Goal: Book appointment/travel/reservation

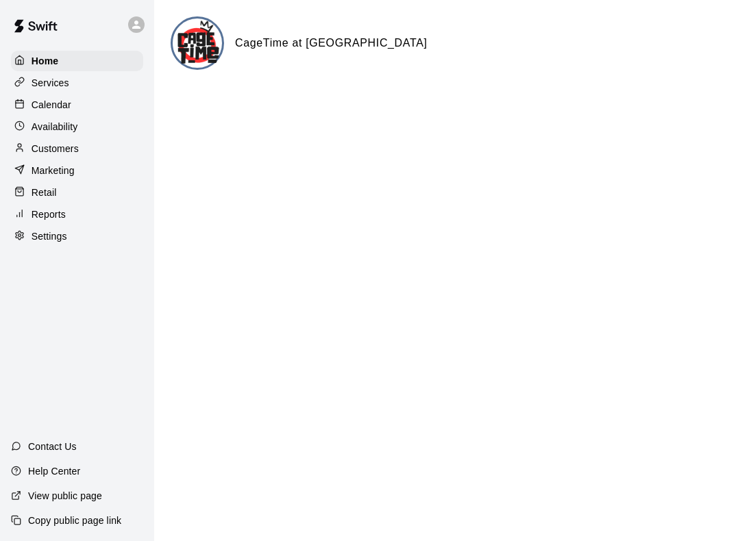
click at [119, 99] on div "Calendar" at bounding box center [77, 105] width 132 height 21
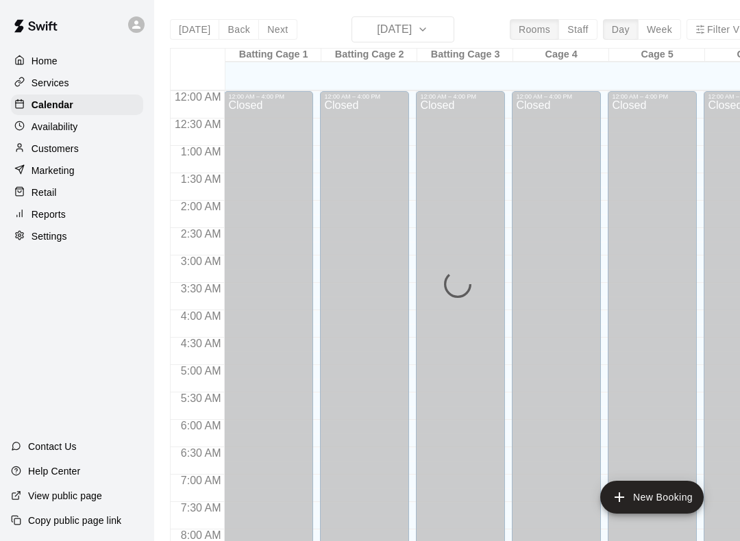
scroll to position [795, 0]
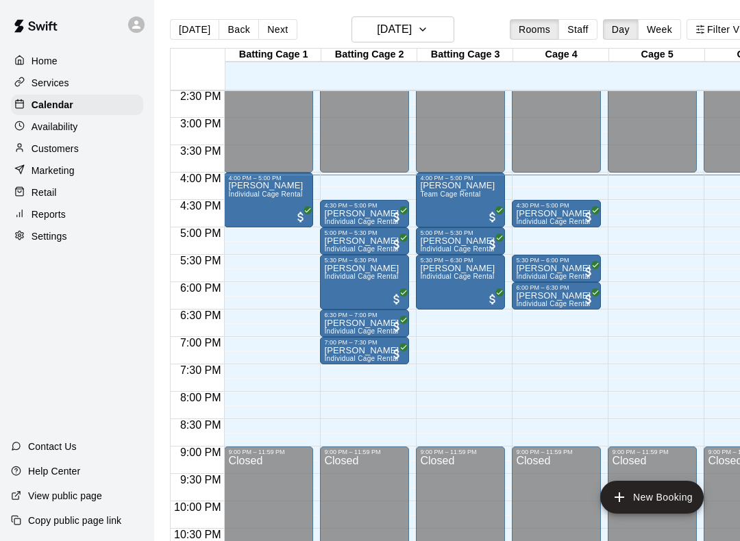
click at [663, 515] on div "Closed" at bounding box center [652, 536] width 81 height 160
click at [657, 497] on button "New Booking" at bounding box center [651, 497] width 103 height 33
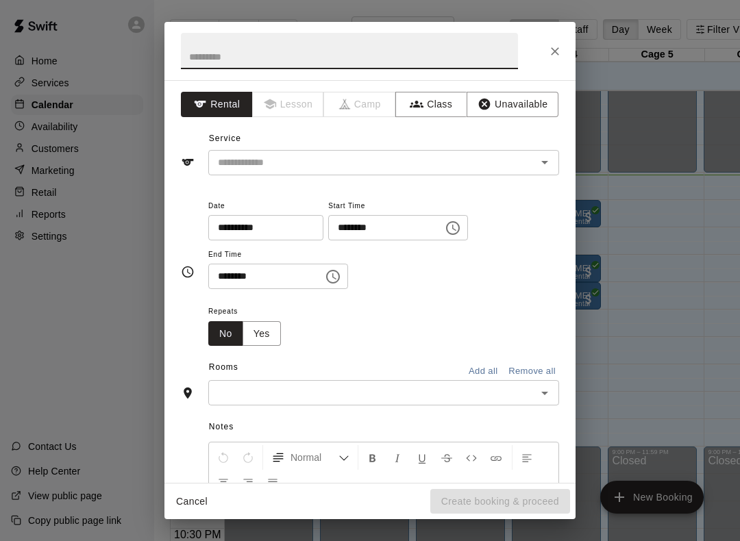
click at [507, 158] on input "text" at bounding box center [363, 162] width 302 height 17
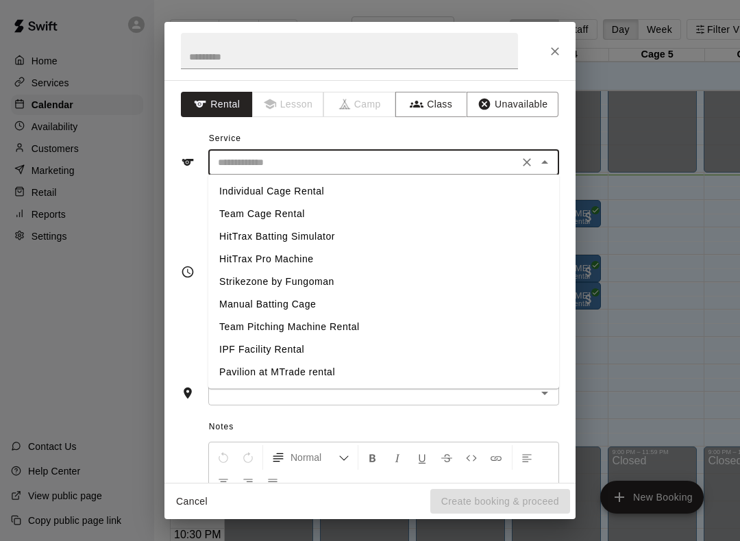
click at [469, 168] on input "text" at bounding box center [363, 162] width 302 height 17
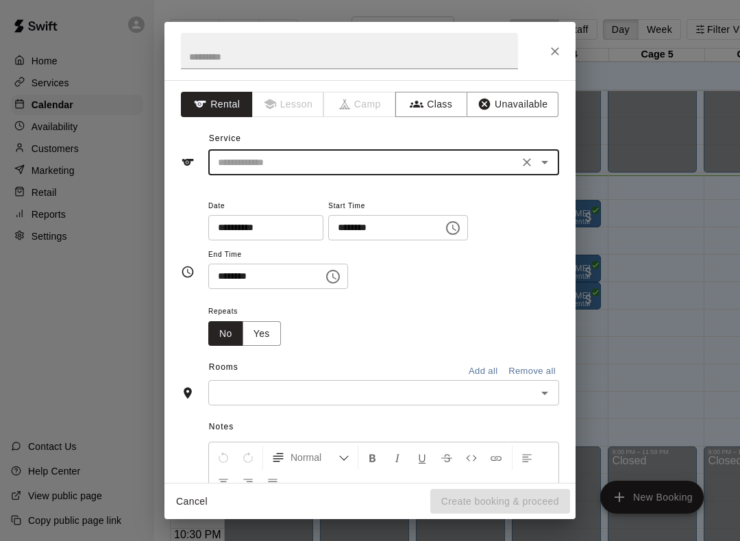
click at [460, 155] on input "text" at bounding box center [363, 162] width 302 height 17
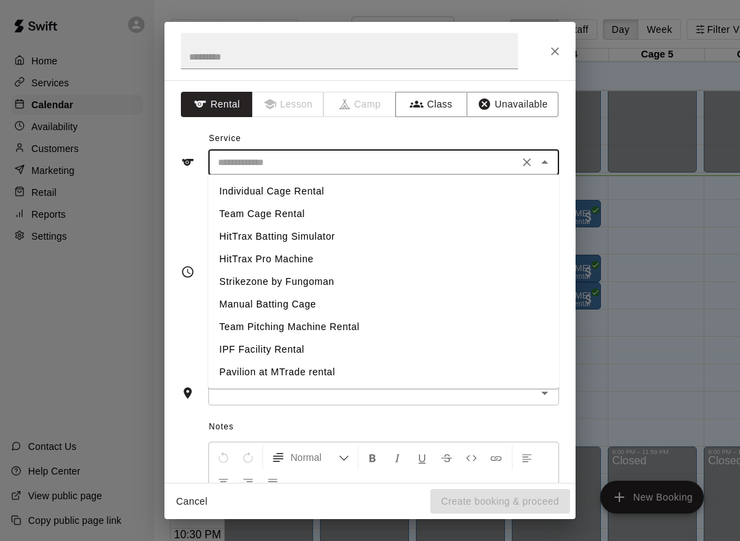
click at [442, 189] on li "Individual Cage Rental" at bounding box center [383, 191] width 351 height 23
type input "**********"
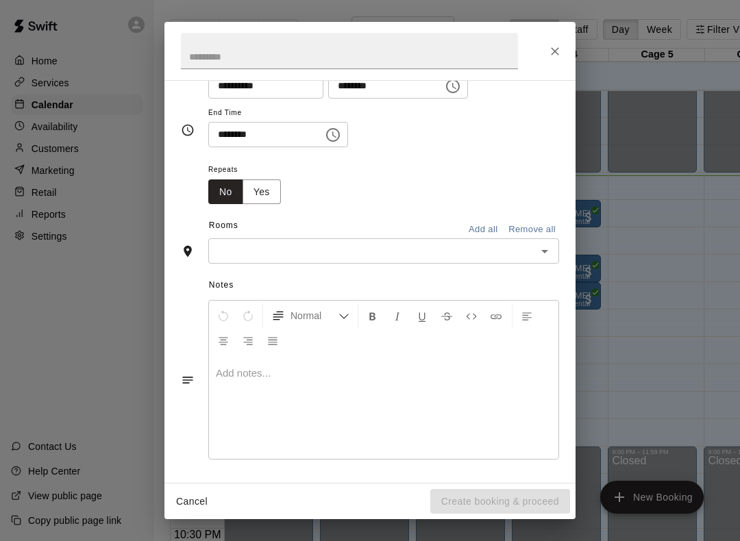
scroll to position [140, 0]
click at [420, 247] on input "text" at bounding box center [372, 252] width 320 height 17
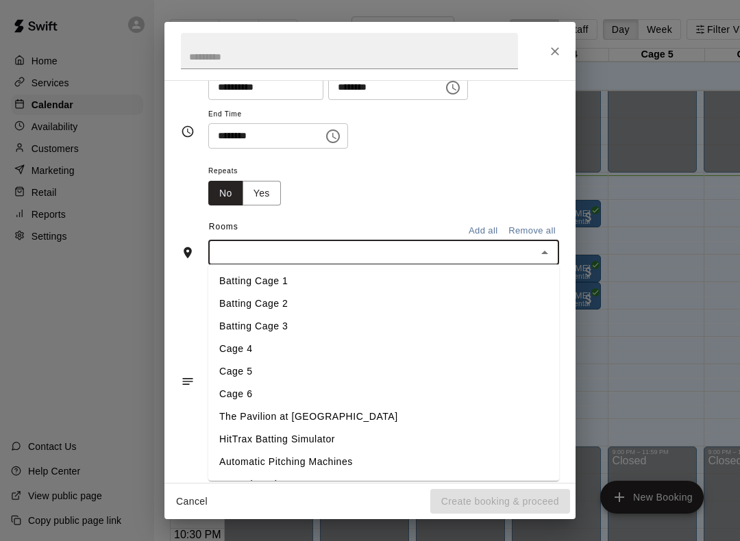
scroll to position [0, 2]
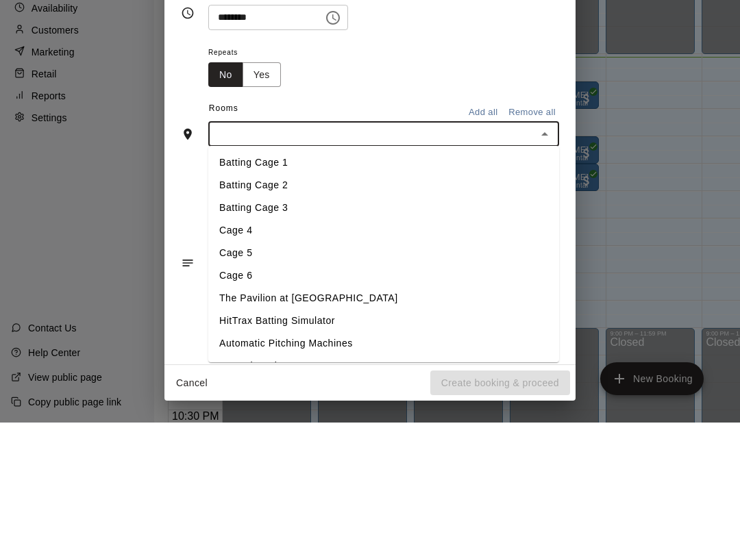
click at [384, 293] on li "Batting Cage 2" at bounding box center [383, 304] width 351 height 23
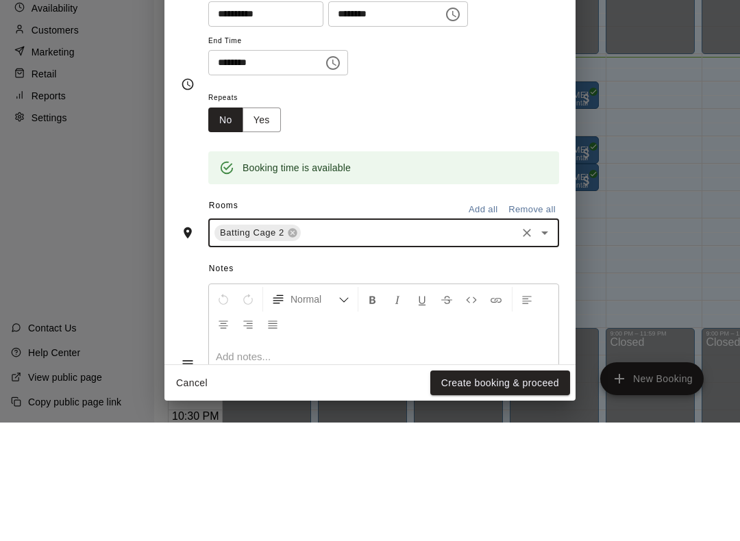
scroll to position [95, 0]
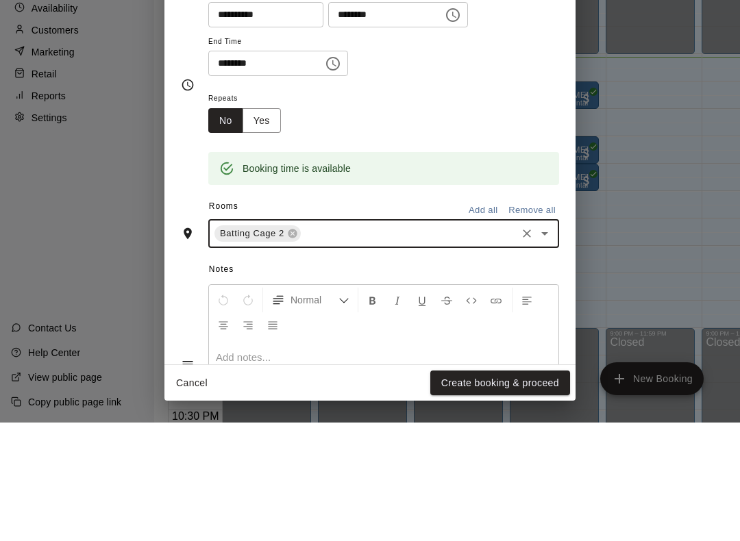
click at [448, 208] on div "Repeats No Yes" at bounding box center [383, 229] width 351 height 43
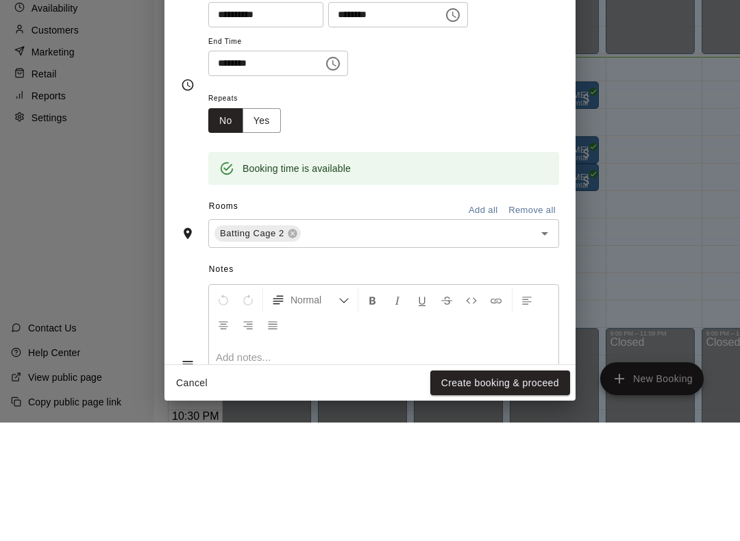
scroll to position [36, 3]
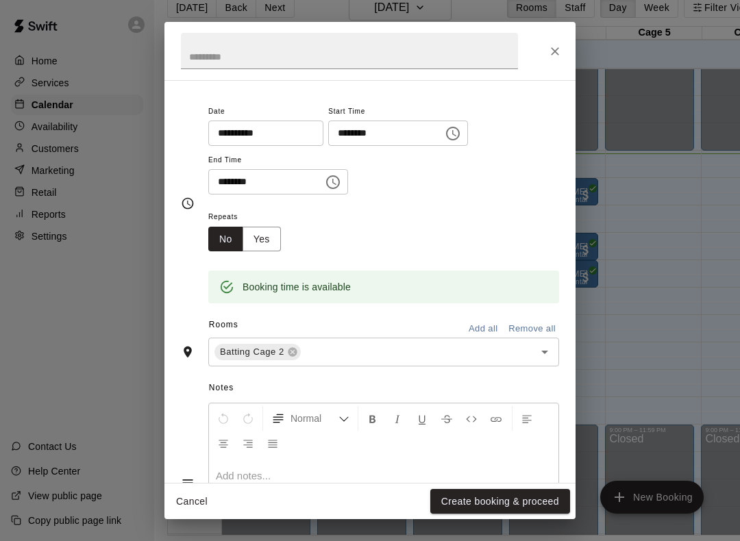
click at [523, 501] on button "Create booking & proceed" at bounding box center [500, 501] width 140 height 25
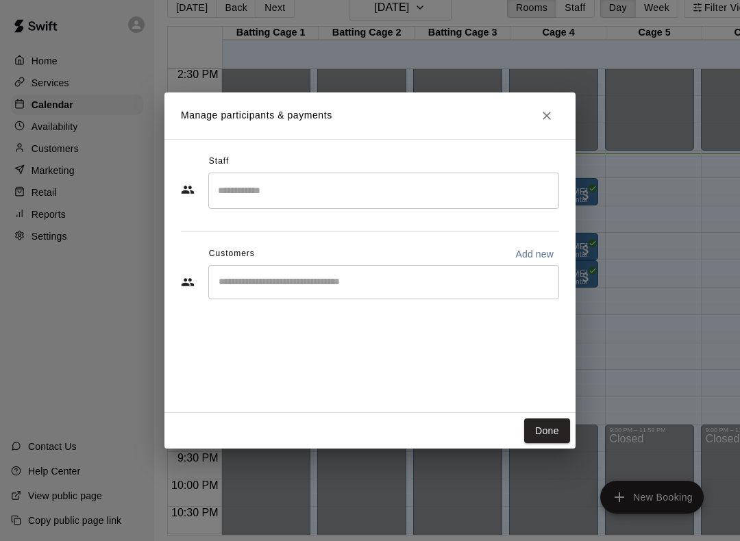
click at [419, 286] on input "Start typing to search customers..." at bounding box center [383, 282] width 338 height 14
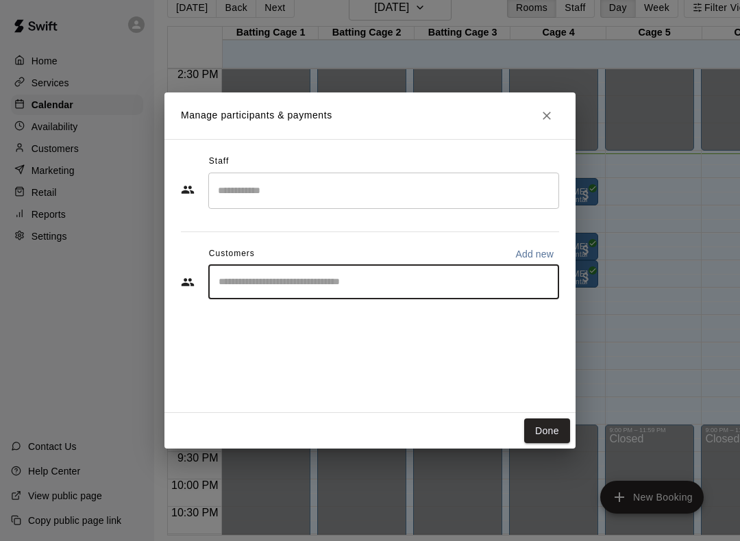
scroll to position [36, 16]
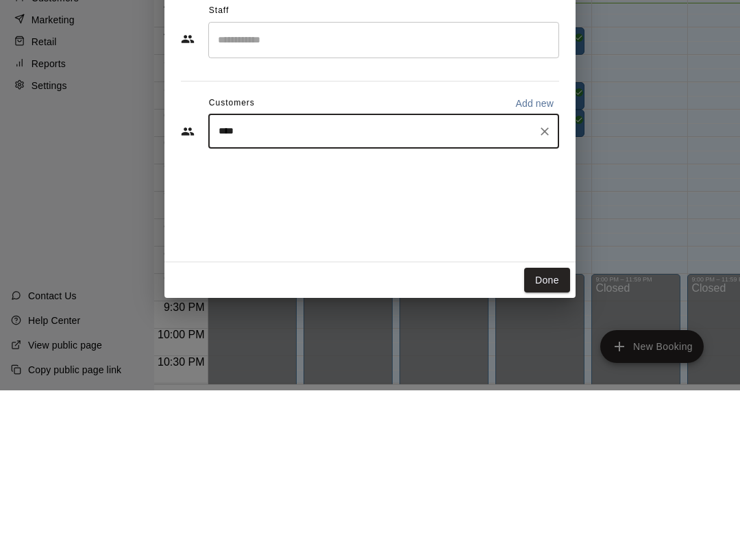
type input "*****"
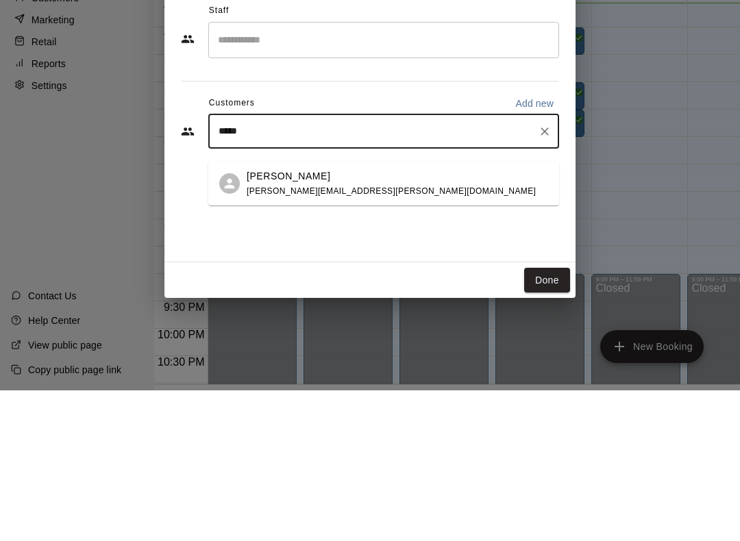
click at [526, 320] on div "Brett Person phillips.joanna.l@gmail.com" at bounding box center [397, 334] width 301 height 29
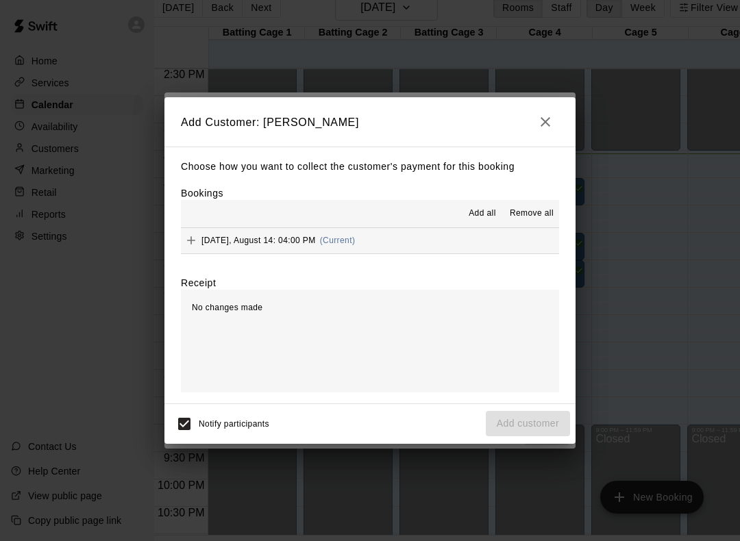
click at [479, 218] on span "Add all" at bounding box center [482, 214] width 27 height 14
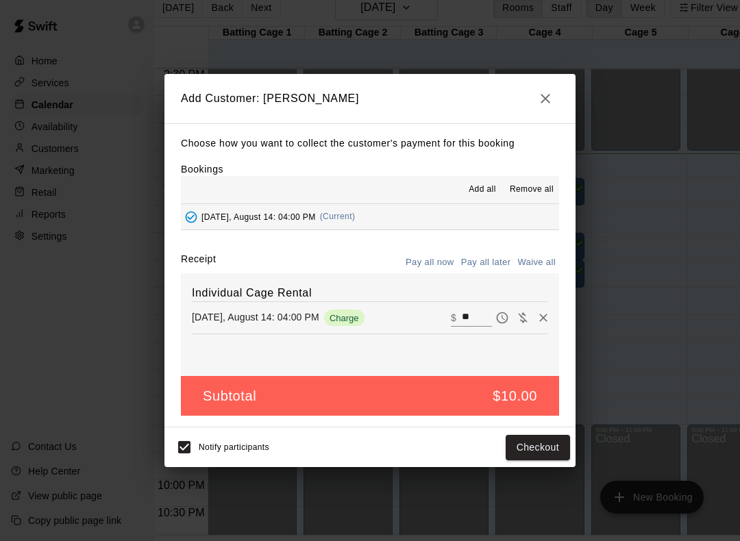
click at [549, 443] on button "Checkout" at bounding box center [538, 447] width 64 height 25
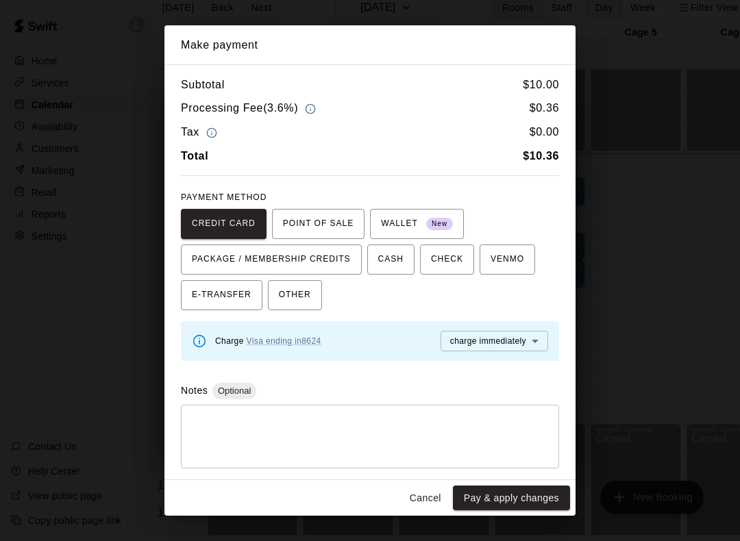
click at [524, 503] on button "Pay & apply changes" at bounding box center [511, 498] width 117 height 25
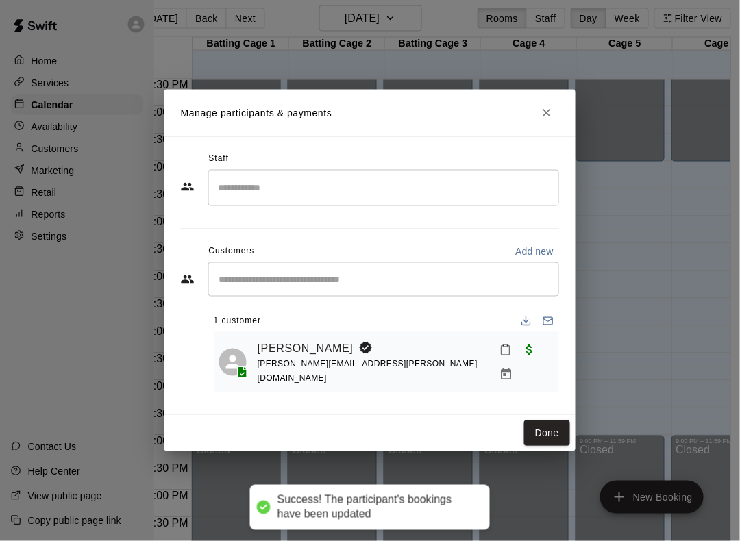
scroll to position [0, 39]
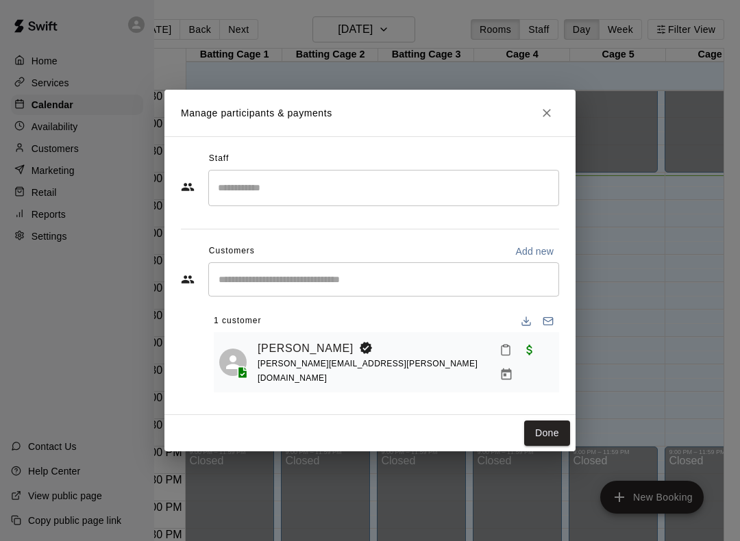
click at [535, 427] on button "Done" at bounding box center [547, 433] width 46 height 25
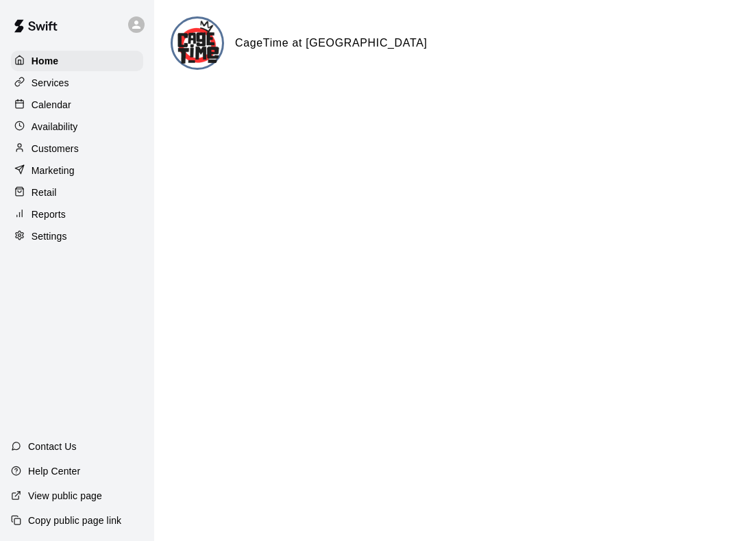
click at [94, 129] on div "Availability" at bounding box center [77, 126] width 132 height 21
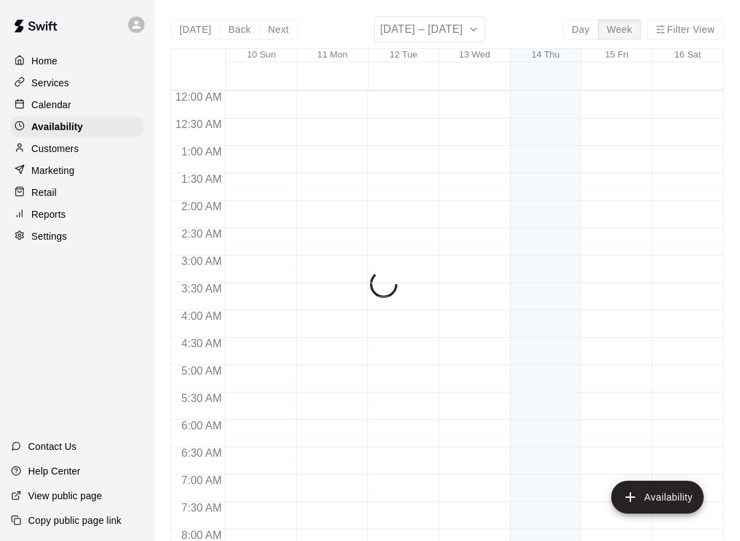
scroll to position [837, 0]
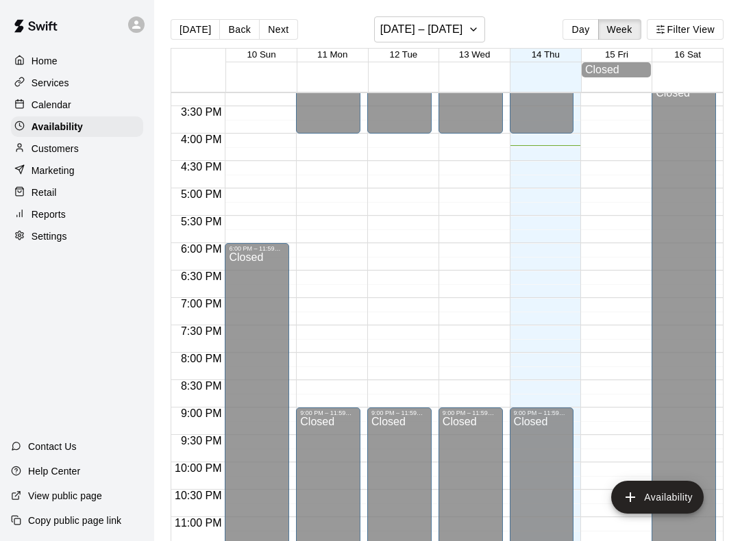
click at [82, 108] on div "Calendar" at bounding box center [77, 105] width 132 height 21
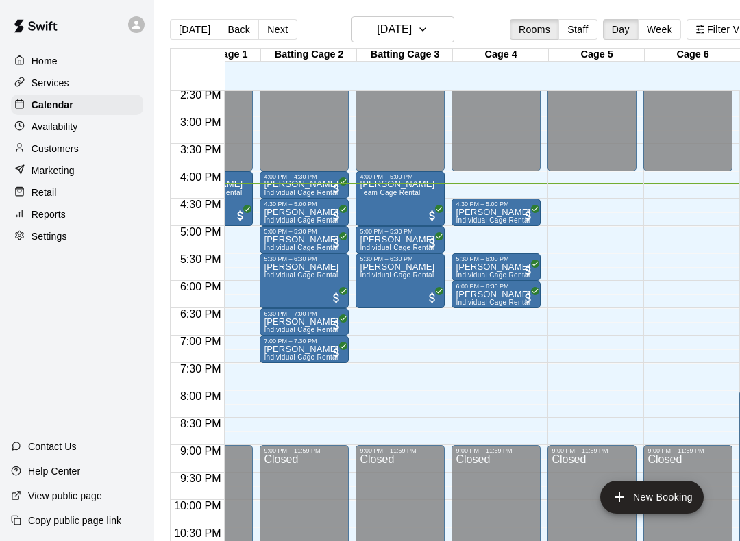
scroll to position [0, 49]
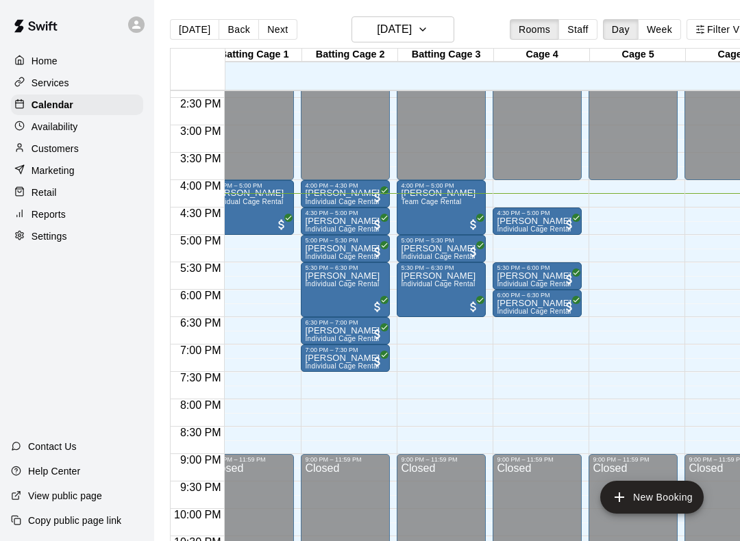
click at [670, 496] on button "New Booking" at bounding box center [651, 497] width 103 height 33
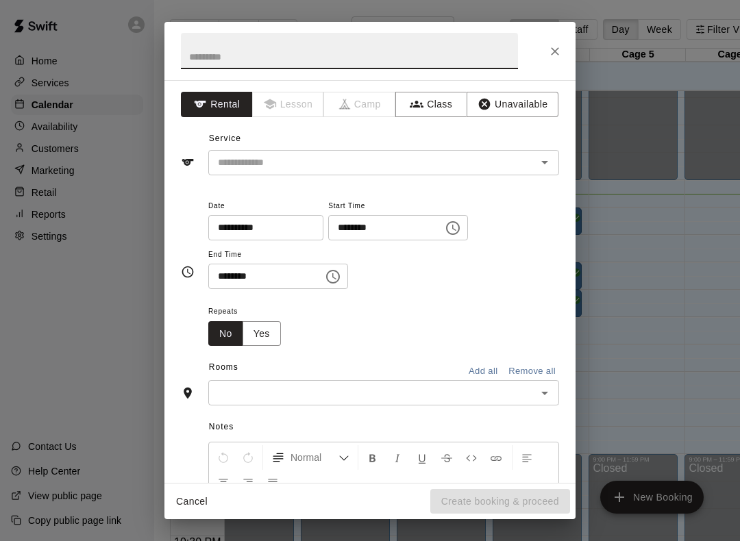
click at [538, 158] on icon "Open" at bounding box center [544, 162] width 16 height 16
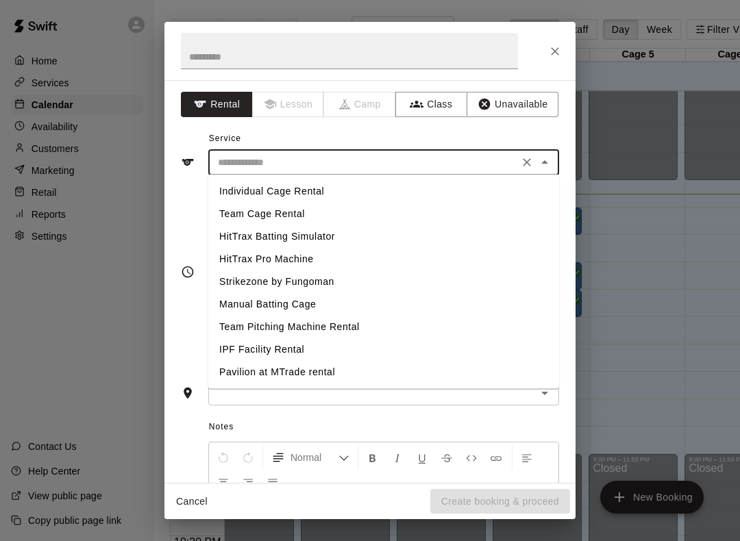
click at [458, 191] on li "Individual Cage Rental" at bounding box center [383, 191] width 351 height 23
type input "**********"
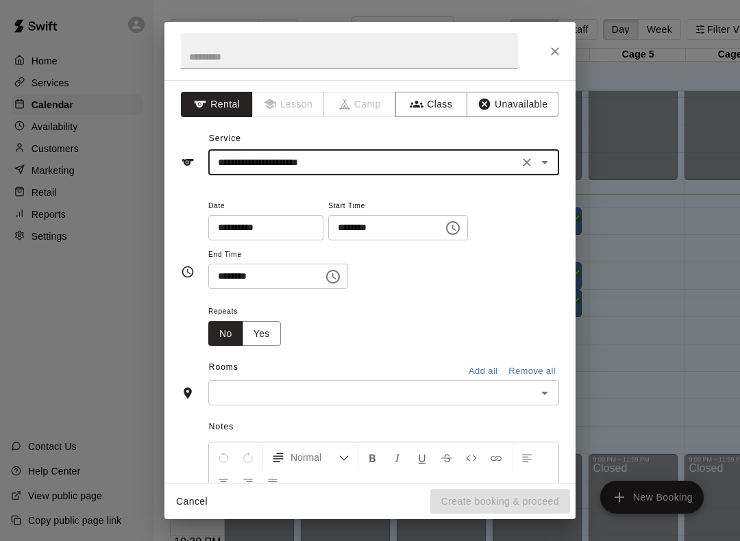
click at [376, 230] on input "********" at bounding box center [381, 227] width 106 height 25
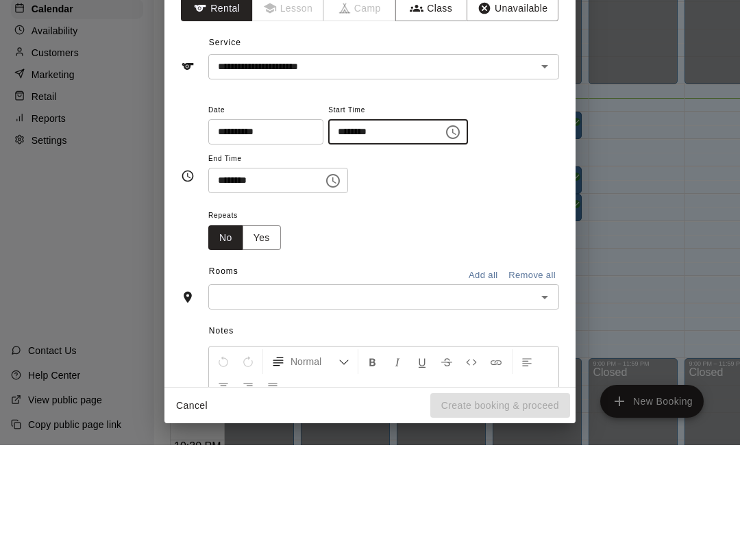
click at [358, 215] on input "********" at bounding box center [381, 227] width 106 height 25
click at [345, 215] on input "********" at bounding box center [381, 227] width 106 height 25
click at [348, 215] on input "********" at bounding box center [381, 227] width 106 height 25
click at [347, 215] on input "********" at bounding box center [381, 227] width 106 height 25
type input "********"
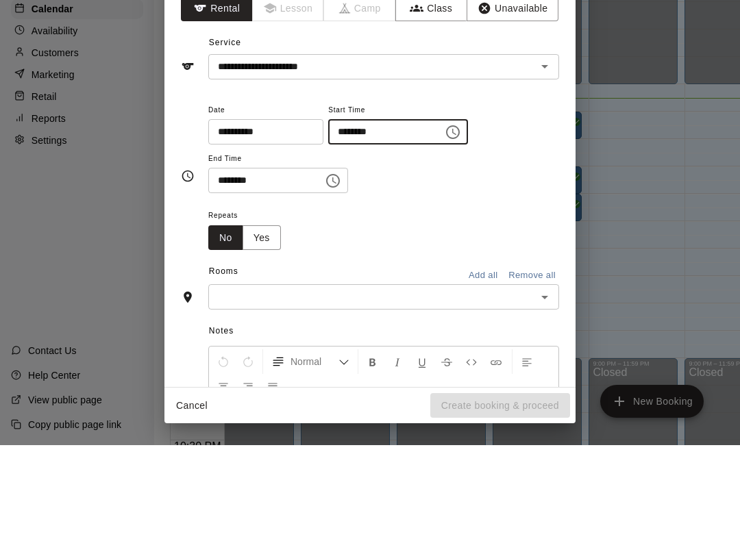
click at [258, 264] on input "********" at bounding box center [261, 276] width 106 height 25
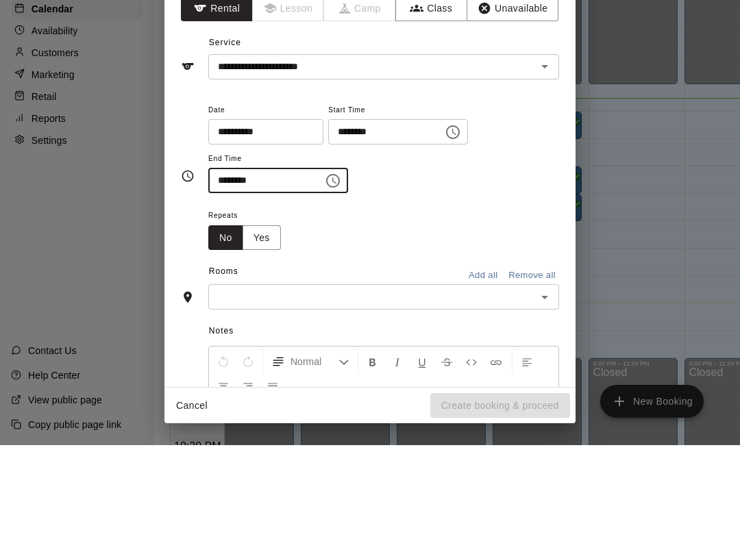
click at [237, 264] on input "********" at bounding box center [261, 276] width 106 height 25
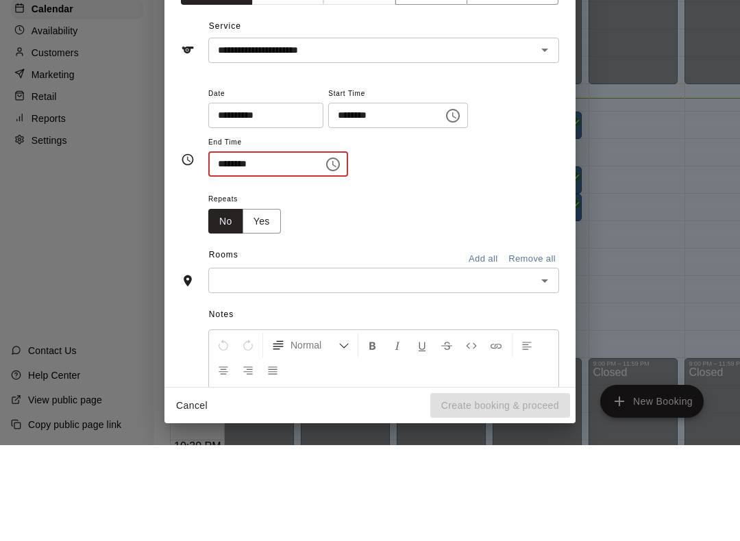
scroll to position [18, 0]
click at [223, 246] on input "********" at bounding box center [261, 258] width 106 height 25
type input "********"
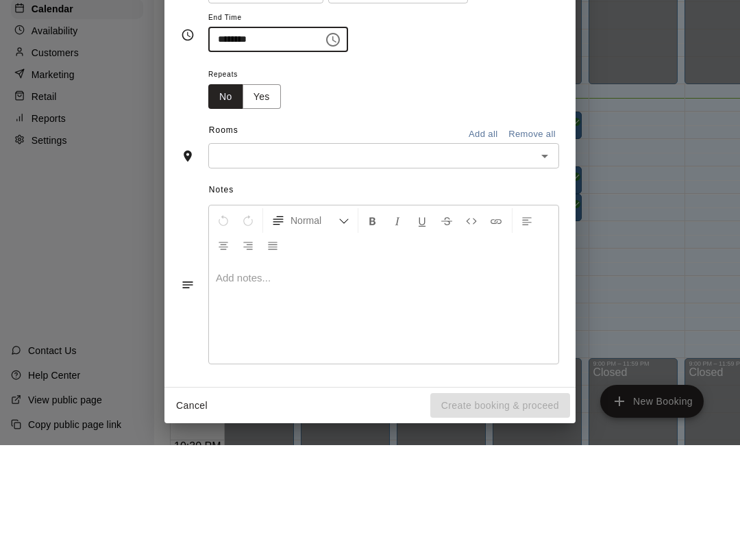
scroll to position [140, 0]
click at [495, 244] on input "text" at bounding box center [372, 252] width 320 height 17
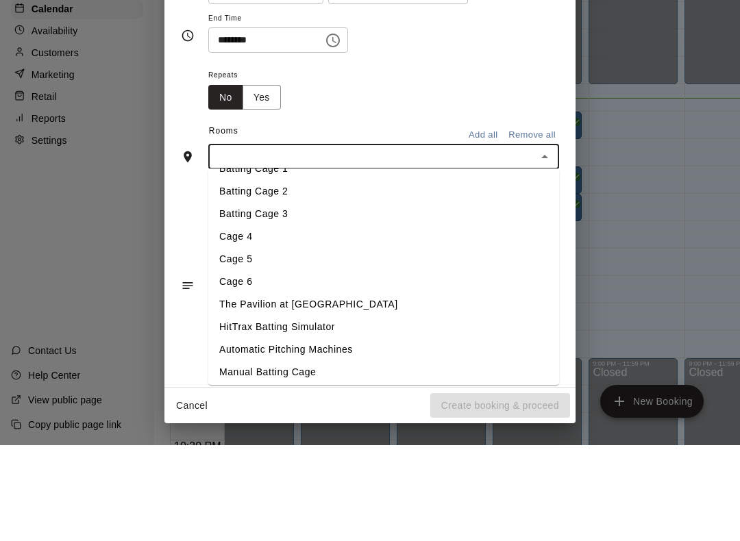
scroll to position [15, 0]
click at [310, 345] on li "Cage 5" at bounding box center [383, 356] width 351 height 23
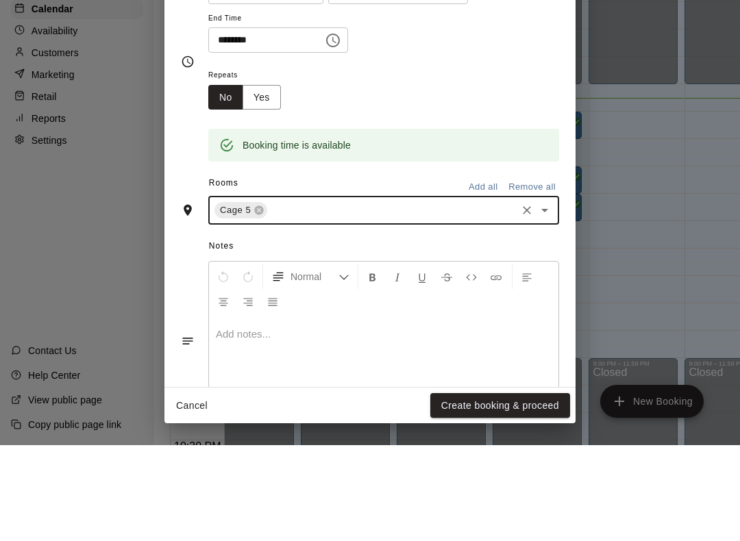
click at [469, 162] on div "Repeats No Yes" at bounding box center [383, 183] width 351 height 43
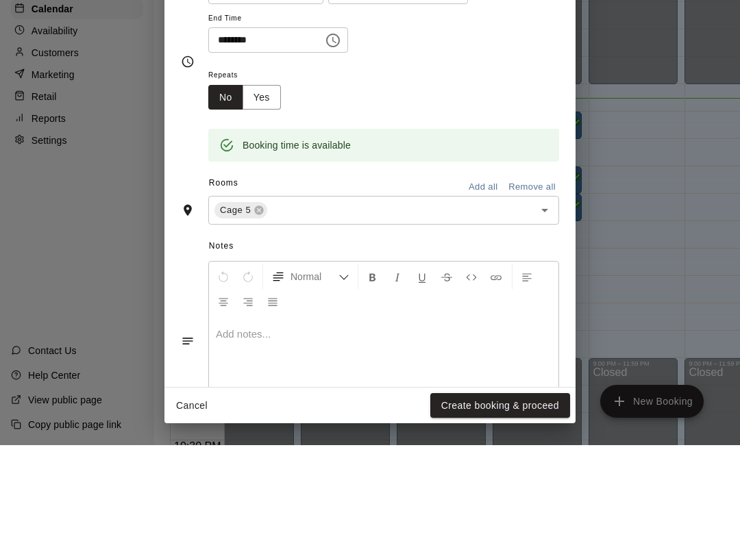
scroll to position [36, 0]
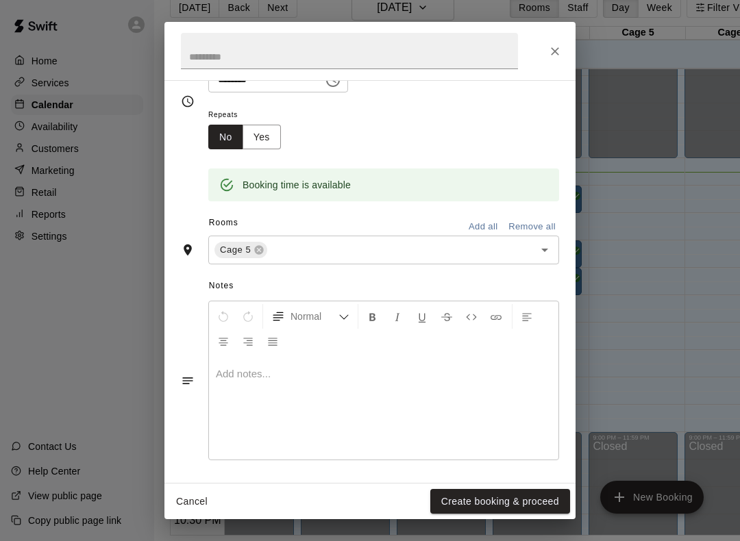
click at [495, 505] on button "Create booking & proceed" at bounding box center [500, 501] width 140 height 25
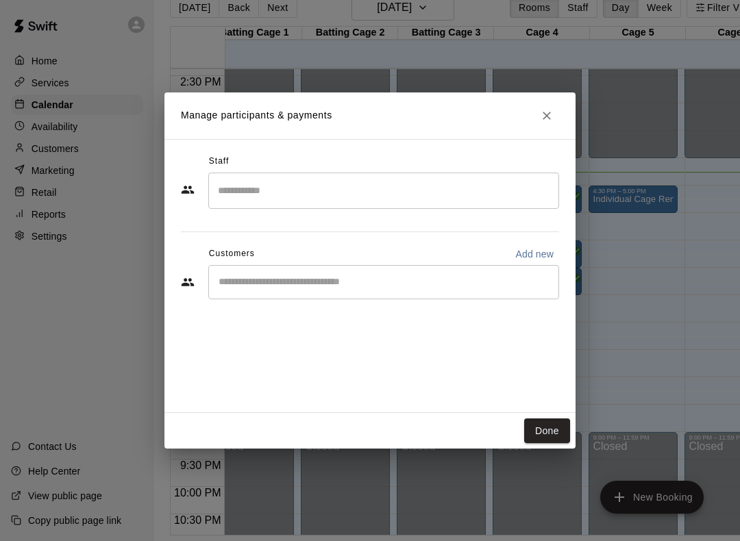
click at [384, 286] on input "Start typing to search customers..." at bounding box center [383, 282] width 338 height 14
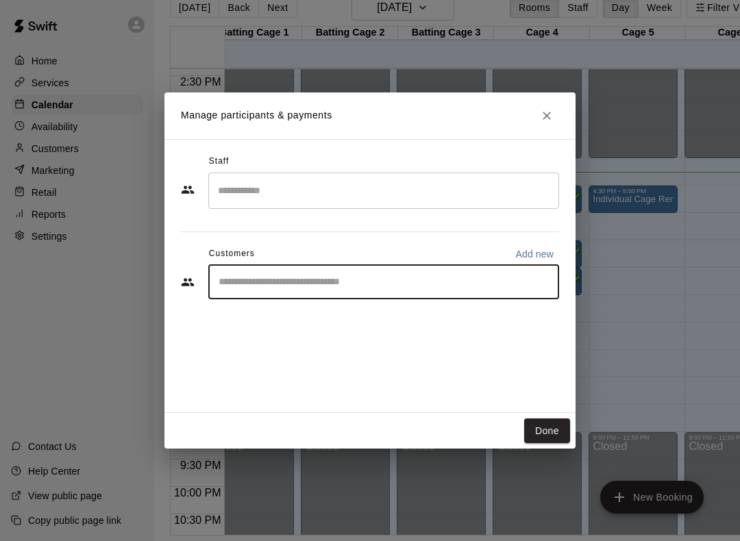
scroll to position [36, 14]
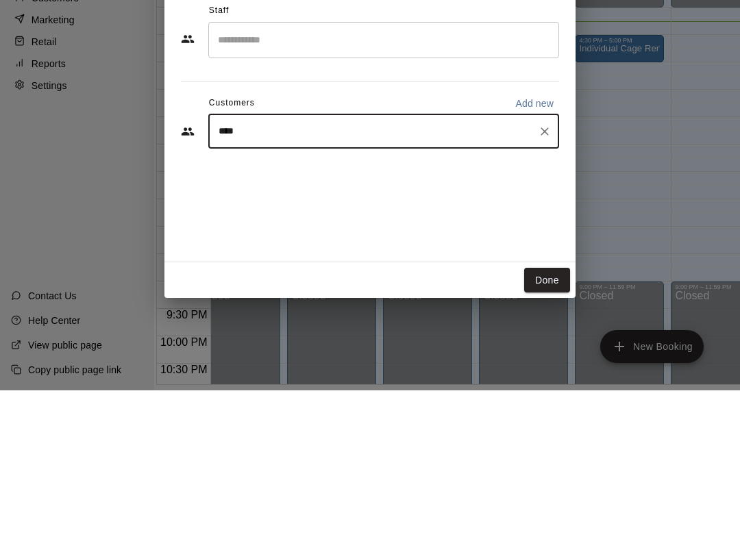
type input "*****"
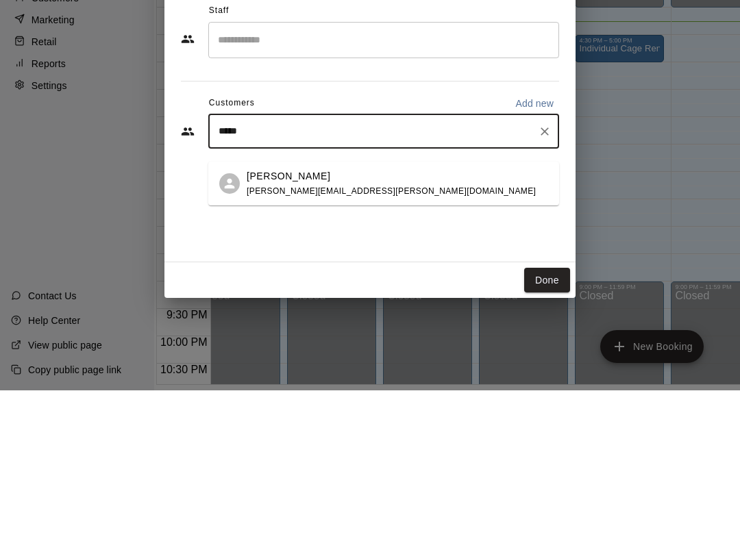
click at [379, 320] on div "Brett Person phillips.joanna.l@gmail.com" at bounding box center [397, 334] width 301 height 29
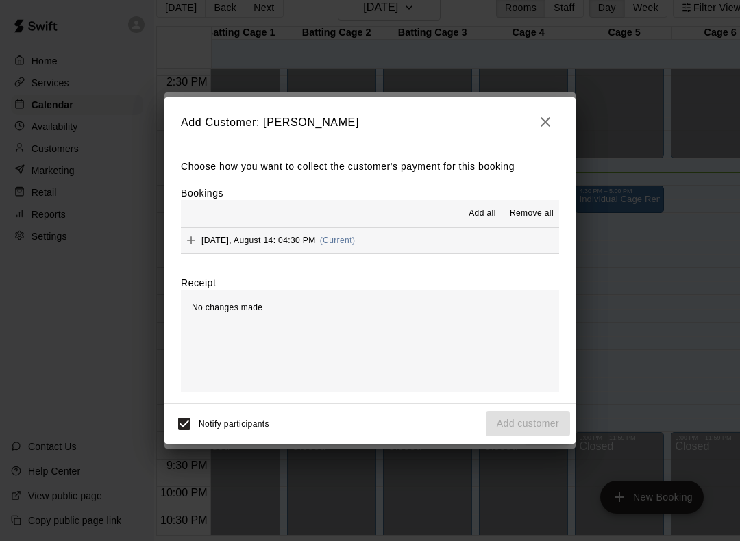
click at [482, 213] on span "Add all" at bounding box center [482, 214] width 27 height 14
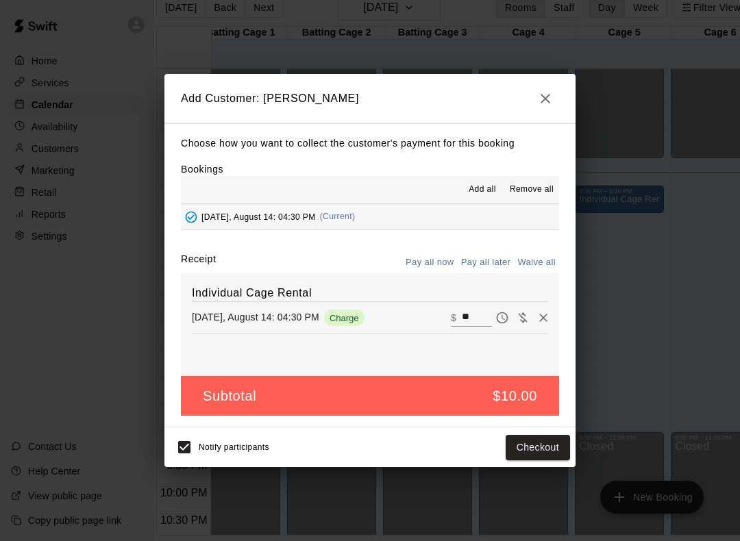
click at [524, 453] on button "Checkout" at bounding box center [538, 447] width 64 height 25
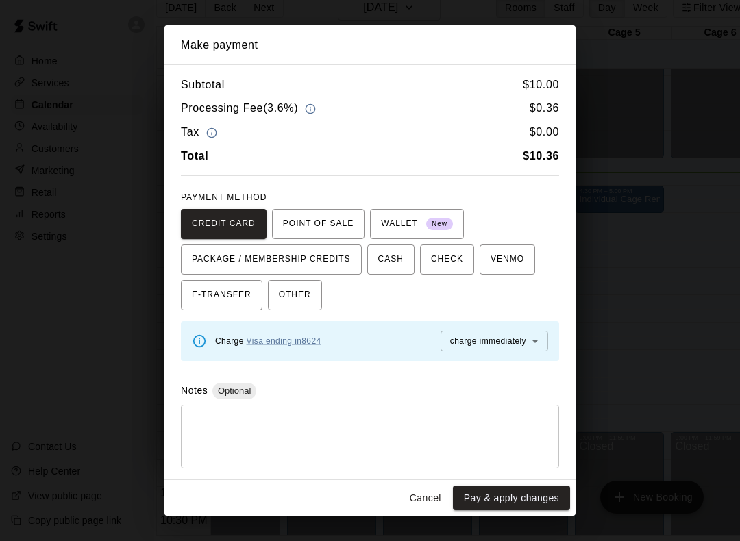
click at [488, 495] on button "Pay & apply changes" at bounding box center [511, 498] width 117 height 25
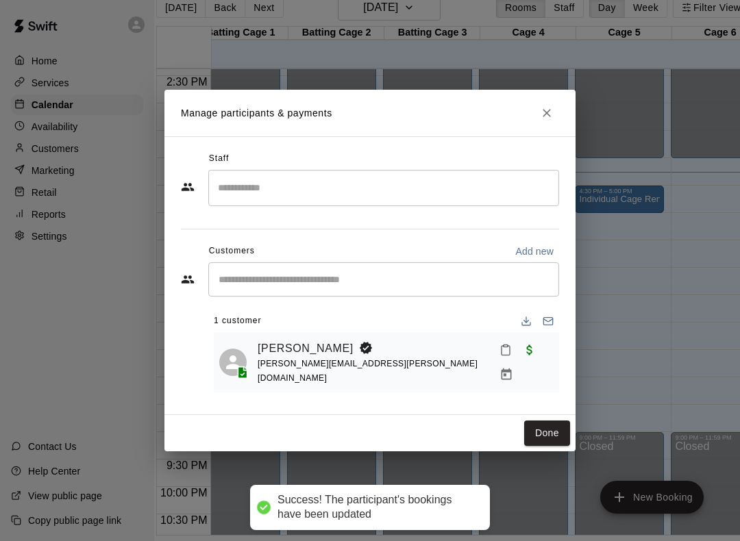
click at [545, 423] on button "Done" at bounding box center [547, 433] width 46 height 25
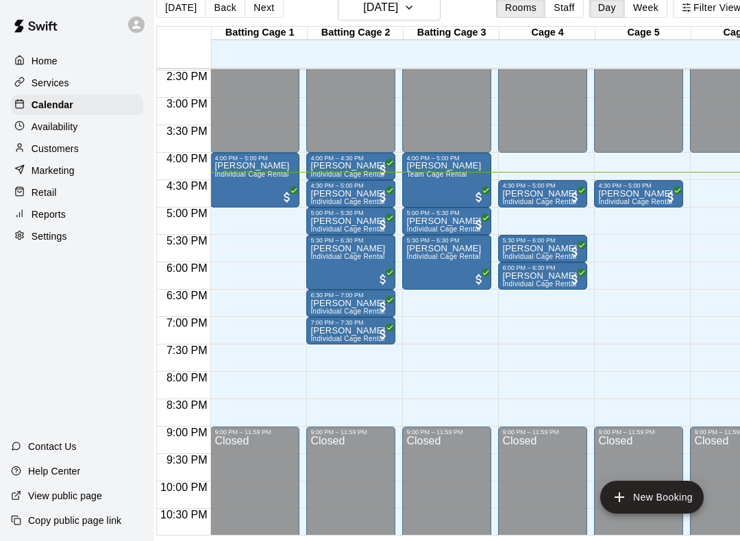
scroll to position [794, 0]
click at [373, 188] on div "Matt Tolbert Individual Cage Rental" at bounding box center [347, 458] width 75 height 541
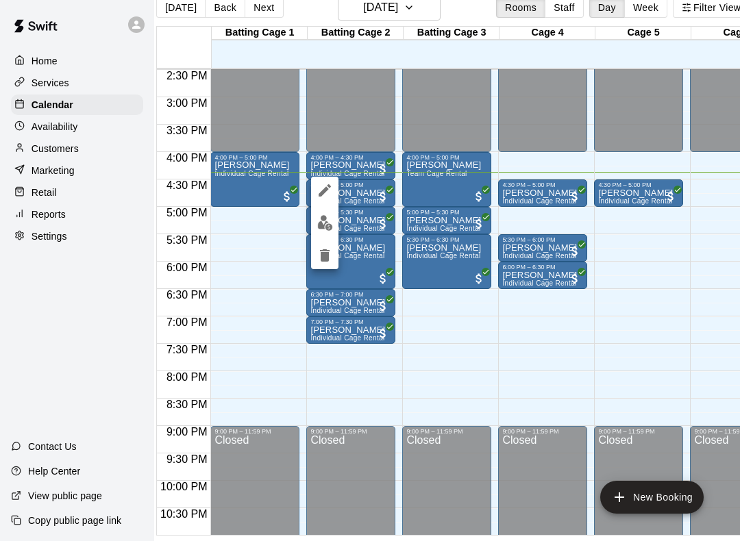
click at [380, 176] on div at bounding box center [370, 270] width 740 height 541
click at [382, 190] on span "All customers have paid" at bounding box center [383, 197] width 14 height 14
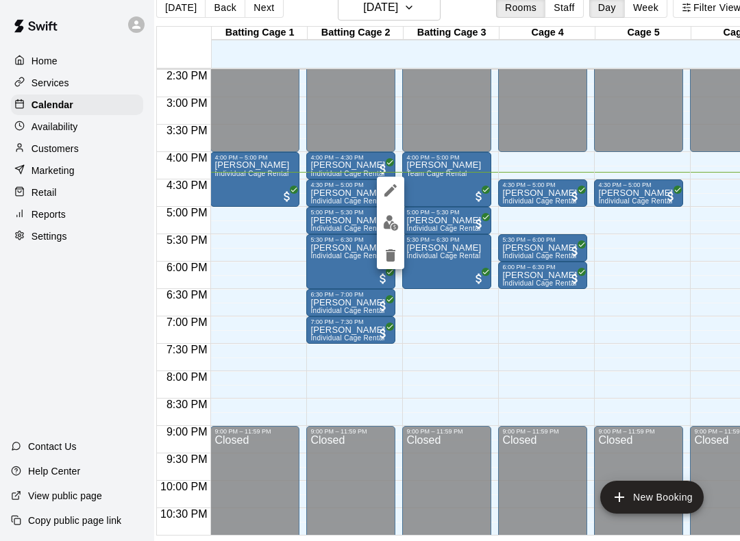
click at [395, 186] on icon "edit" at bounding box center [390, 190] width 12 height 12
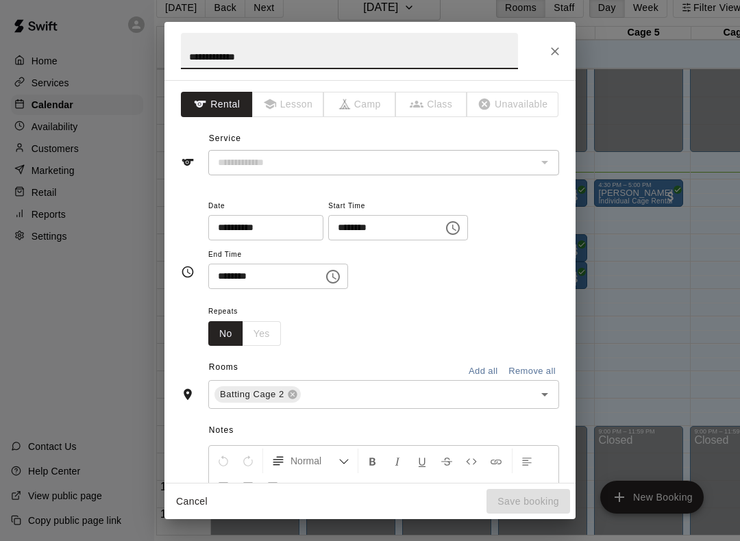
type input "**********"
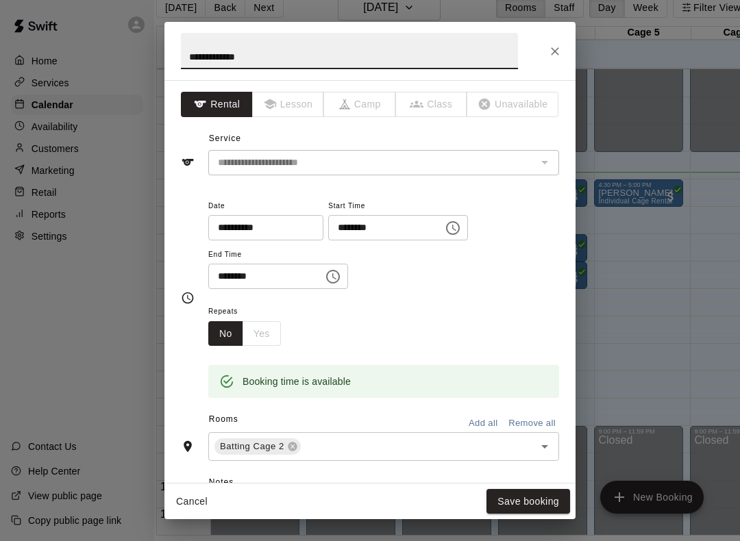
click at [388, 442] on input "text" at bounding box center [409, 446] width 212 height 17
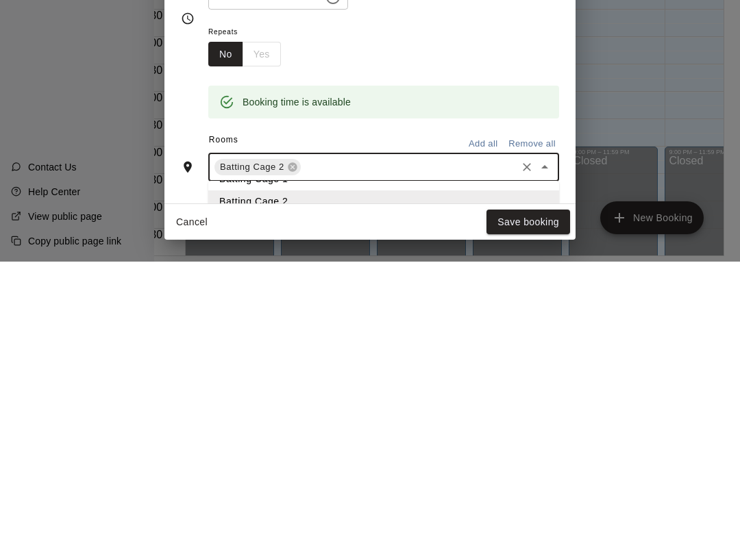
scroll to position [15, 0]
click at [293, 443] on icon at bounding box center [292, 447] width 9 height 9
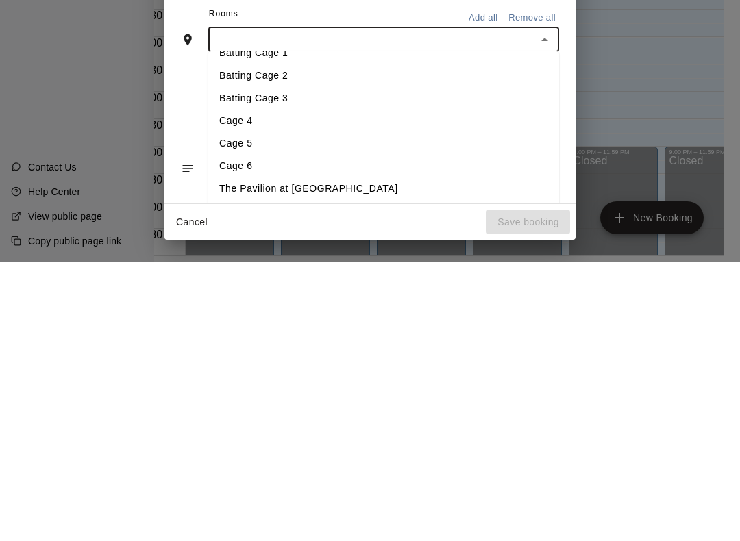
scroll to position [79, 0]
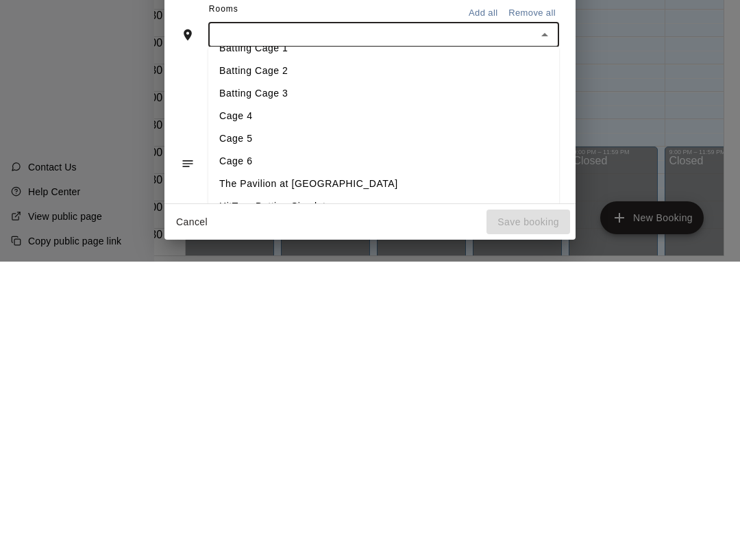
click at [387, 430] on li "Cage 6" at bounding box center [383, 441] width 351 height 23
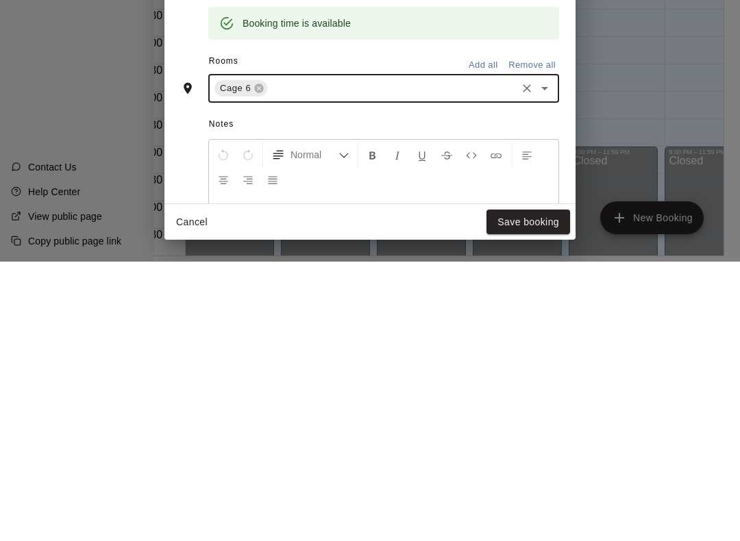
click at [530, 489] on button "Save booking" at bounding box center [528, 501] width 84 height 25
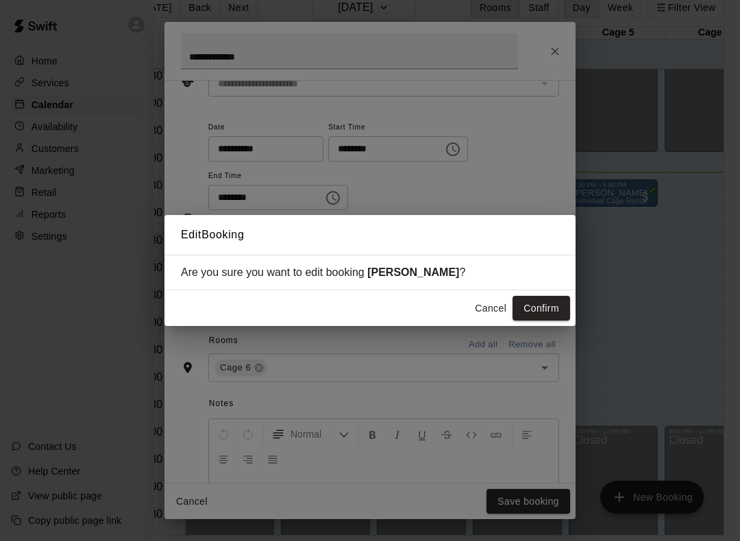
click at [544, 313] on button "Confirm" at bounding box center [541, 308] width 58 height 25
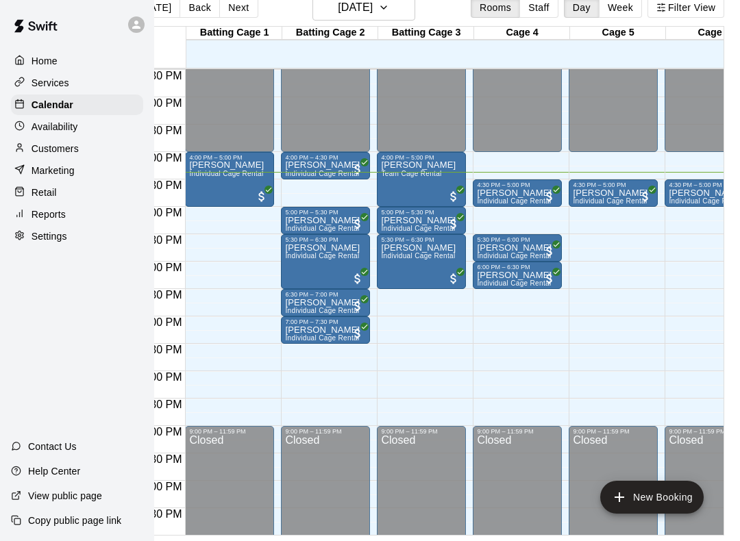
click at [341, 216] on div "Matt Tolbert Individual Cage Rental" at bounding box center [322, 486] width 75 height 541
click at [306, 200] on div at bounding box center [370, 270] width 740 height 541
click at [321, 221] on p "[PERSON_NAME]" at bounding box center [322, 221] width 75 height 0
click at [303, 221] on icon "edit" at bounding box center [299, 222] width 12 height 12
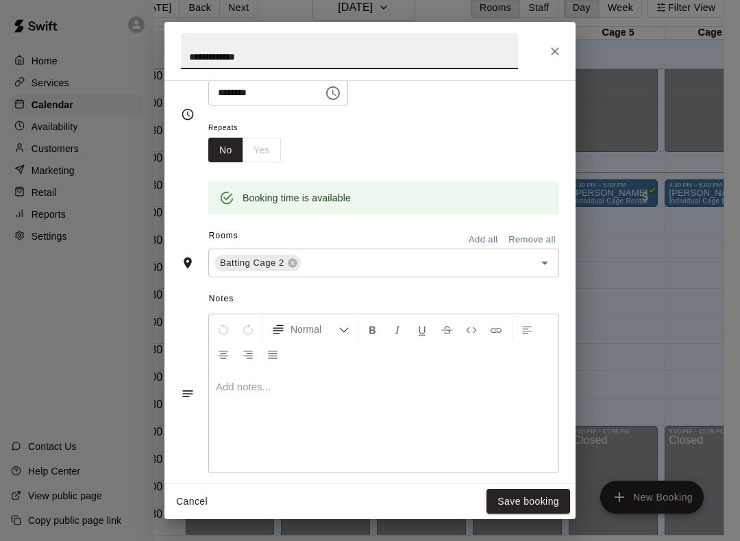
scroll to position [184, 0]
click at [288, 260] on icon at bounding box center [292, 262] width 9 height 9
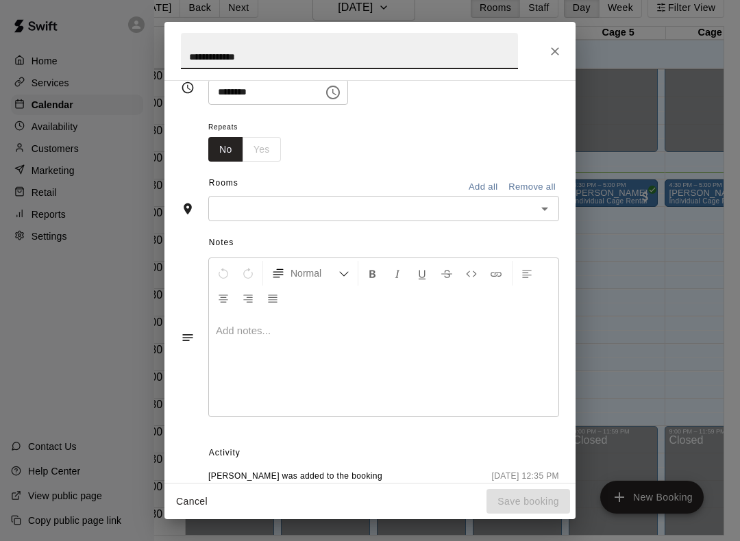
click at [344, 207] on input "text" at bounding box center [372, 208] width 320 height 17
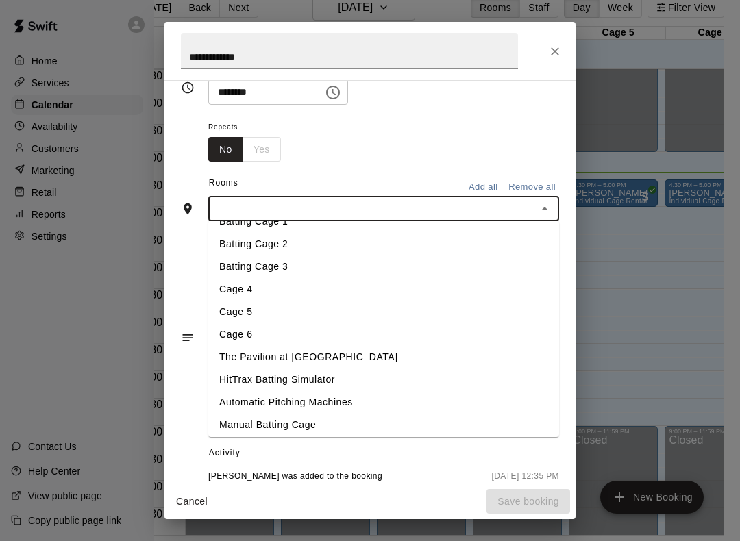
scroll to position [15, 0]
click at [404, 141] on div "Repeats No Yes" at bounding box center [383, 140] width 351 height 43
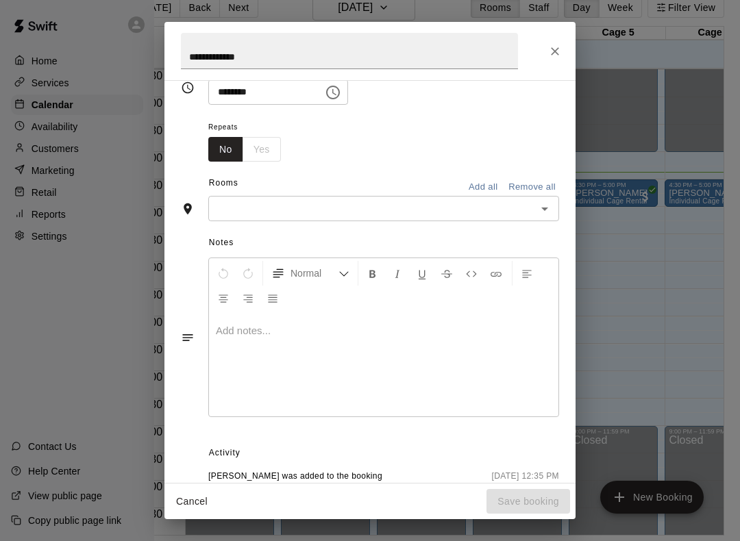
click at [358, 206] on input "text" at bounding box center [372, 208] width 320 height 17
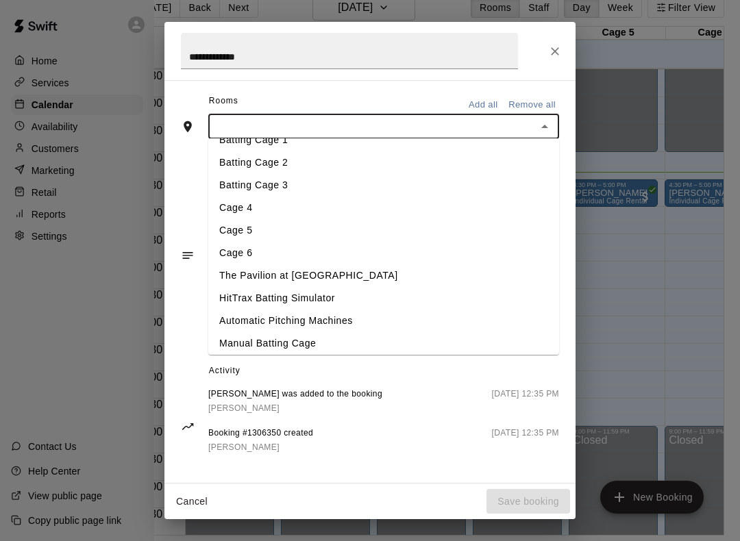
scroll to position [266, 0]
click at [336, 243] on li "Cage 6" at bounding box center [383, 254] width 351 height 23
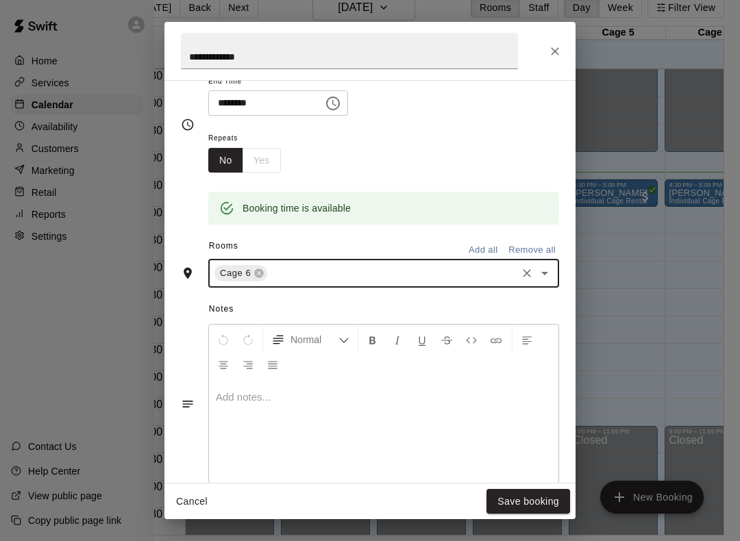
scroll to position [171, 0]
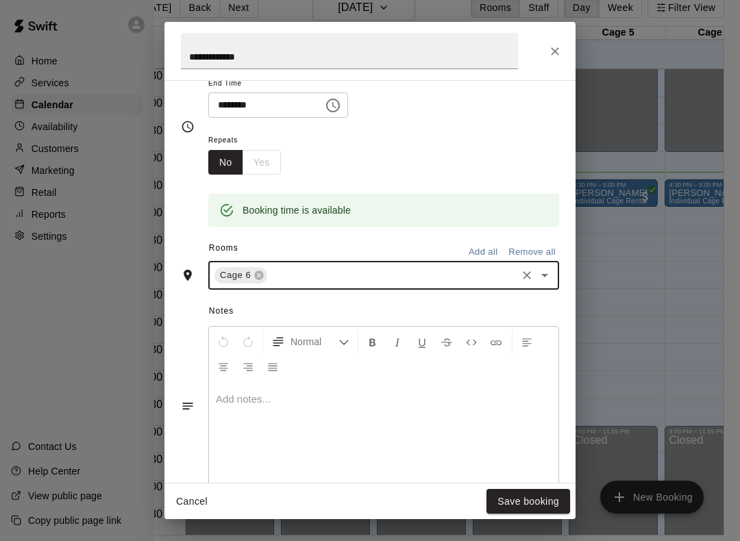
click at [453, 160] on div "Repeats No Yes" at bounding box center [383, 153] width 351 height 43
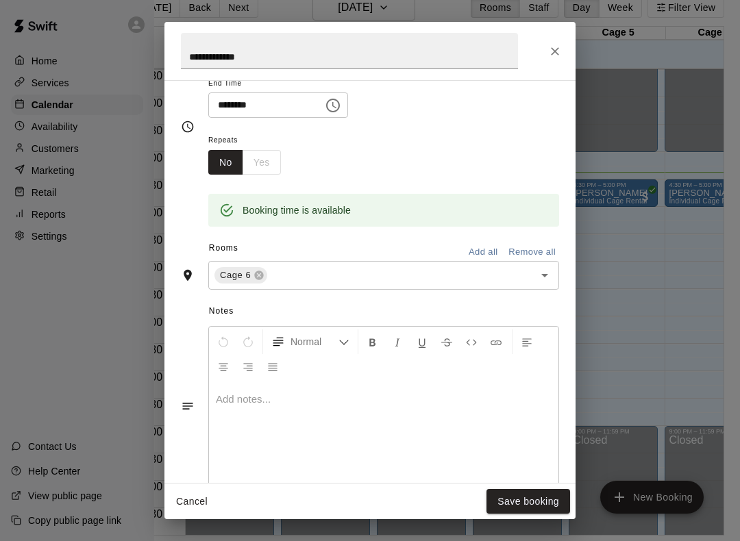
click at [525, 505] on button "Save booking" at bounding box center [528, 501] width 84 height 25
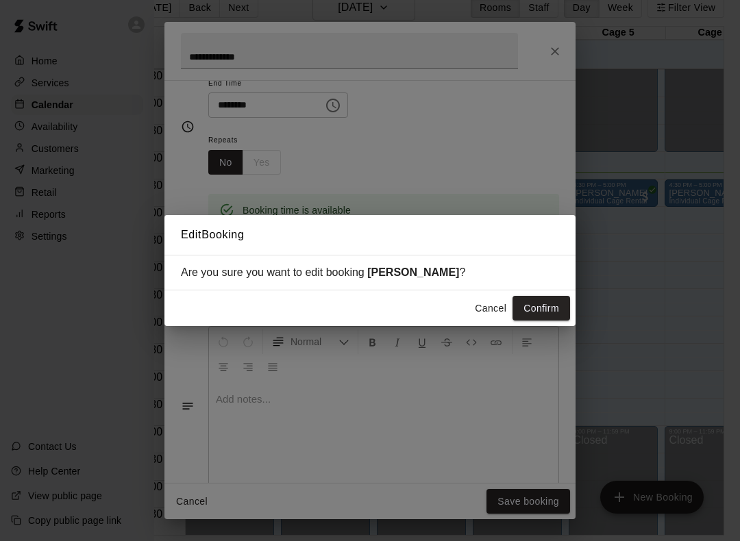
click at [551, 300] on button "Confirm" at bounding box center [541, 308] width 58 height 25
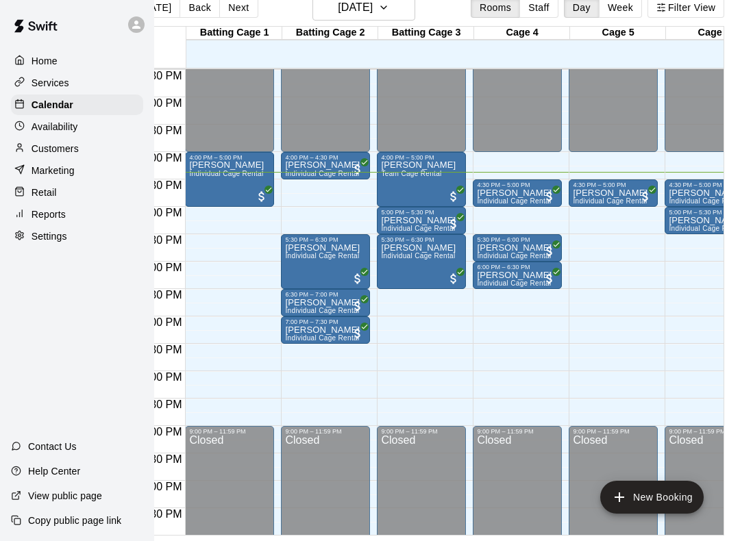
click at [353, 299] on span "All customers have paid" at bounding box center [358, 306] width 14 height 14
click at [369, 293] on icon "edit" at bounding box center [365, 300] width 16 height 16
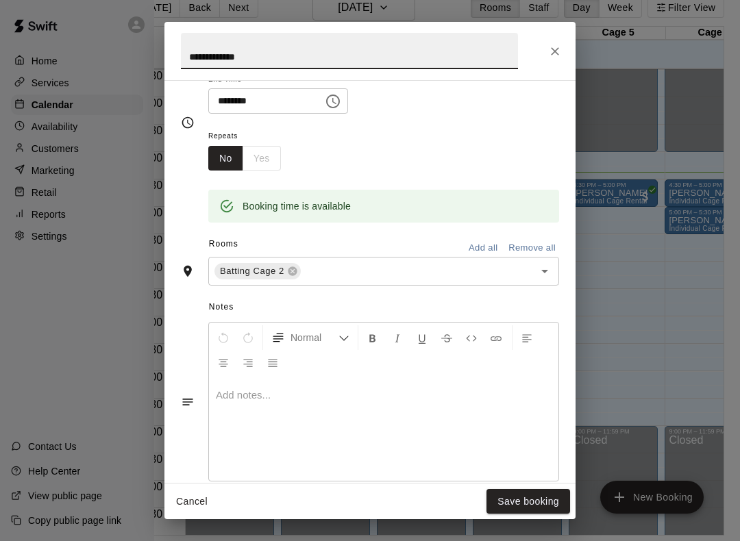
scroll to position [184, 0]
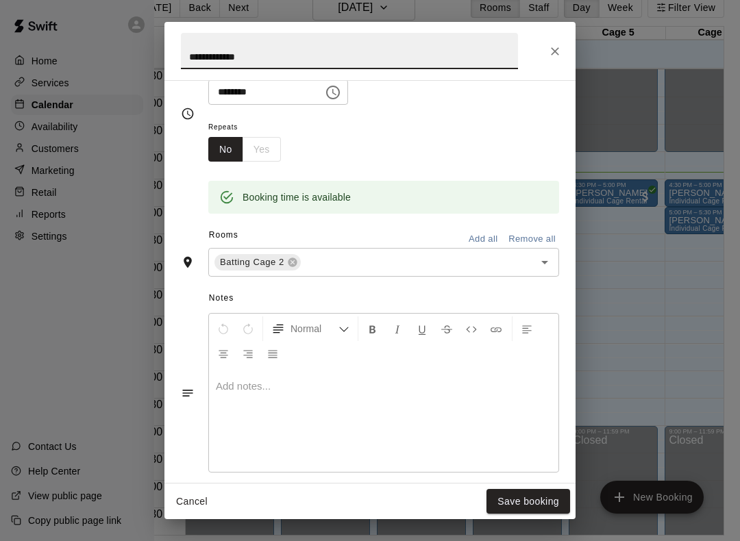
click at [290, 262] on icon at bounding box center [292, 262] width 9 height 9
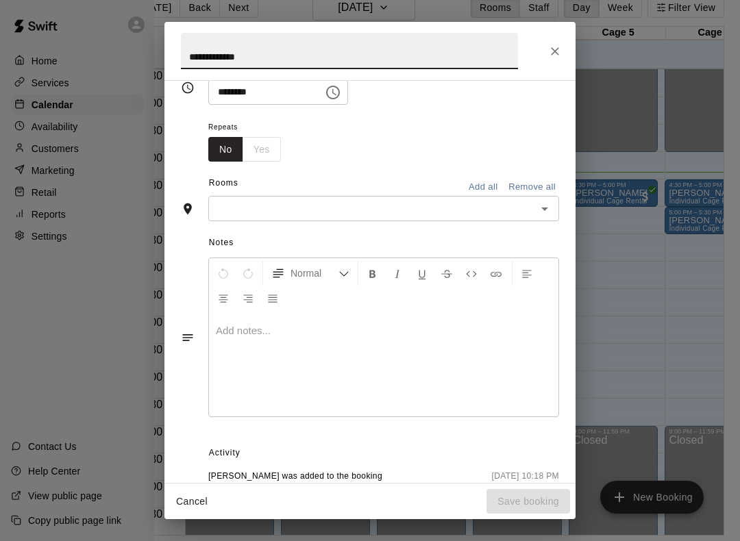
click at [357, 201] on input "text" at bounding box center [372, 208] width 320 height 17
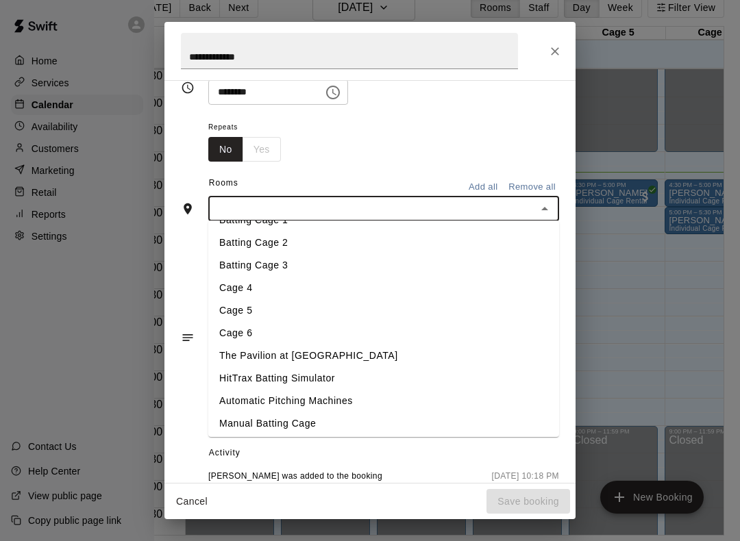
scroll to position [16, 0]
click at [402, 158] on div "Repeats No Yes" at bounding box center [383, 140] width 351 height 43
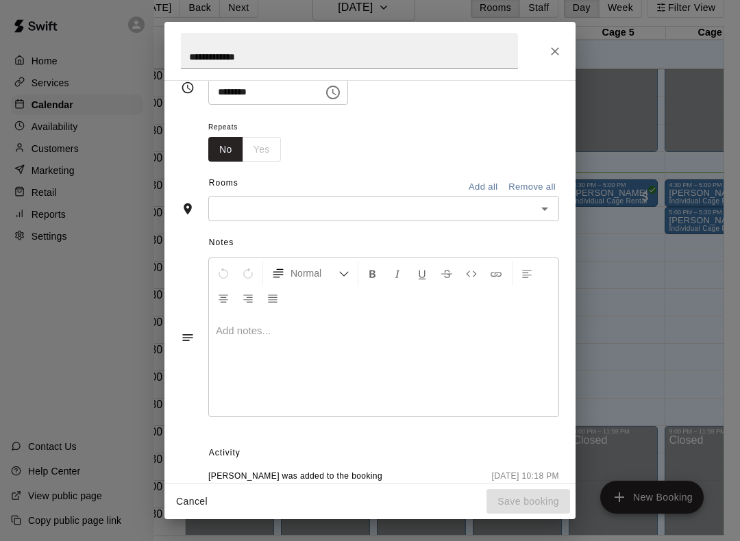
click at [378, 203] on input "text" at bounding box center [372, 208] width 320 height 17
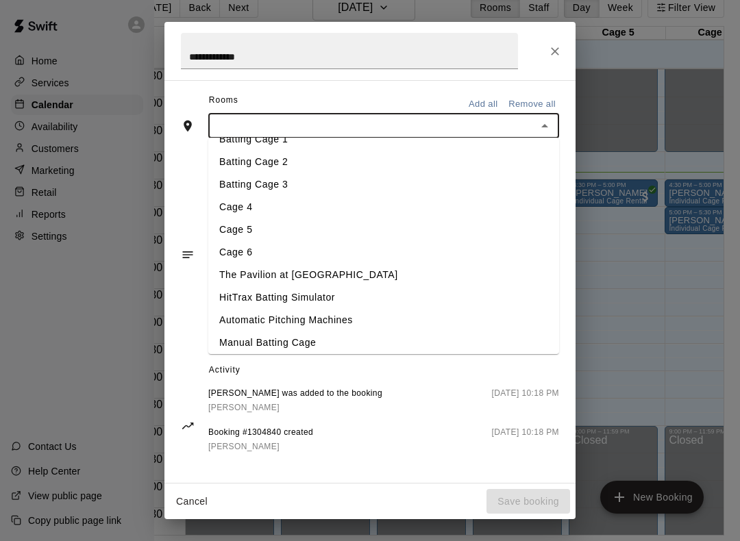
scroll to position [266, 0]
click at [316, 248] on li "Cage 6" at bounding box center [383, 254] width 351 height 23
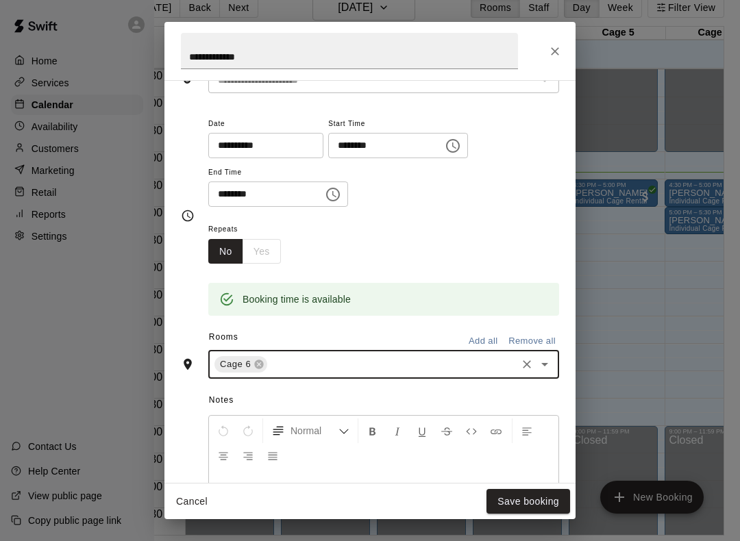
scroll to position [84, 0]
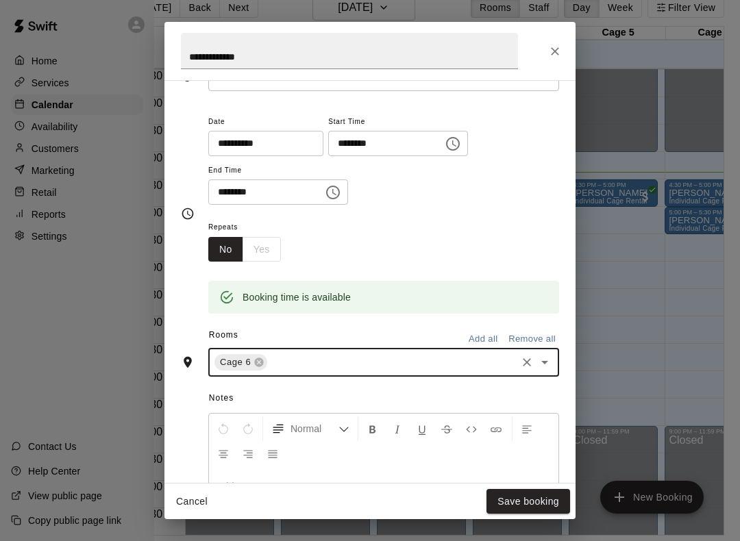
click at [454, 234] on div "Repeats No Yes" at bounding box center [383, 240] width 351 height 43
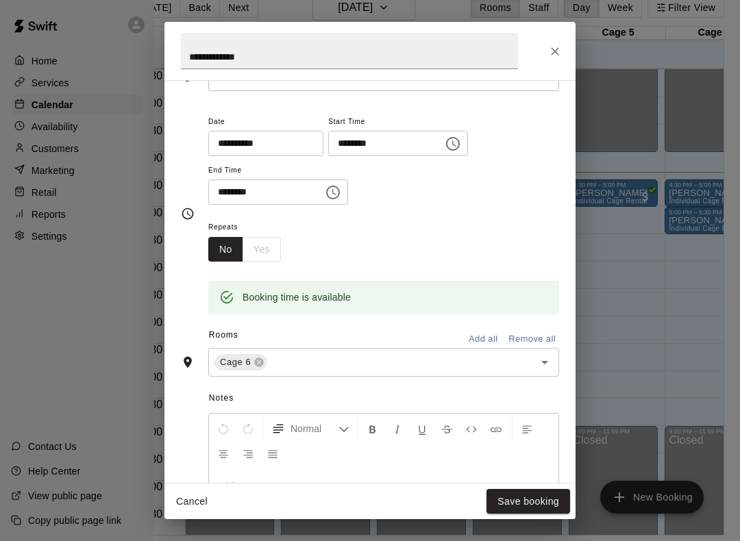
click at [524, 496] on button "Save booking" at bounding box center [528, 501] width 84 height 25
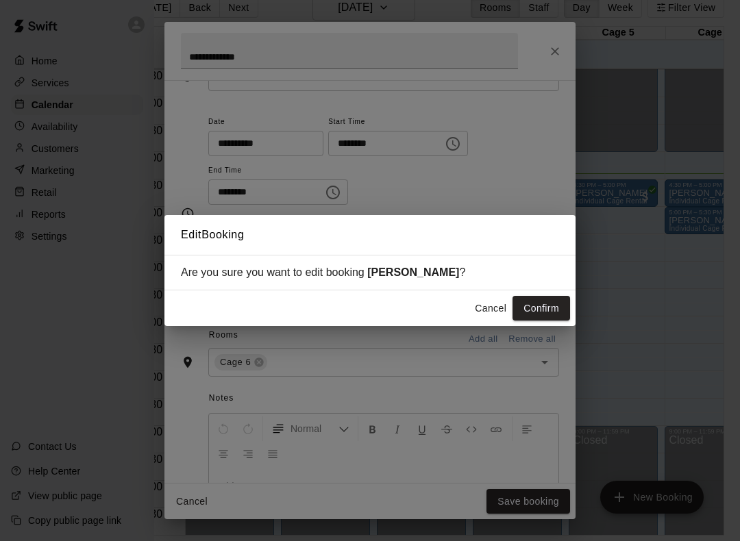
click at [546, 311] on button "Confirm" at bounding box center [541, 308] width 58 height 25
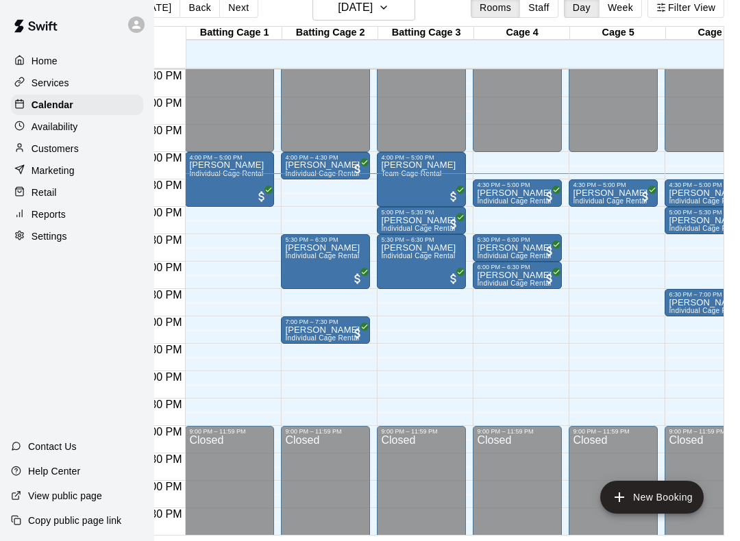
click at [324, 330] on p "[PERSON_NAME]" at bounding box center [322, 330] width 75 height 0
click at [300, 332] on icon "edit" at bounding box center [299, 332] width 12 height 12
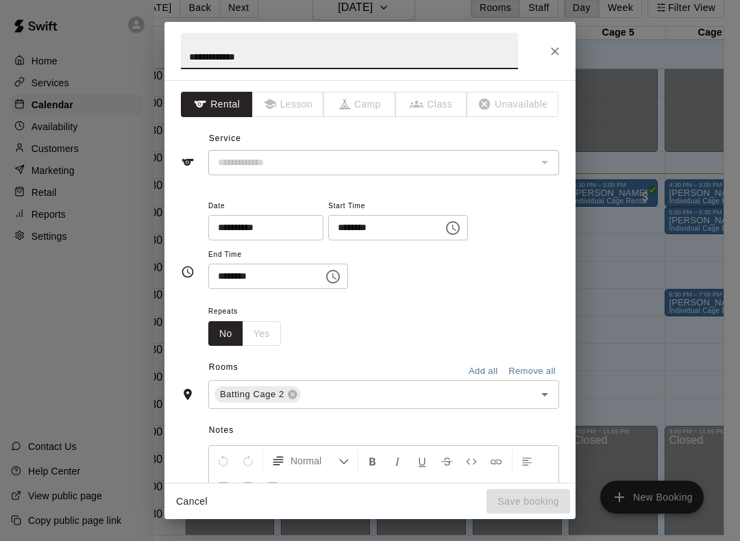
type input "**********"
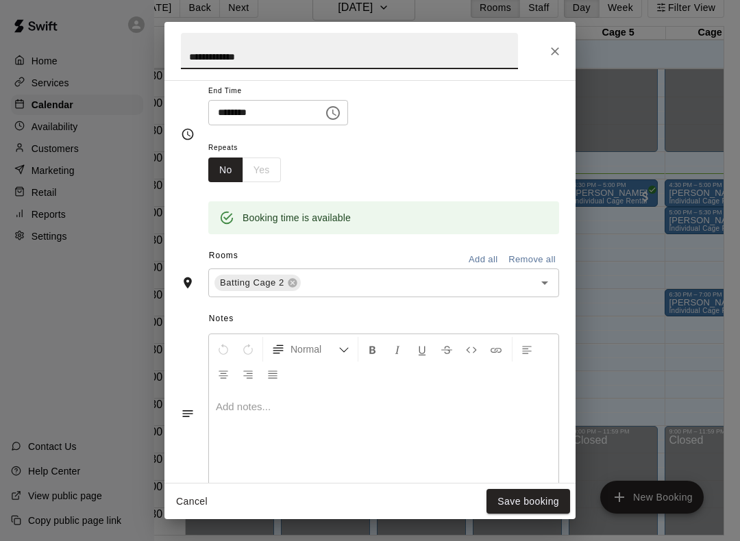
scroll to position [186, 0]
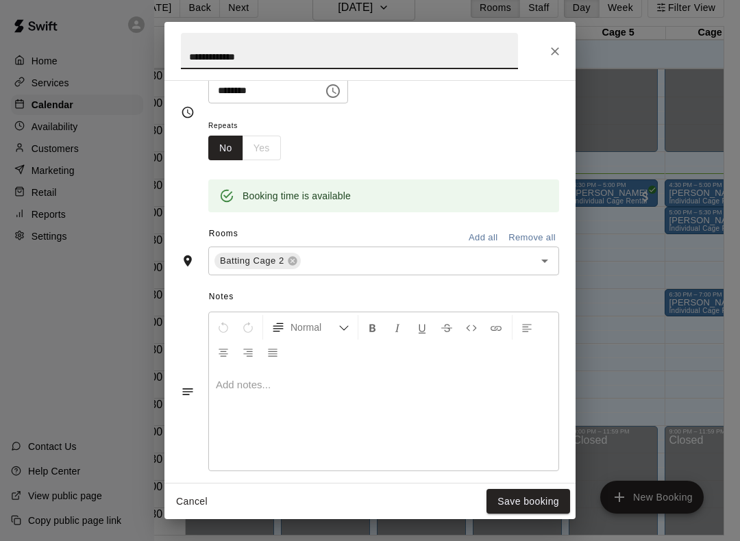
click at [294, 260] on icon at bounding box center [292, 261] width 9 height 9
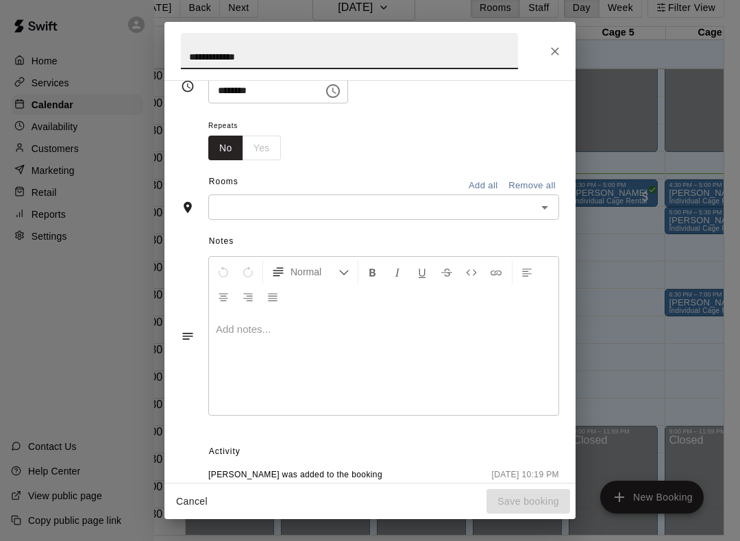
click at [380, 211] on input "text" at bounding box center [372, 207] width 320 height 17
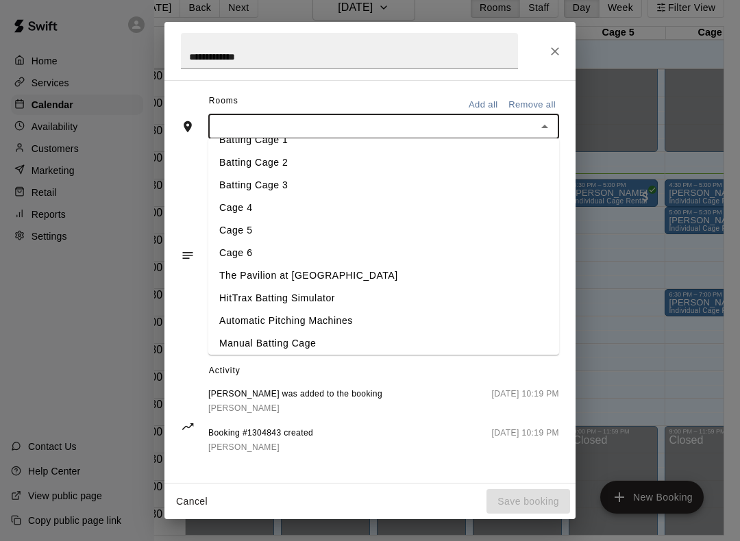
scroll to position [266, 0]
click at [280, 247] on li "Cage 6" at bounding box center [383, 254] width 351 height 23
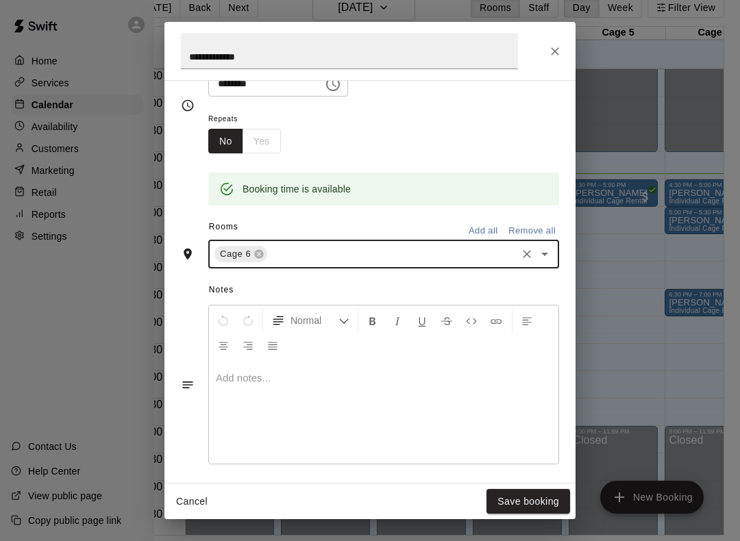
scroll to position [187, 0]
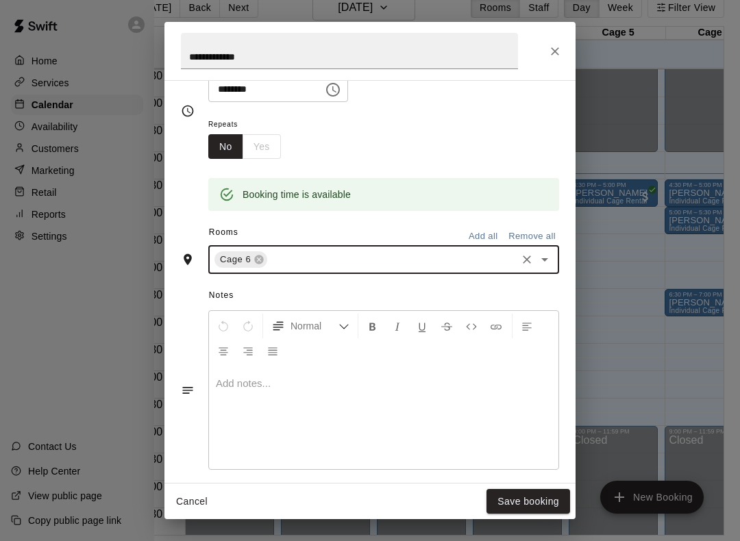
click at [421, 145] on div "Repeats No Yes" at bounding box center [383, 137] width 351 height 43
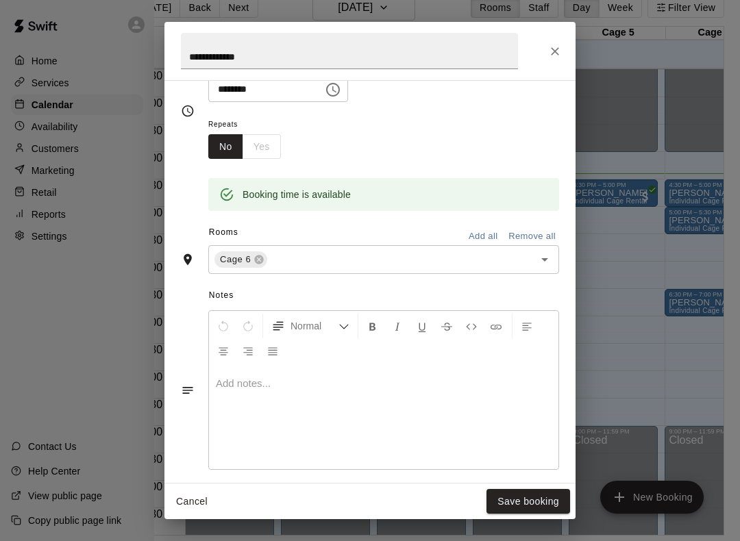
click at [511, 503] on button "Save booking" at bounding box center [528, 501] width 84 height 25
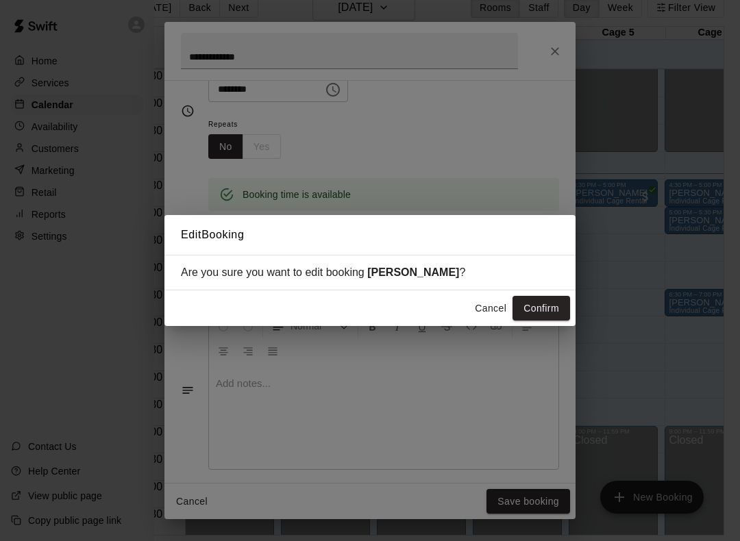
click at [536, 301] on button "Confirm" at bounding box center [541, 308] width 58 height 25
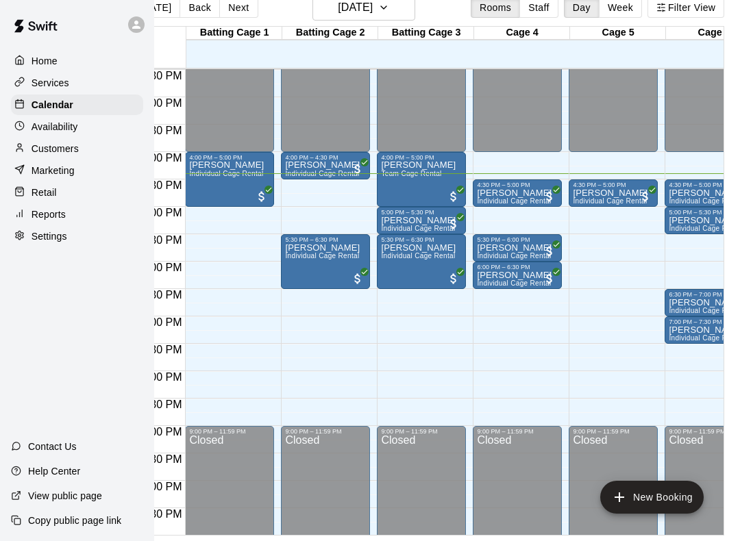
click at [416, 252] on span "Individual Cage Rental" at bounding box center [418, 256] width 74 height 8
click at [395, 245] on button "edit" at bounding box center [395, 253] width 27 height 27
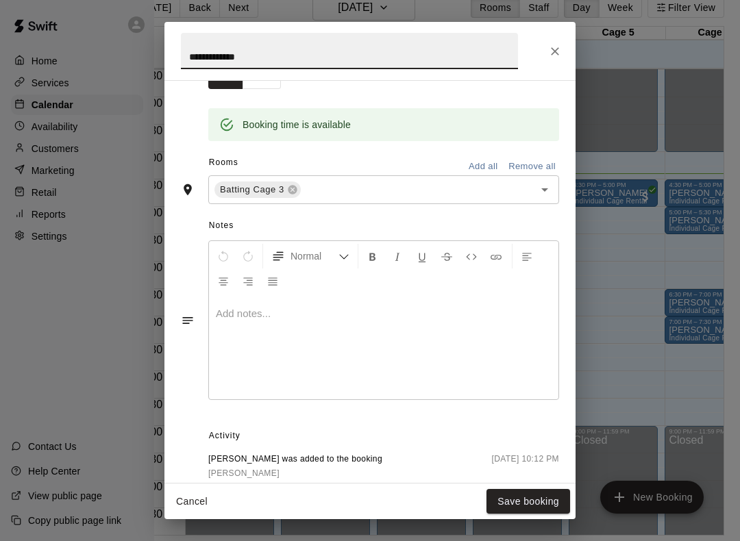
scroll to position [273, 0]
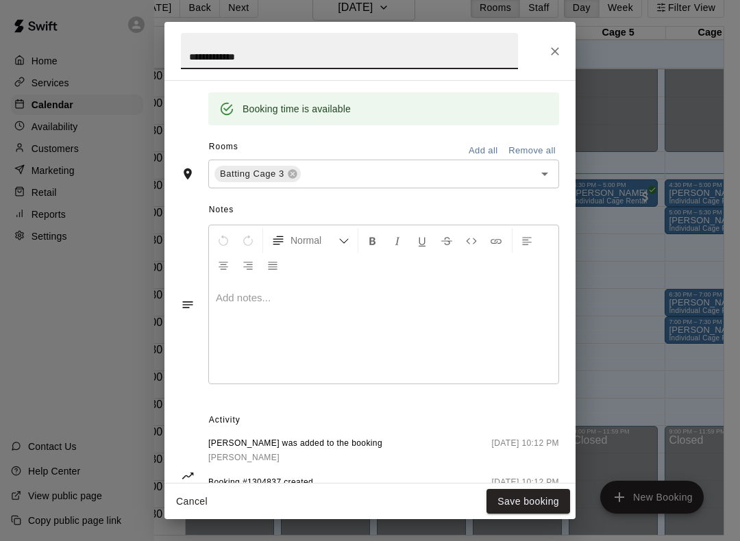
click at [297, 169] on icon at bounding box center [292, 174] width 11 height 11
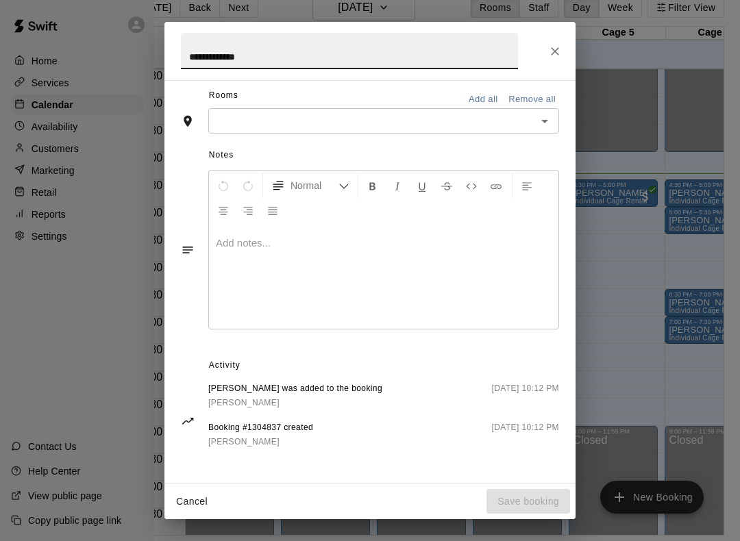
scroll to position [266, 0]
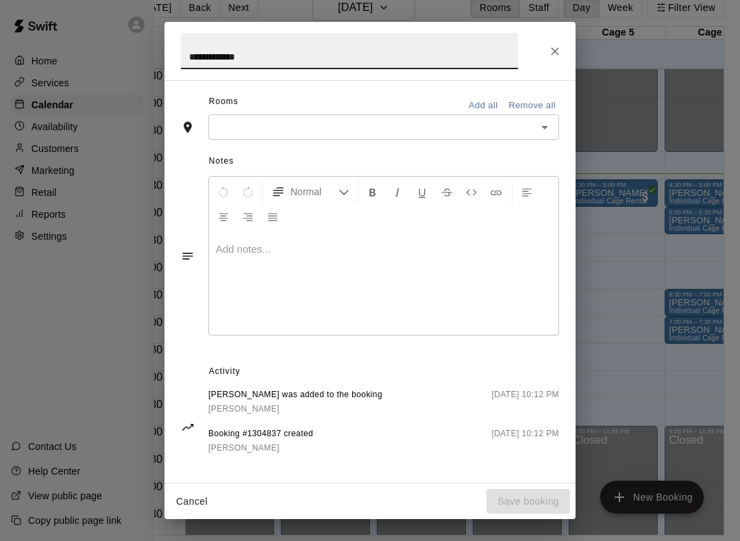
click at [356, 125] on input "text" at bounding box center [372, 127] width 320 height 17
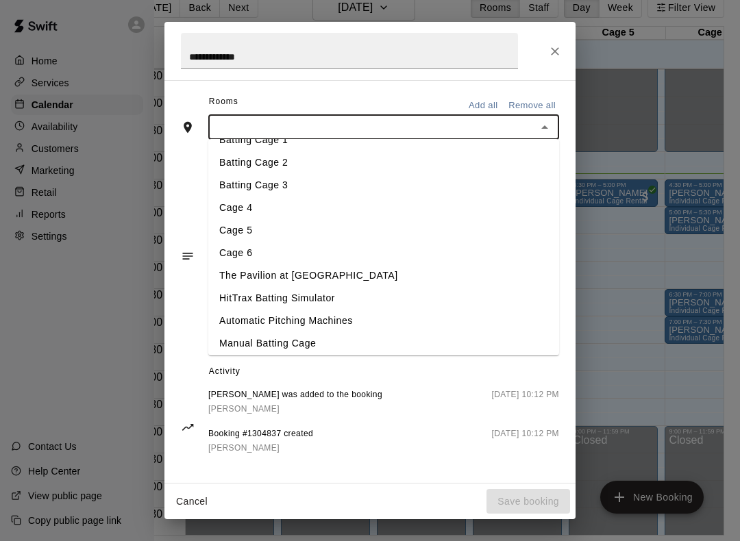
scroll to position [15, 0]
click at [283, 246] on li "Cage 6" at bounding box center [383, 254] width 351 height 23
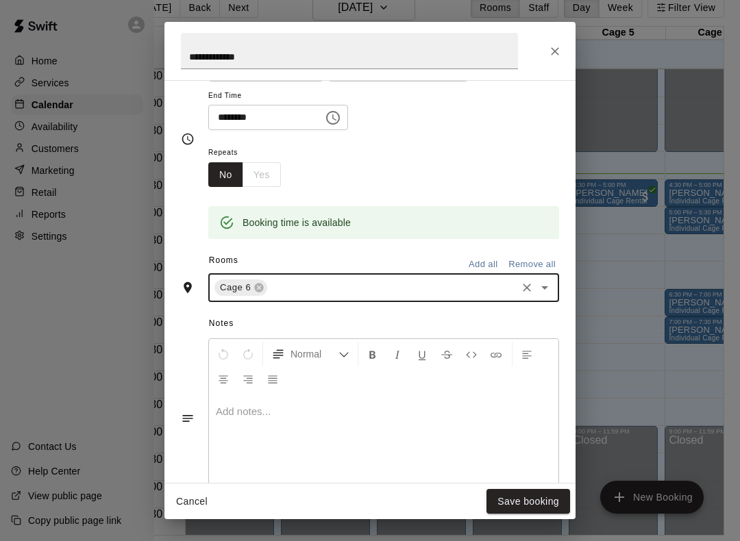
scroll to position [138, 0]
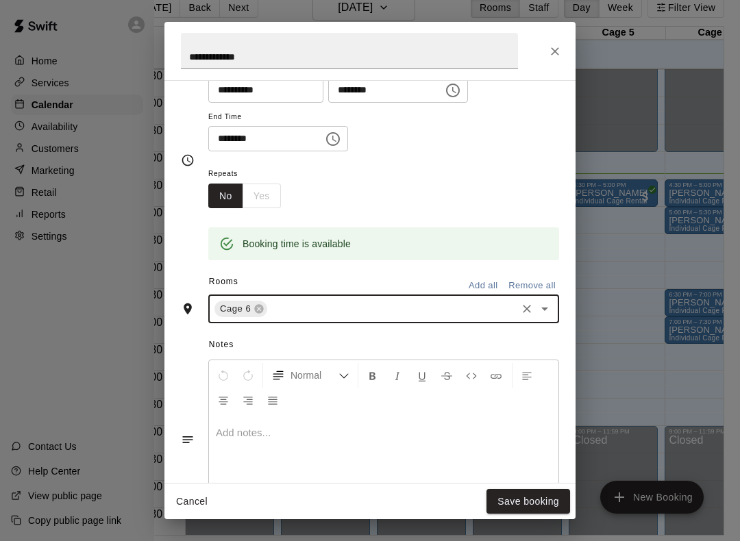
click at [447, 152] on div "**********" at bounding box center [383, 113] width 351 height 106
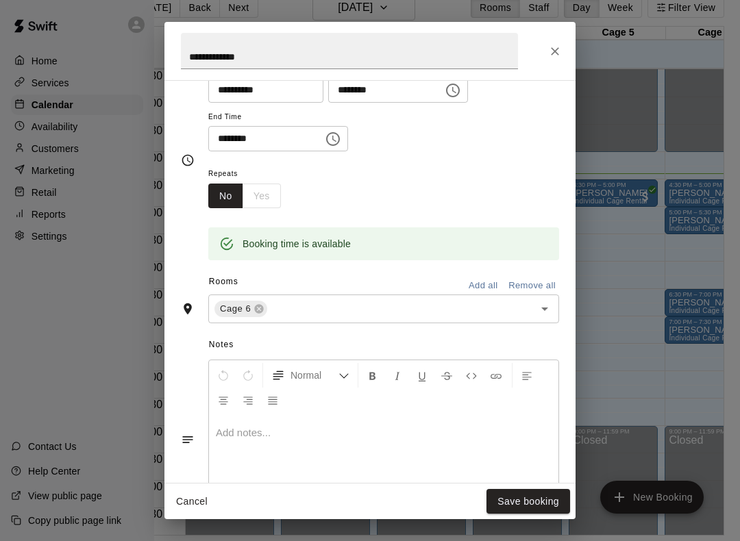
click at [528, 491] on button "Save booking" at bounding box center [528, 501] width 84 height 25
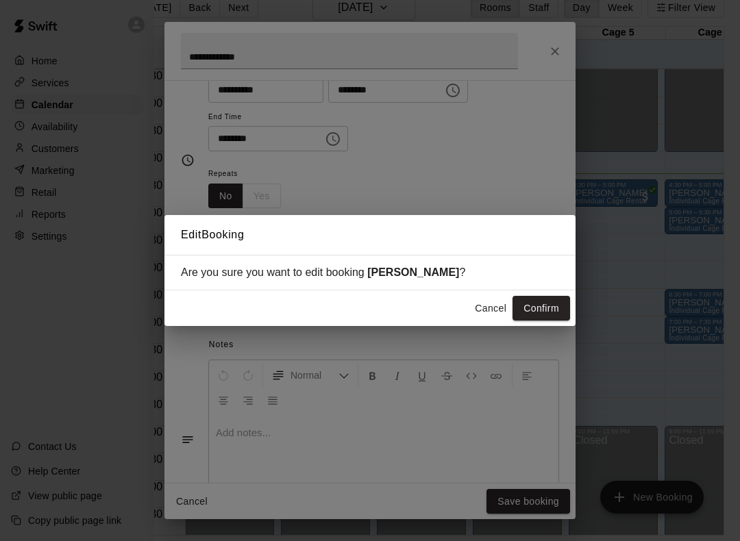
click at [554, 312] on button "Confirm" at bounding box center [541, 308] width 58 height 25
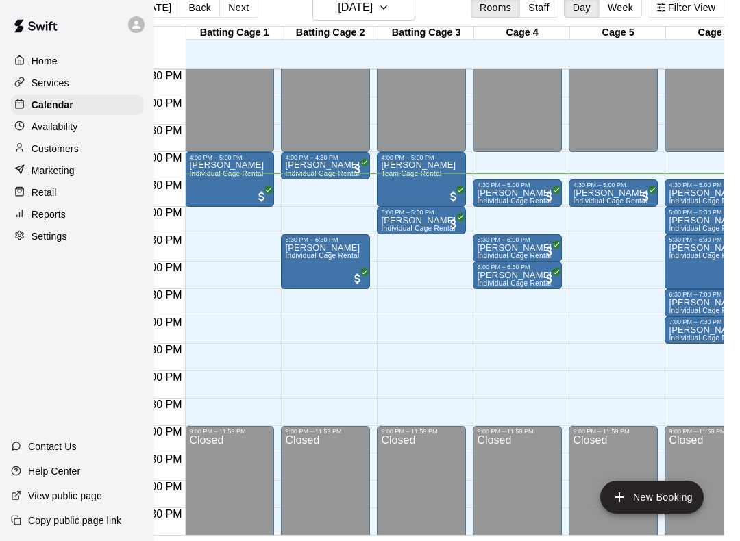
click at [593, 193] on p "[PERSON_NAME]" at bounding box center [610, 193] width 75 height 0
click at [585, 191] on icon "edit" at bounding box center [587, 195] width 16 height 16
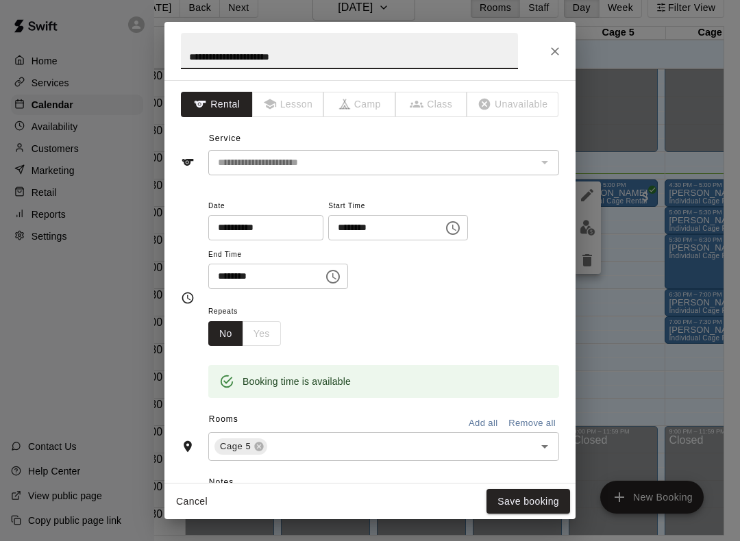
click at [254, 441] on icon at bounding box center [258, 446] width 11 height 11
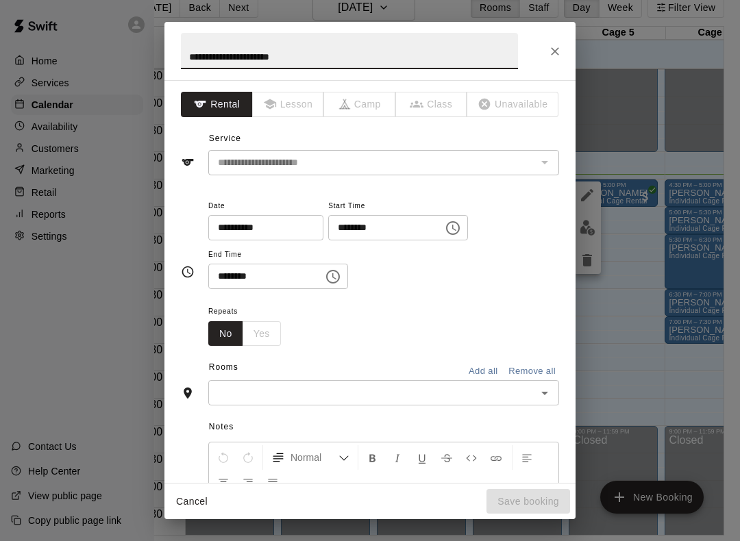
click at [291, 391] on input "text" at bounding box center [372, 392] width 320 height 17
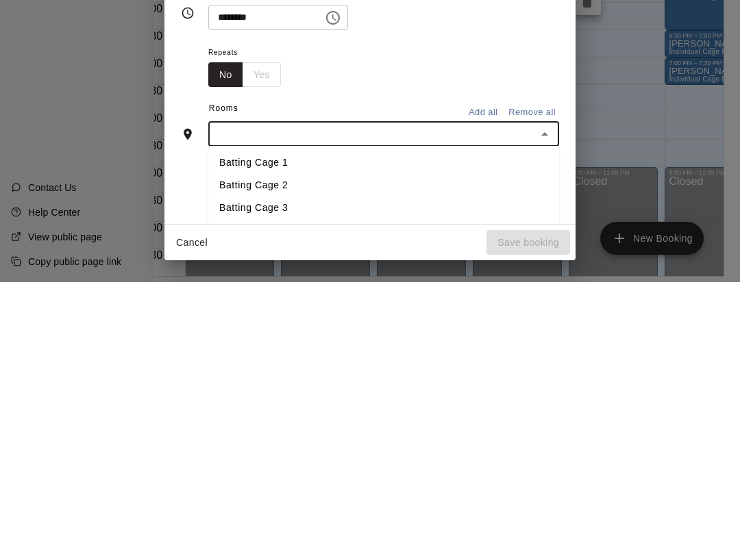
click at [366, 433] on li "Batting Cage 2" at bounding box center [383, 444] width 351 height 23
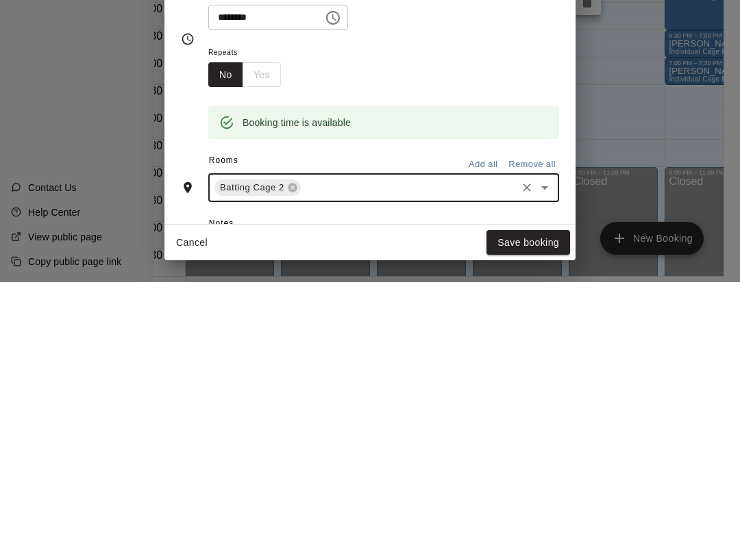
click at [534, 489] on button "Save booking" at bounding box center [528, 501] width 84 height 25
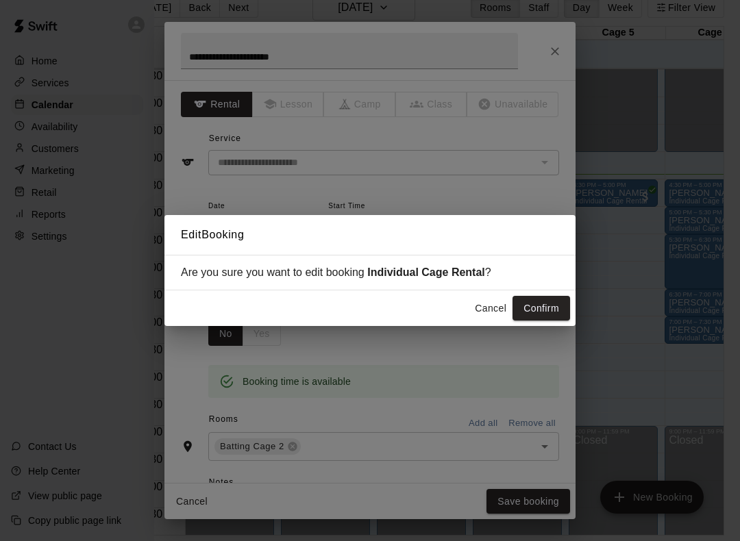
click at [545, 309] on button "Confirm" at bounding box center [541, 308] width 58 height 25
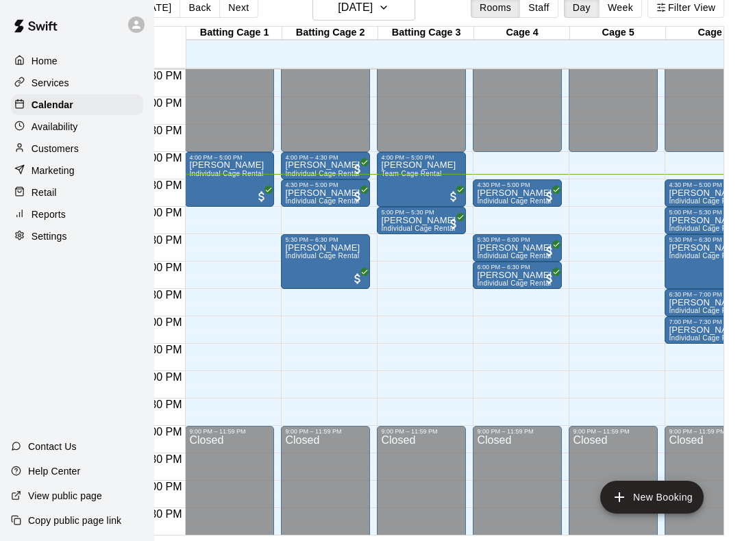
click at [332, 252] on div "Mason Morgan Individual Cage Rental" at bounding box center [322, 513] width 75 height 541
click at [304, 234] on button "edit" at bounding box center [299, 245] width 27 height 27
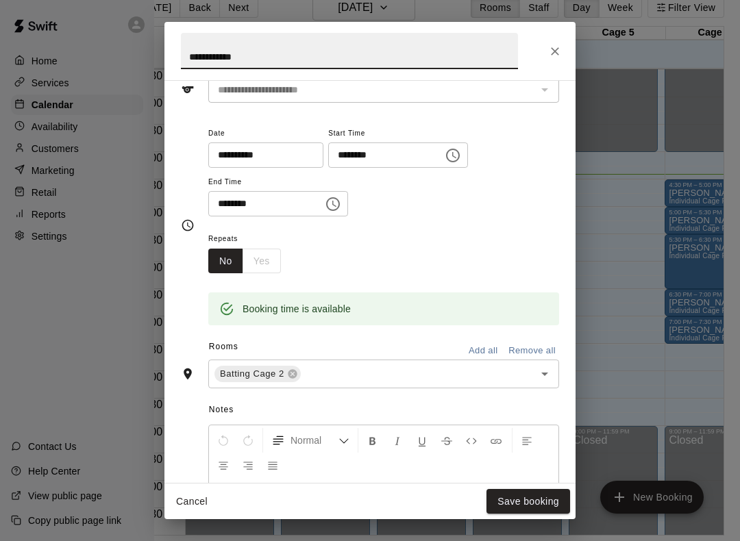
scroll to position [94, 0]
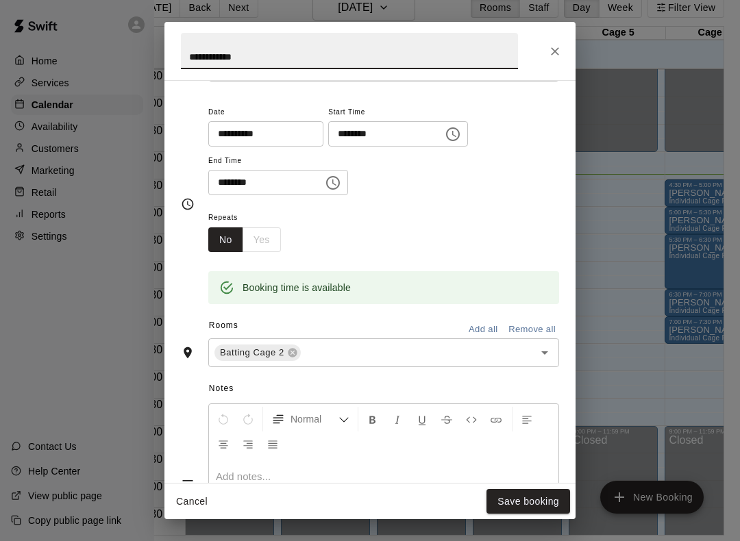
click at [293, 349] on icon at bounding box center [292, 353] width 9 height 9
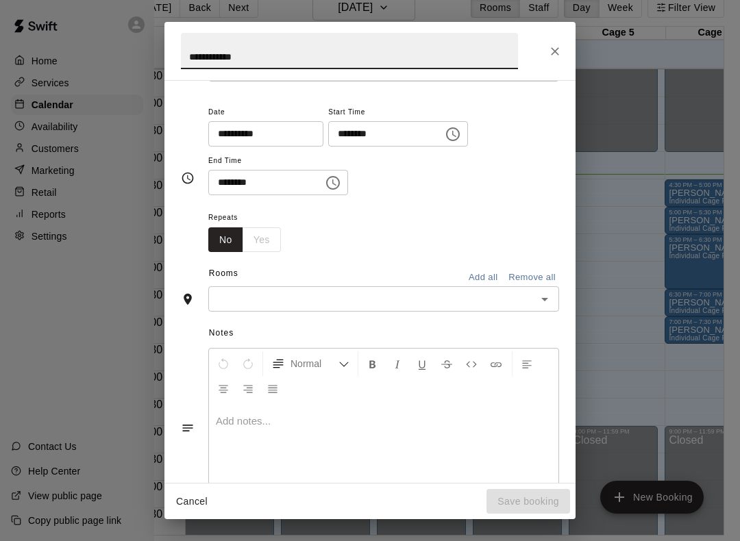
click at [327, 300] on input "text" at bounding box center [372, 298] width 320 height 17
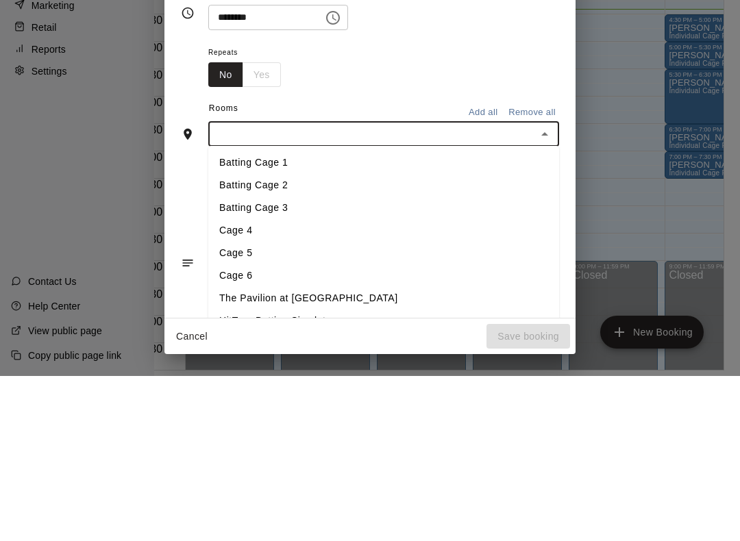
click at [348, 407] on li "Cage 5" at bounding box center [383, 418] width 351 height 23
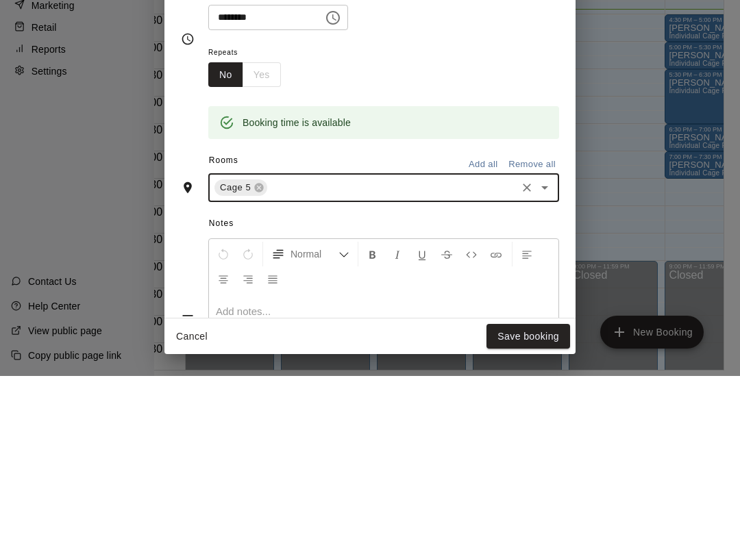
click at [504, 209] on div "Repeats No Yes" at bounding box center [383, 230] width 351 height 43
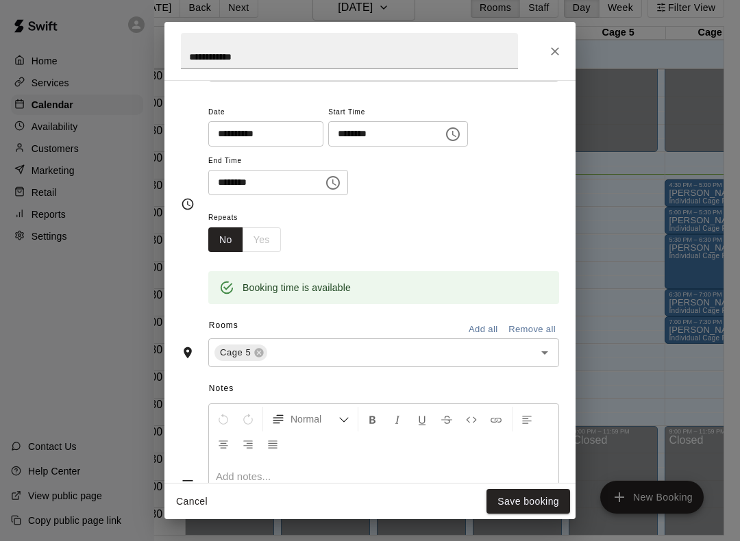
click at [523, 493] on button "Save booking" at bounding box center [528, 501] width 84 height 25
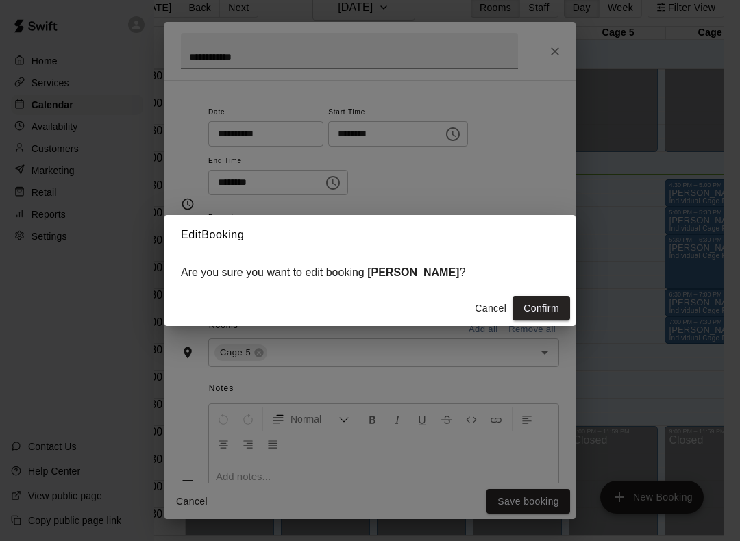
click at [554, 304] on button "Confirm" at bounding box center [541, 308] width 58 height 25
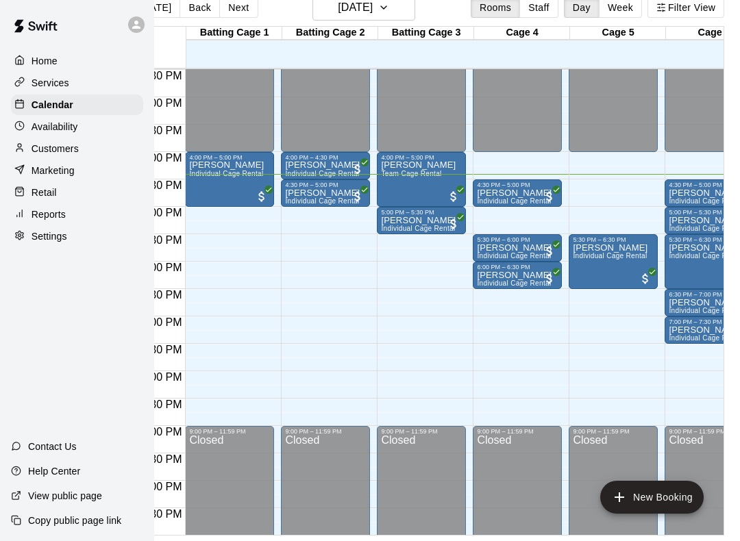
click at [497, 264] on div "6:00 PM – 6:30 PM" at bounding box center [517, 267] width 81 height 7
click at [491, 267] on icon "edit" at bounding box center [491, 264] width 12 height 12
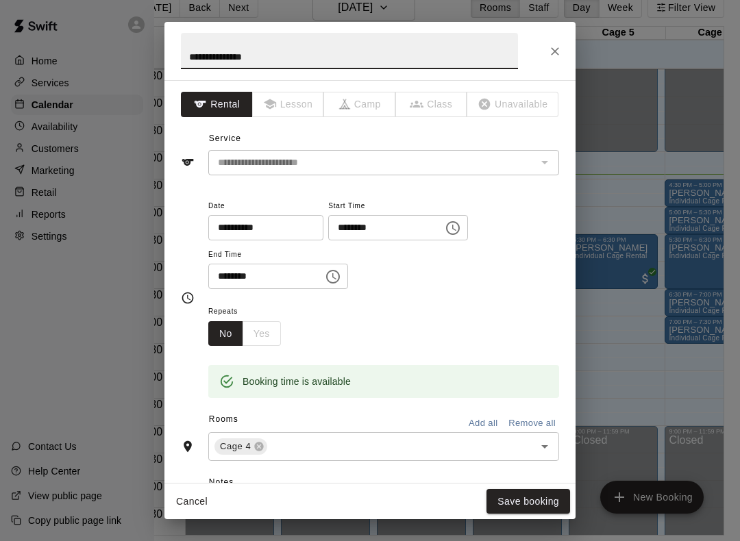
click at [253, 441] on icon at bounding box center [258, 446] width 11 height 11
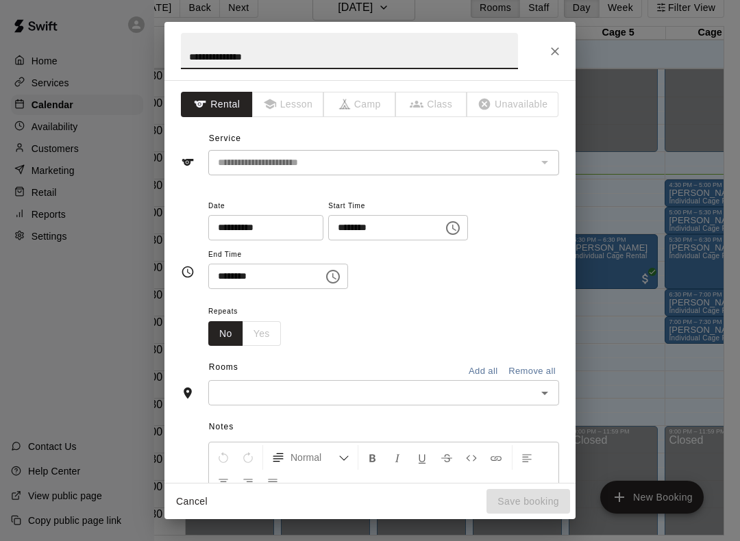
click at [310, 387] on input "text" at bounding box center [372, 392] width 320 height 17
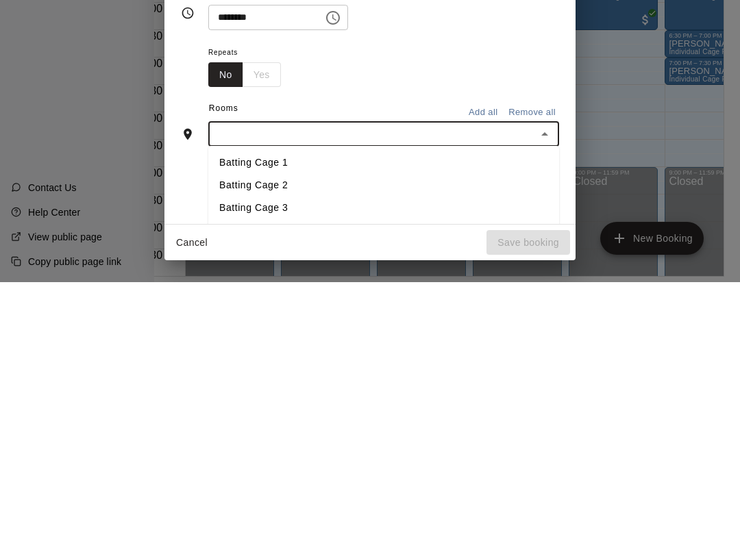
click at [415, 456] on li "Batting Cage 3" at bounding box center [383, 467] width 351 height 23
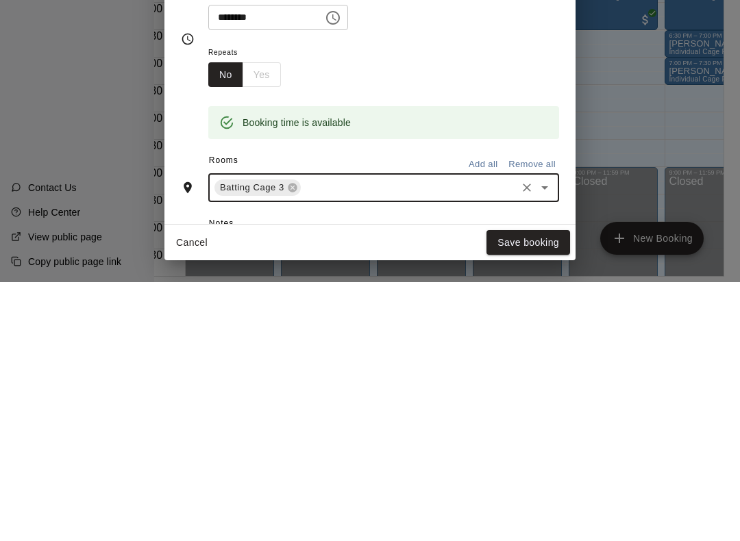
click at [545, 489] on button "Save booking" at bounding box center [528, 501] width 84 height 25
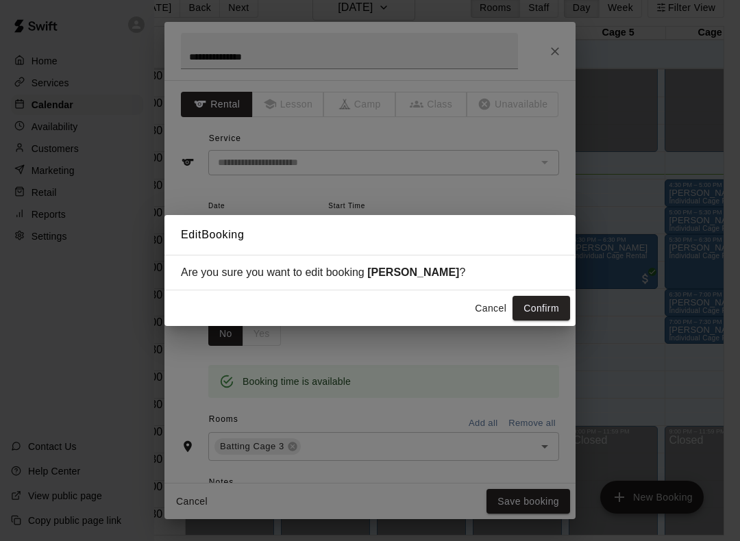
click at [545, 307] on button "Confirm" at bounding box center [541, 308] width 58 height 25
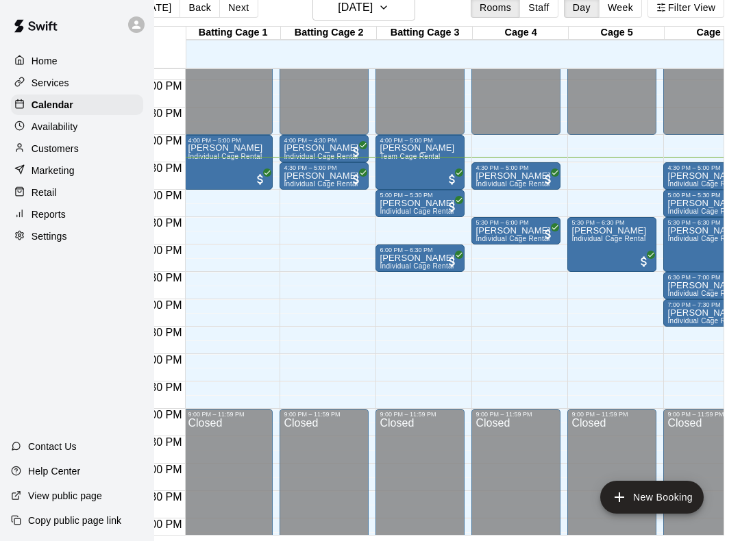
scroll to position [813, 1]
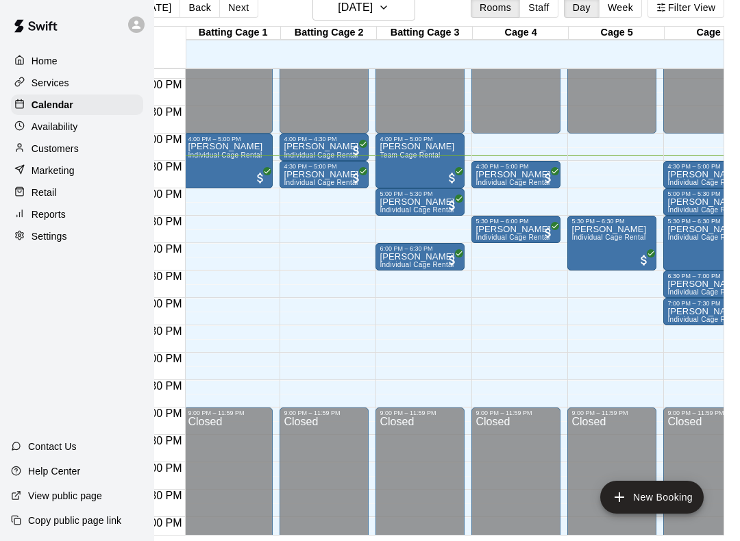
click at [437, 214] on div at bounding box center [420, 214] width 81 height 0
click at [396, 208] on icon "edit" at bounding box center [394, 212] width 16 height 16
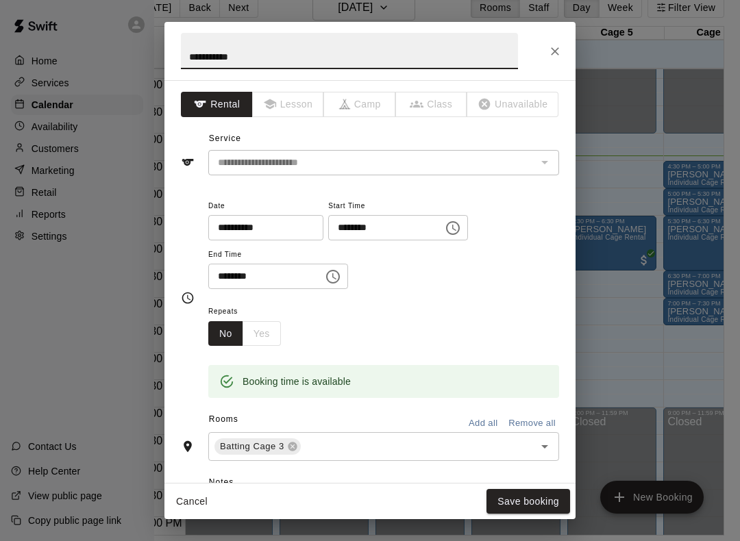
click at [293, 443] on icon at bounding box center [292, 446] width 11 height 11
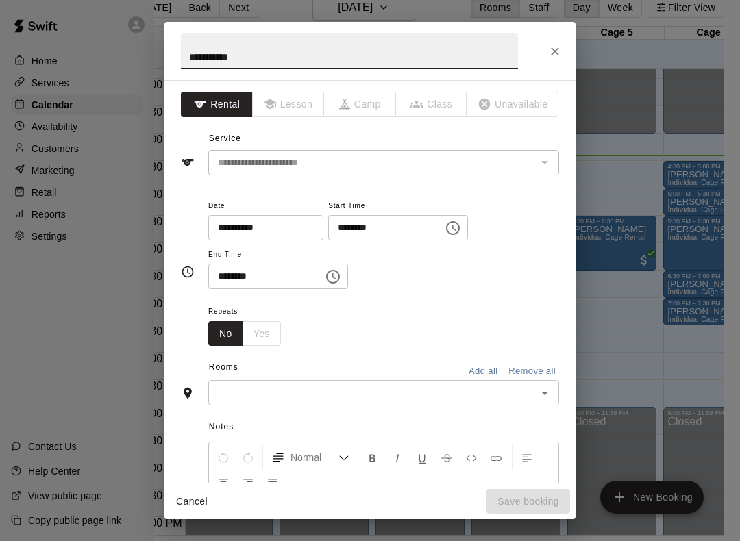
click at [329, 388] on input "text" at bounding box center [372, 392] width 320 height 17
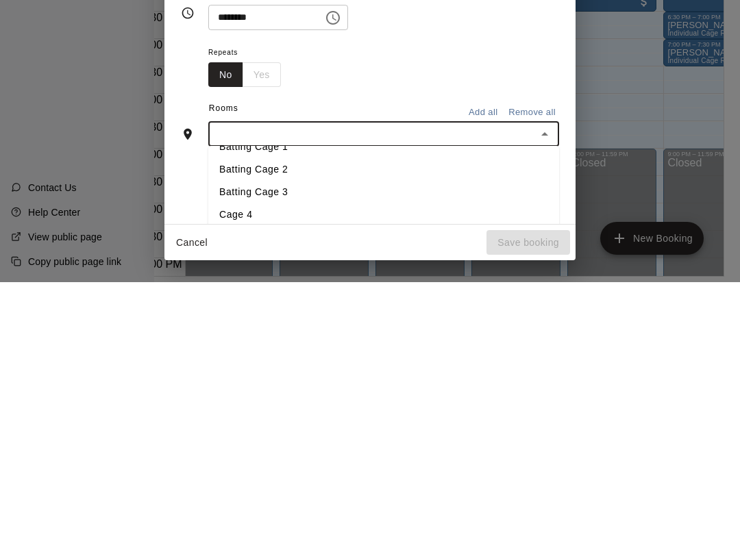
scroll to position [15, 0]
click at [412, 463] on li "Cage 4" at bounding box center [383, 474] width 351 height 23
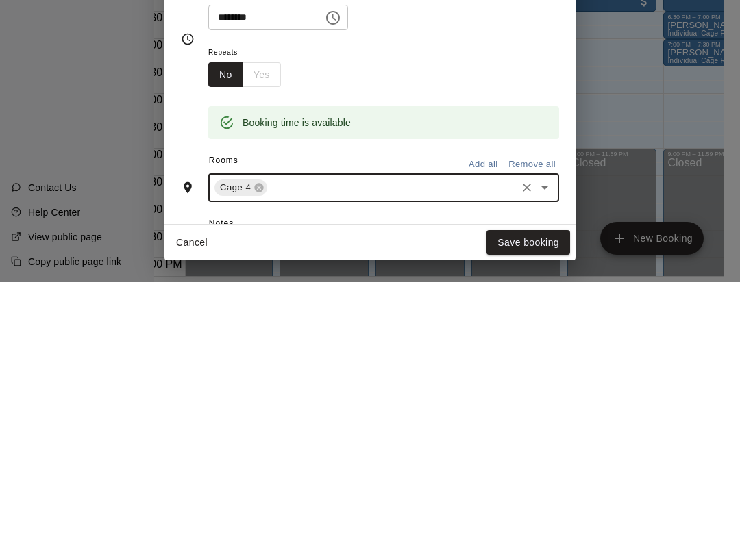
click at [520, 489] on button "Save booking" at bounding box center [528, 501] width 84 height 25
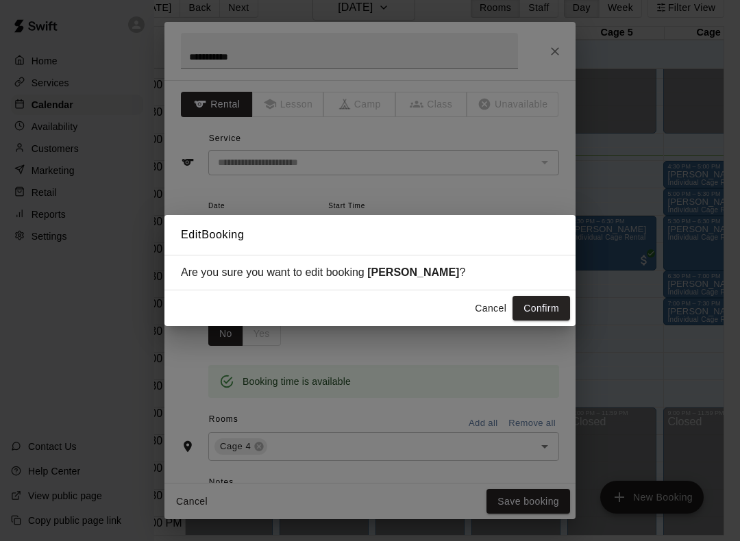
click at [543, 312] on button "Confirm" at bounding box center [541, 308] width 58 height 25
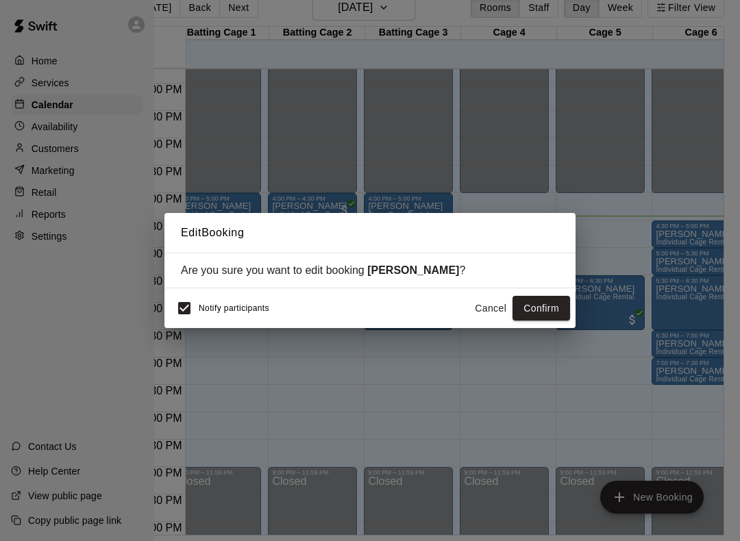
scroll to position [754, 10]
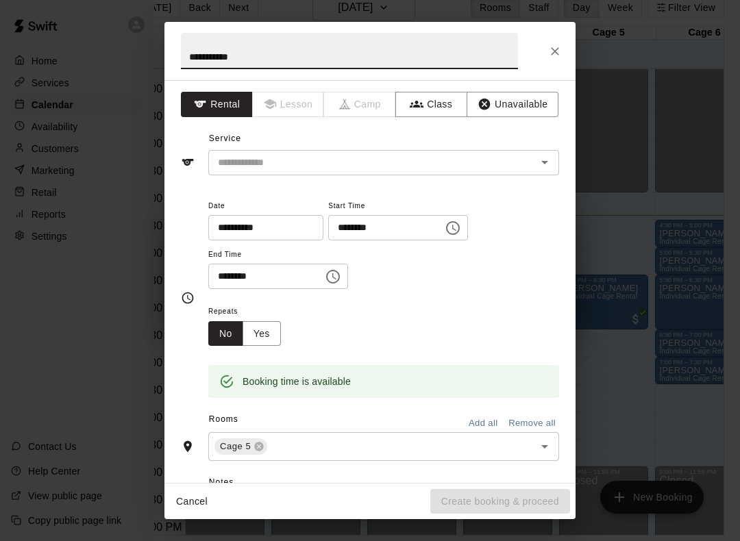
click at [546, 55] on button "Close" at bounding box center [555, 51] width 25 height 25
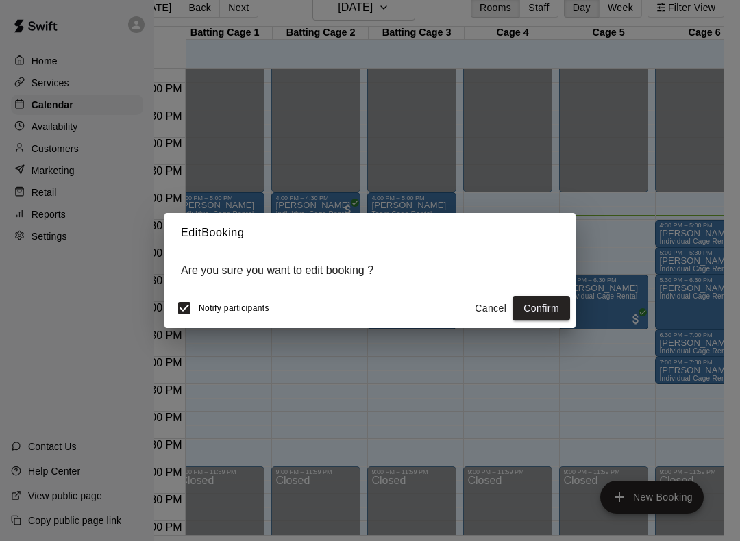
click at [490, 301] on button "Cancel" at bounding box center [491, 308] width 44 height 25
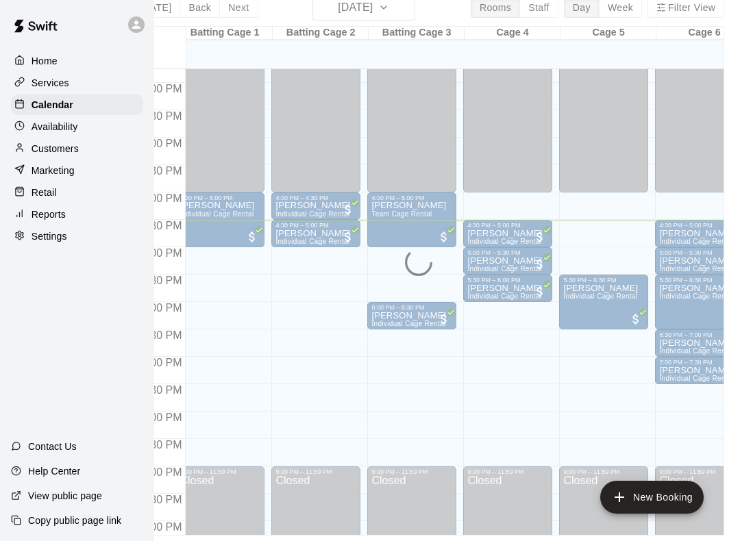
scroll to position [36, 0]
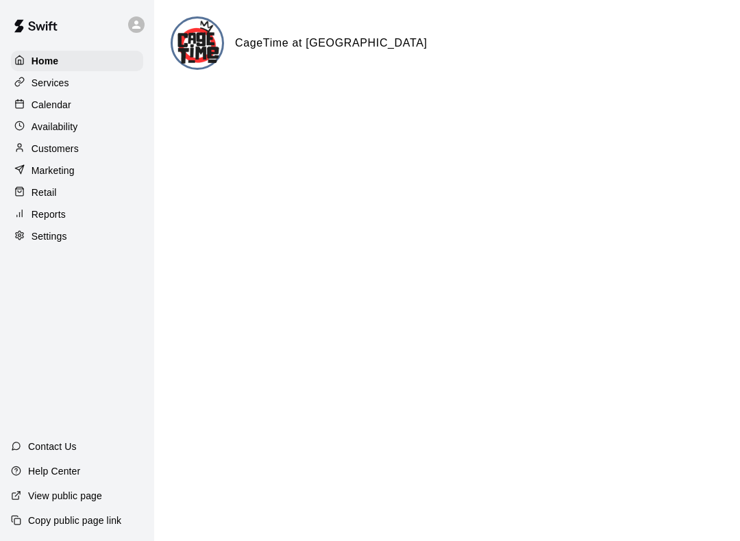
click at [91, 97] on div "Calendar" at bounding box center [77, 105] width 132 height 21
click at [119, 131] on div "Availability" at bounding box center [77, 126] width 132 height 21
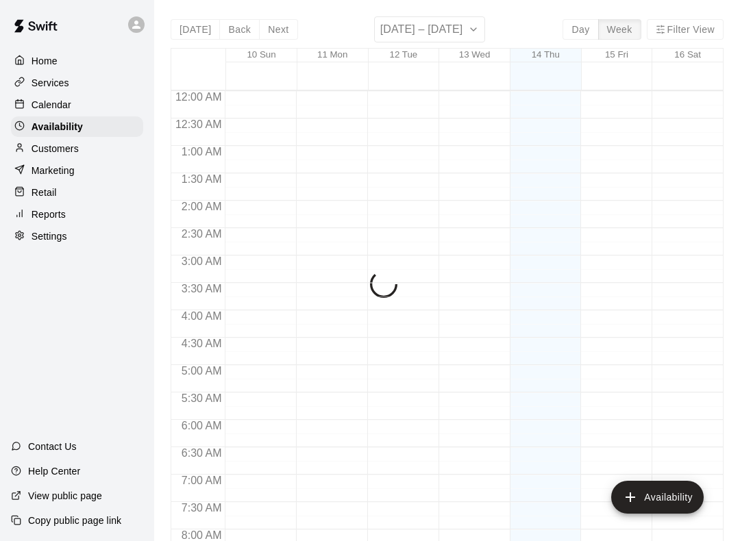
scroll to position [837, 0]
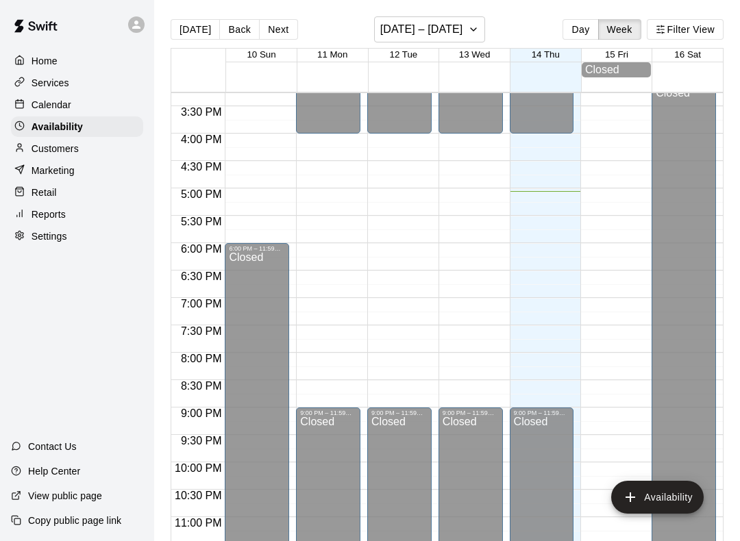
click at [138, 101] on div "Calendar" at bounding box center [77, 105] width 132 height 21
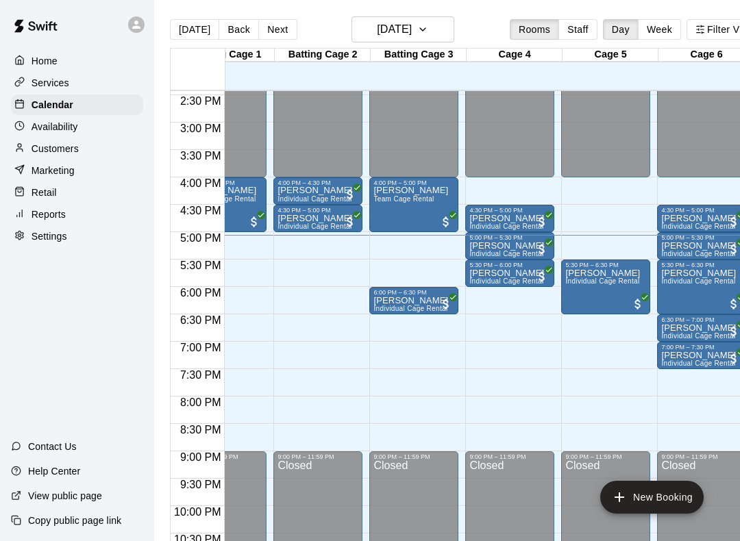
scroll to position [790, 58]
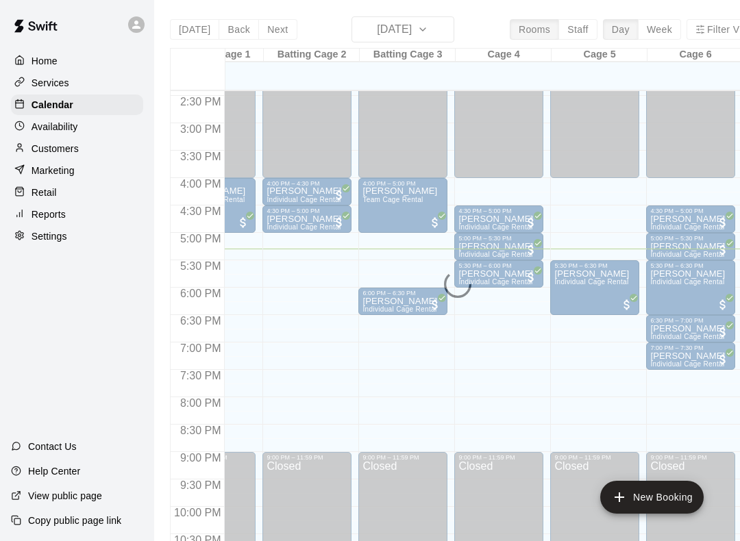
click at [738, 247] on div at bounding box center [694, 254] width 95 height 14
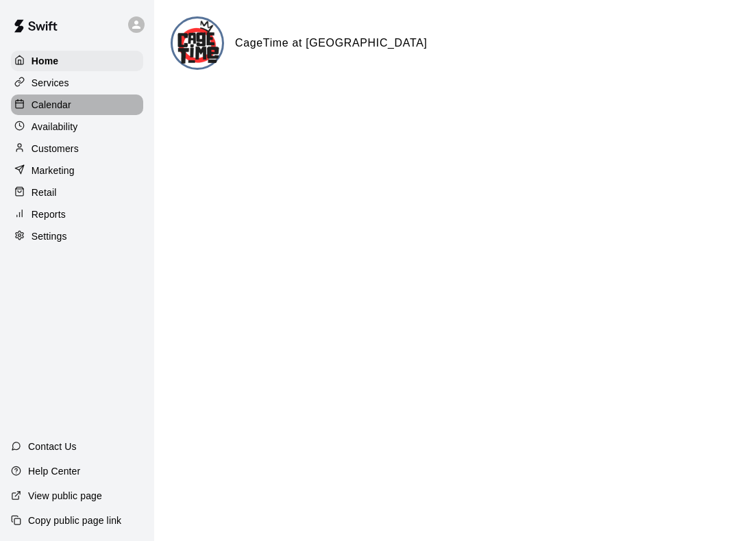
click at [92, 106] on div "Calendar" at bounding box center [77, 105] width 132 height 21
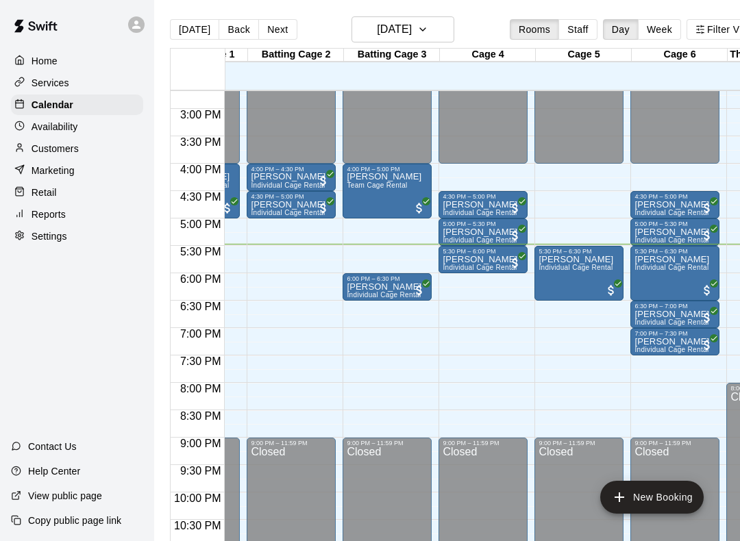
scroll to position [814, 90]
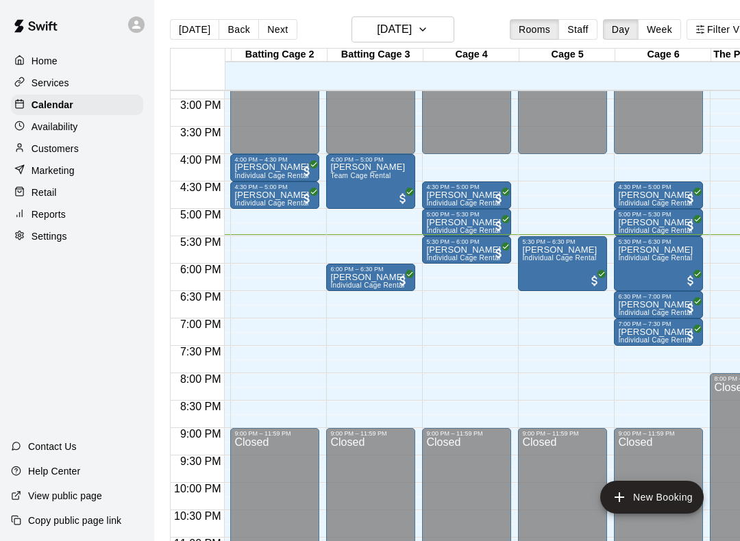
click at [575, 290] on div "[PERSON_NAME] Individual Cage Rental" at bounding box center [559, 515] width 75 height 541
click at [538, 258] on icon "edit" at bounding box center [536, 261] width 12 height 12
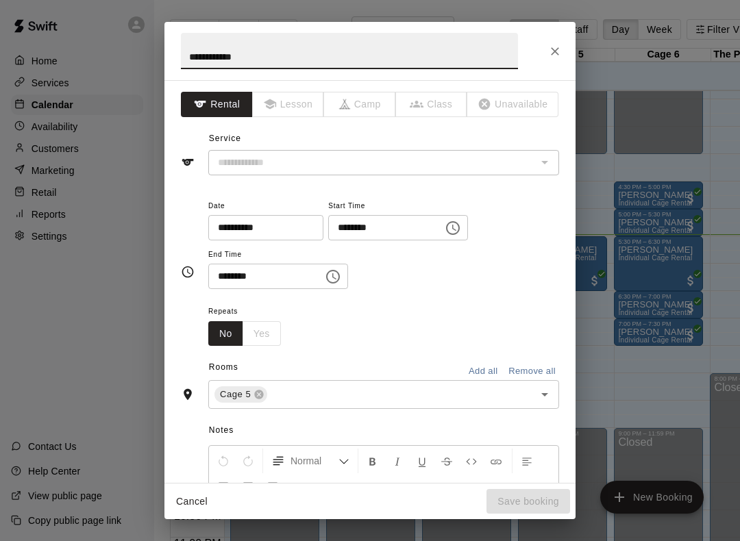
type input "**********"
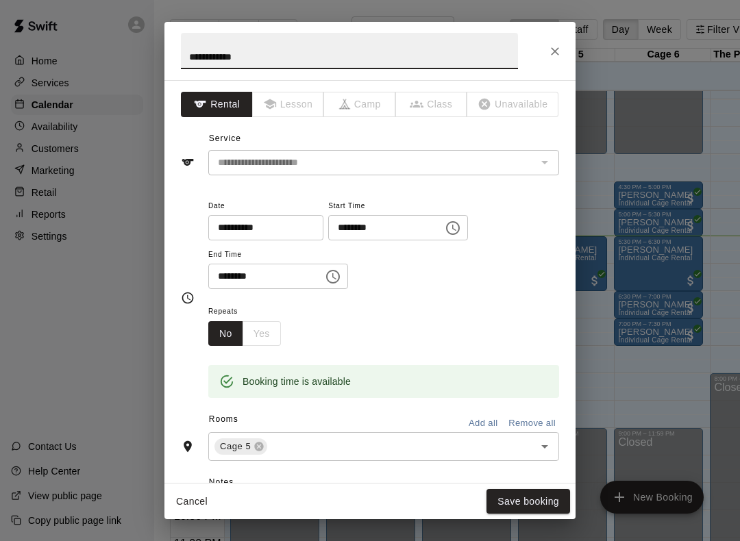
click at [262, 433] on div "Cage 5 ​" at bounding box center [383, 446] width 351 height 29
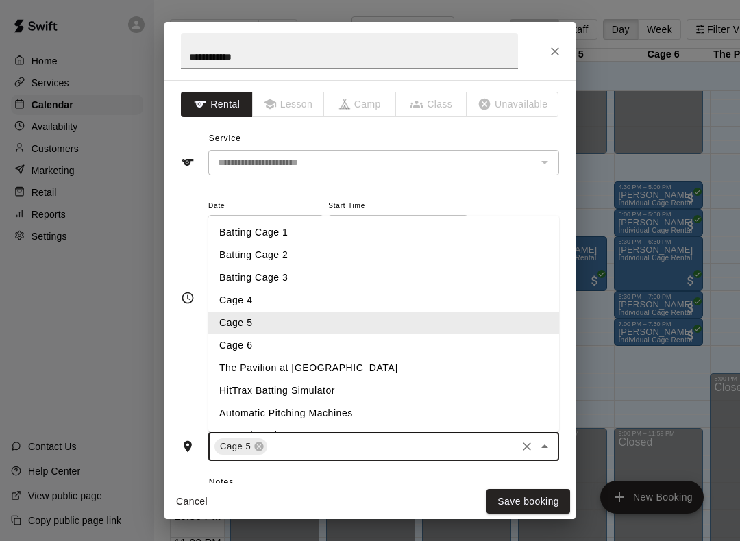
scroll to position [34, 22]
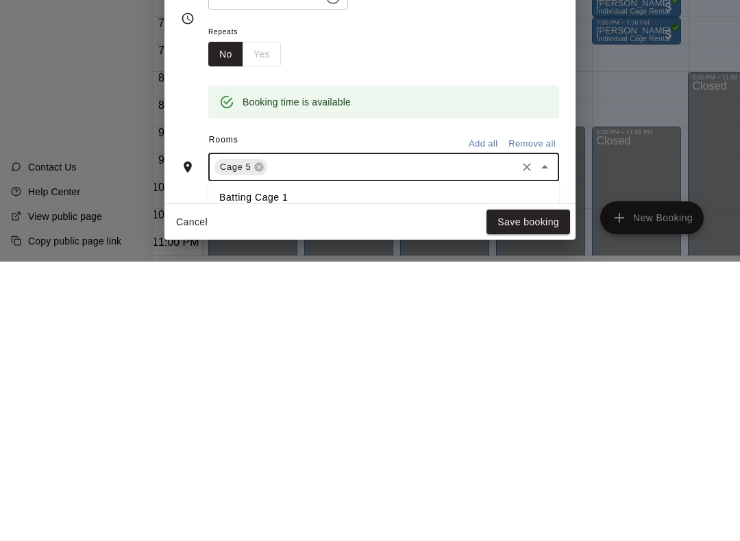
click at [263, 443] on icon at bounding box center [259, 447] width 9 height 9
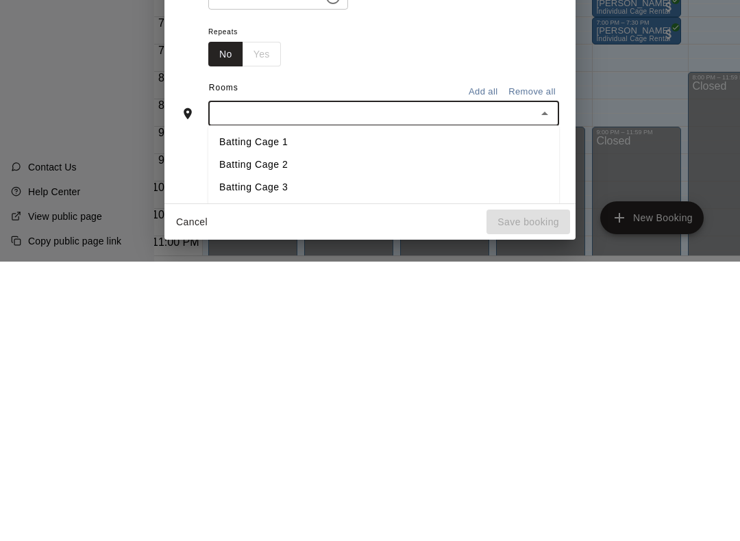
click at [314, 410] on li "Batting Cage 1" at bounding box center [383, 421] width 351 height 23
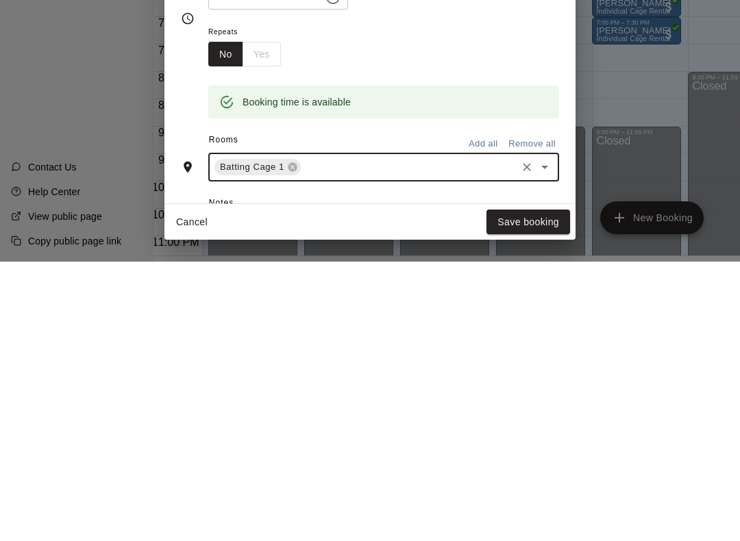
click at [537, 489] on button "Save booking" at bounding box center [528, 501] width 84 height 25
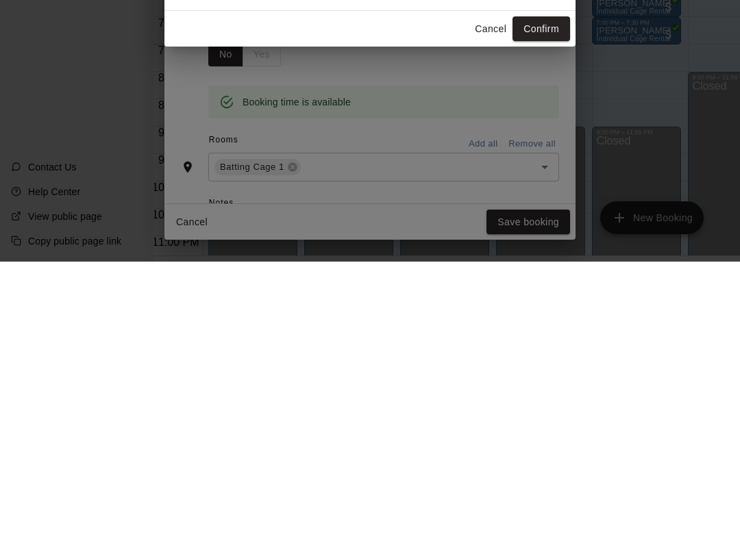
scroll to position [36, 22]
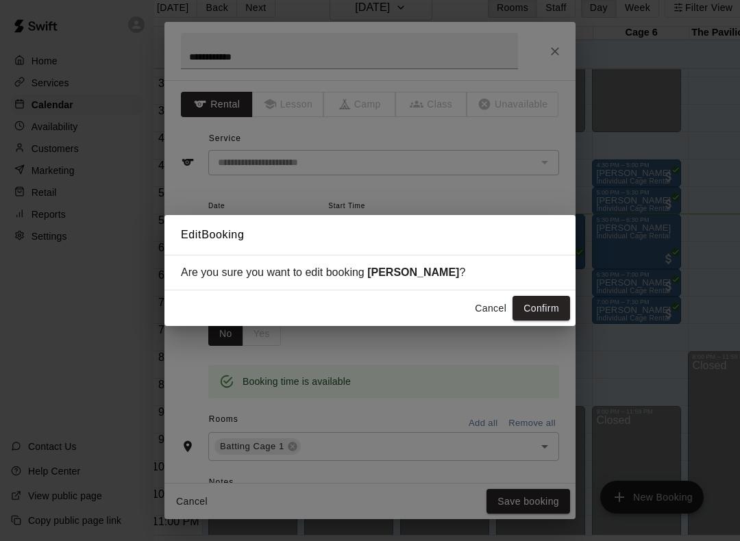
click at [541, 307] on button "Confirm" at bounding box center [541, 308] width 58 height 25
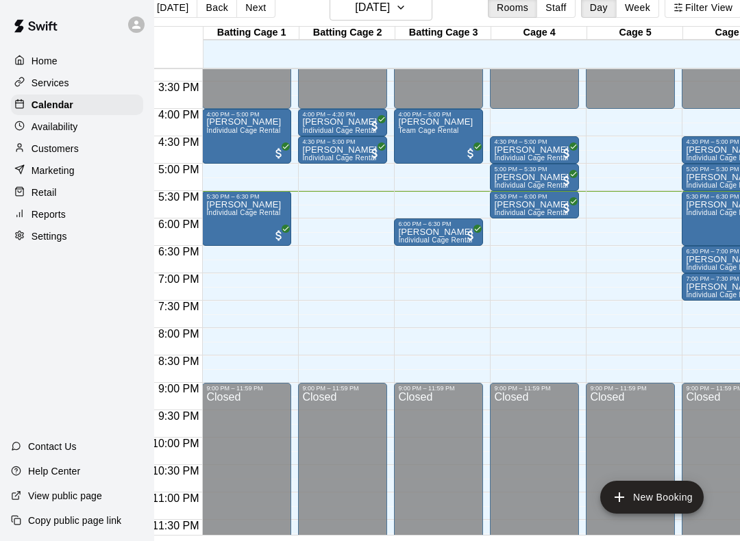
scroll to position [837, 0]
click at [445, 221] on div "6:00 PM – 6:30 PM" at bounding box center [438, 224] width 81 height 7
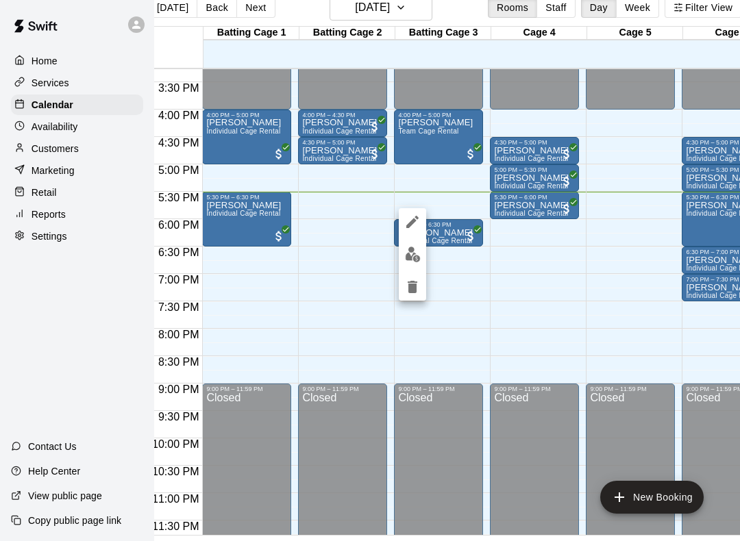
click at [417, 214] on icon "edit" at bounding box center [412, 222] width 16 height 16
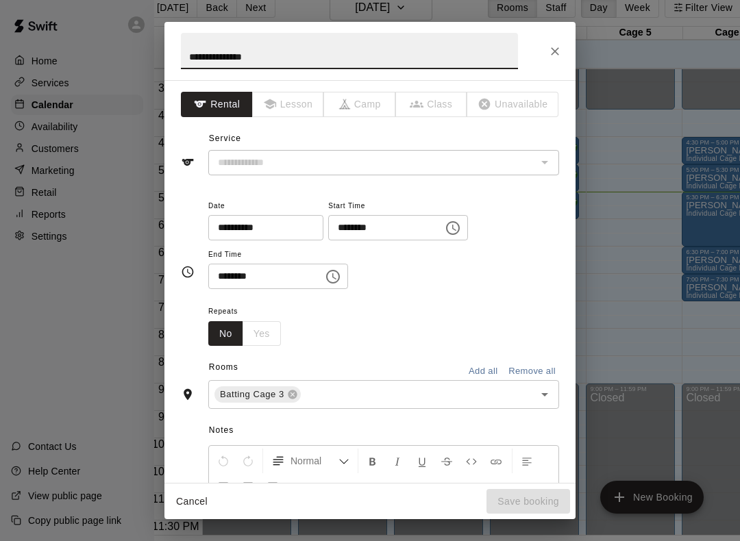
type input "**********"
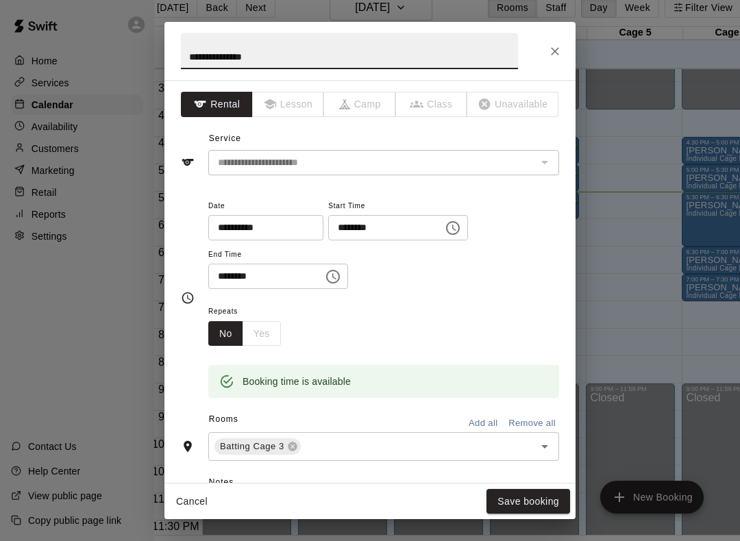
click at [295, 445] on icon at bounding box center [292, 447] width 9 height 9
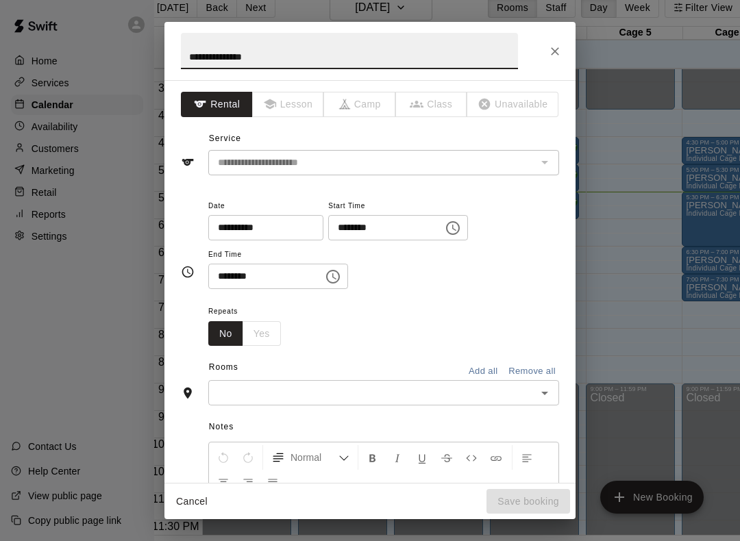
click at [312, 389] on input "text" at bounding box center [372, 392] width 320 height 17
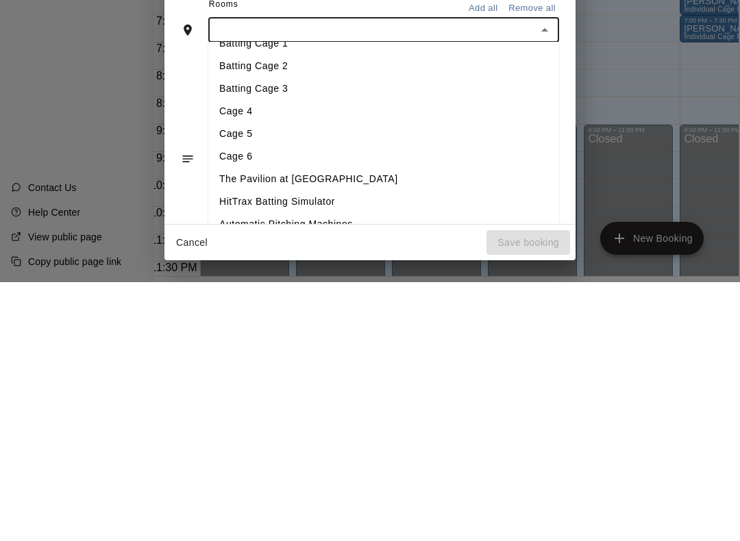
scroll to position [106, 0]
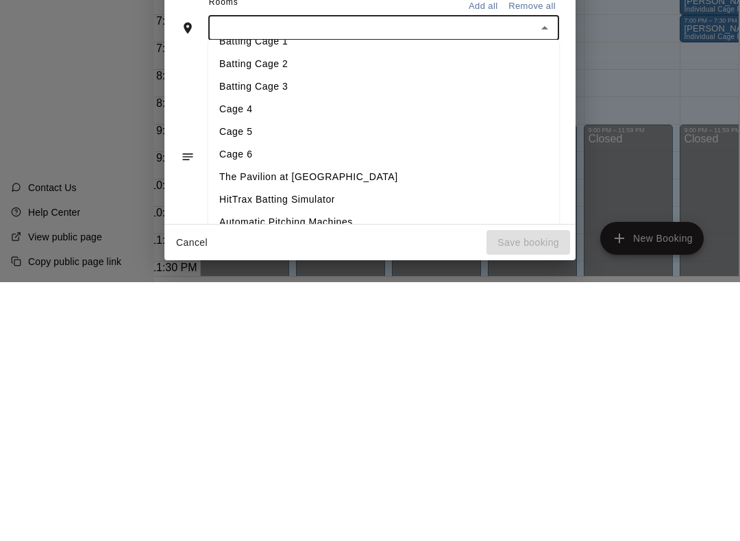
click at [291, 380] on li "Cage 5" at bounding box center [383, 391] width 351 height 23
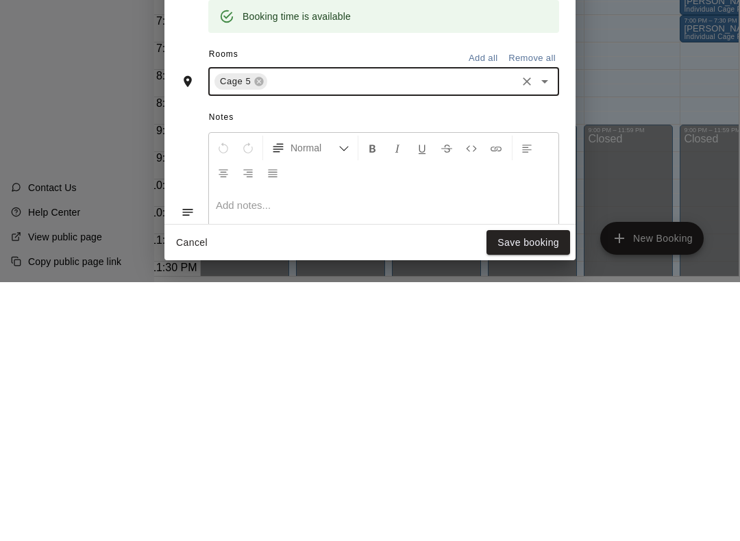
click at [539, 489] on button "Save booking" at bounding box center [528, 501] width 84 height 25
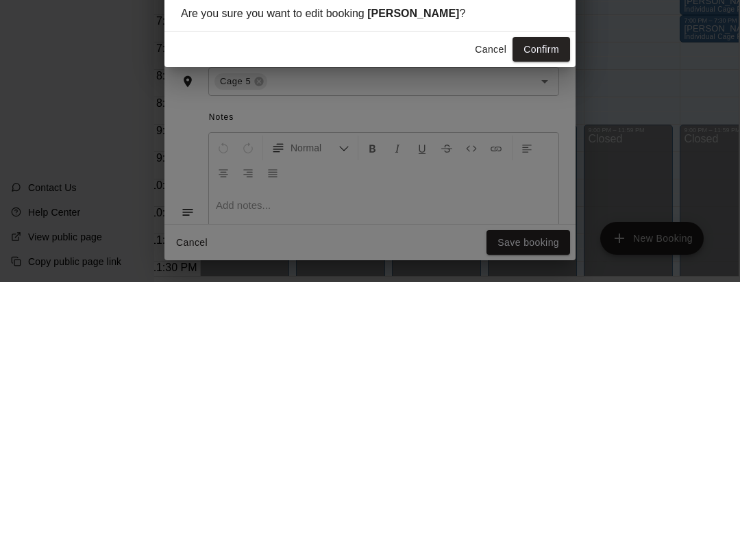
scroll to position [36, 25]
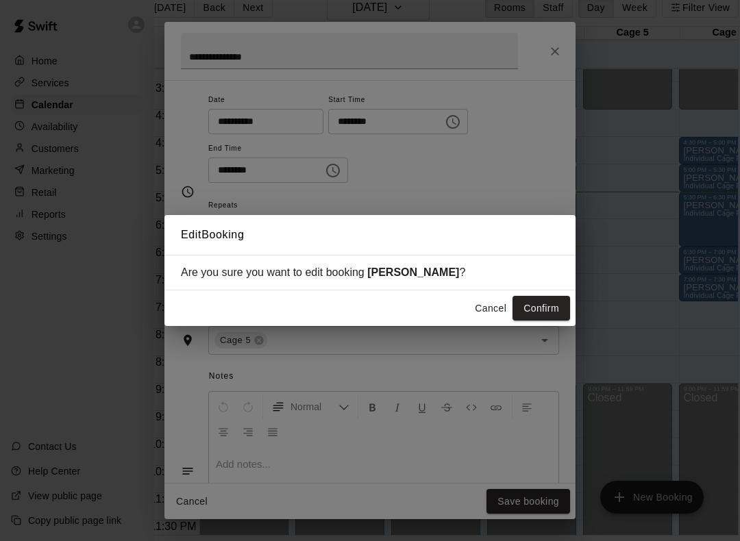
click at [537, 310] on button "Confirm" at bounding box center [541, 308] width 58 height 25
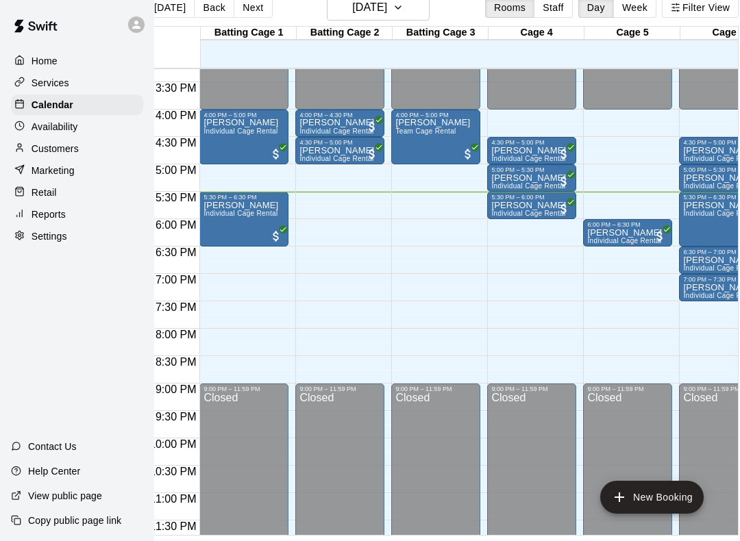
click at [682, 495] on button "New Booking" at bounding box center [651, 497] width 103 height 33
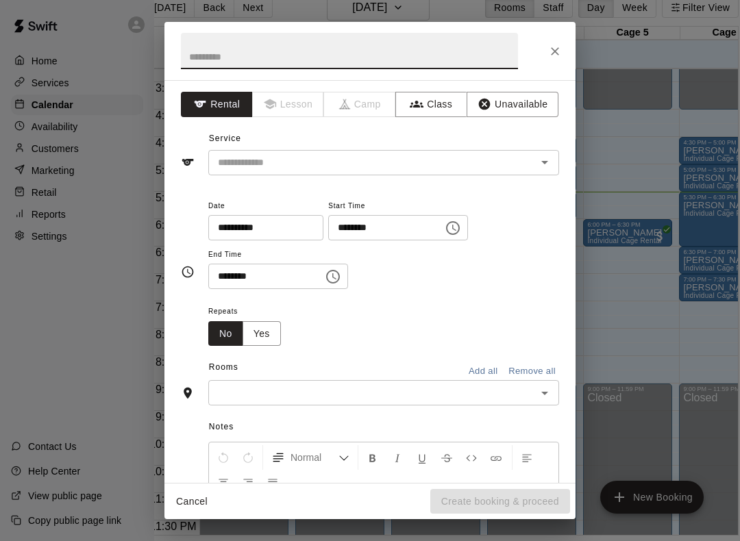
click at [520, 155] on div at bounding box center [535, 162] width 36 height 19
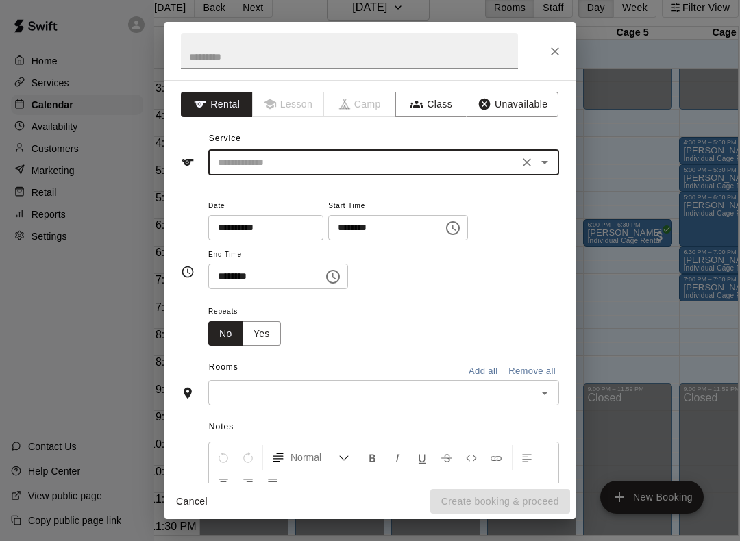
scroll to position [36, 24]
click at [530, 156] on icon "Clear" at bounding box center [527, 163] width 14 height 14
click at [553, 158] on button "Open" at bounding box center [544, 162] width 19 height 19
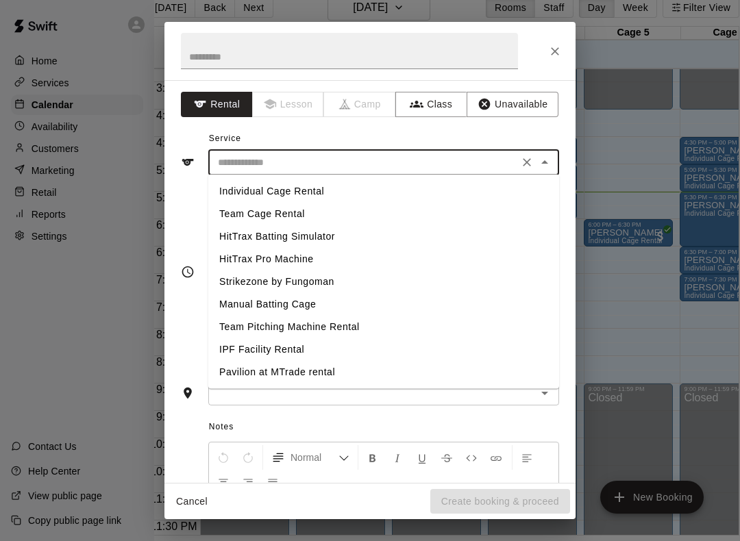
click at [473, 186] on li "Individual Cage Rental" at bounding box center [383, 191] width 351 height 23
type input "**********"
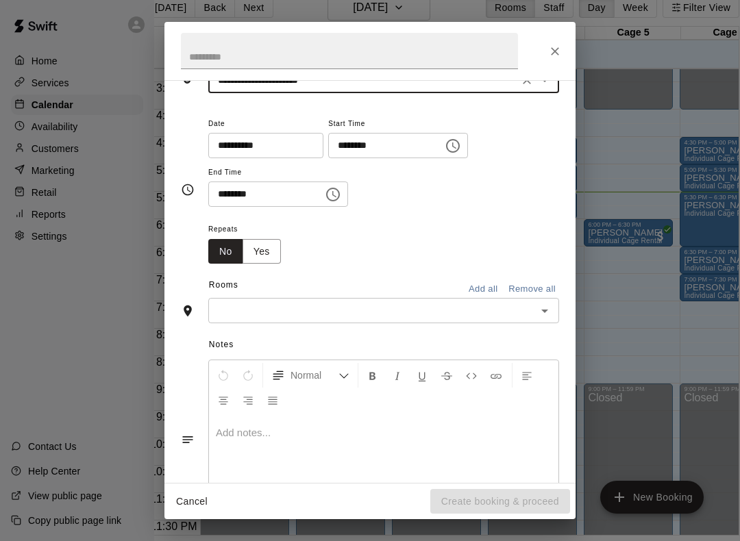
scroll to position [85, 0]
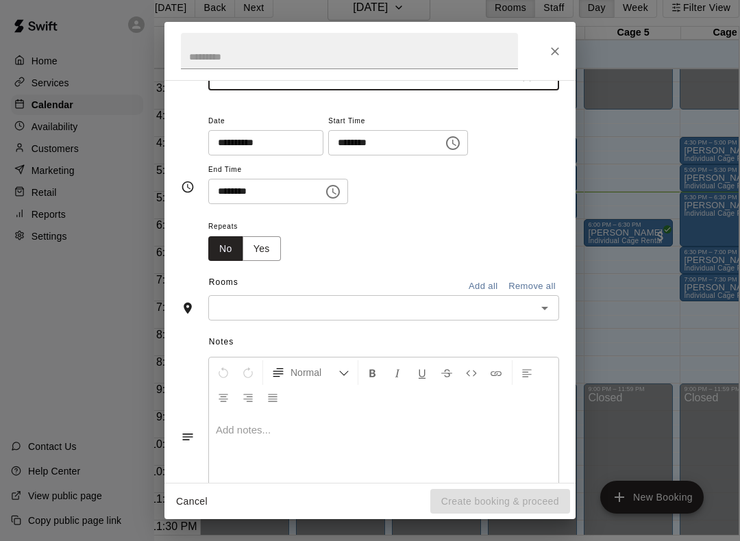
click at [287, 184] on input "********" at bounding box center [261, 191] width 106 height 25
type input "********"
click at [277, 193] on input "********" at bounding box center [261, 191] width 106 height 25
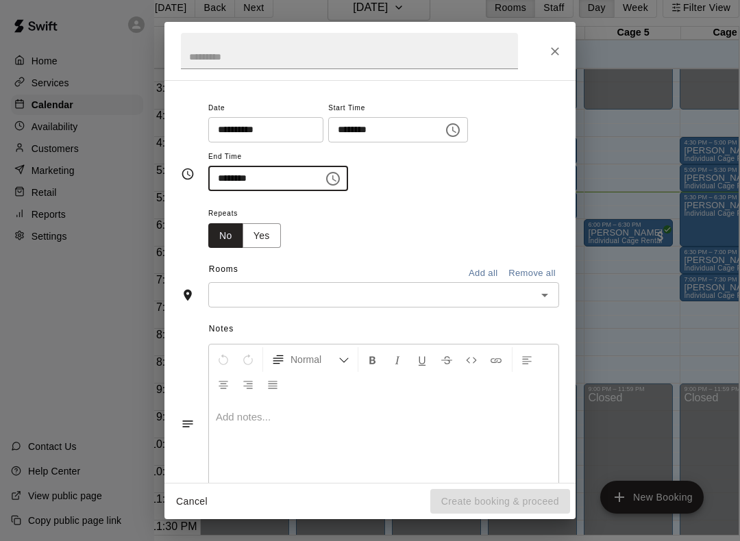
scroll to position [92, 0]
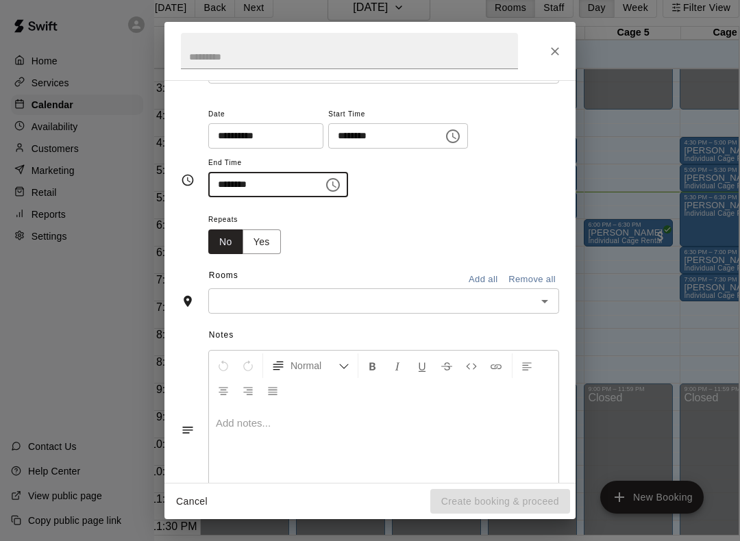
click at [353, 128] on input "********" at bounding box center [381, 135] width 106 height 25
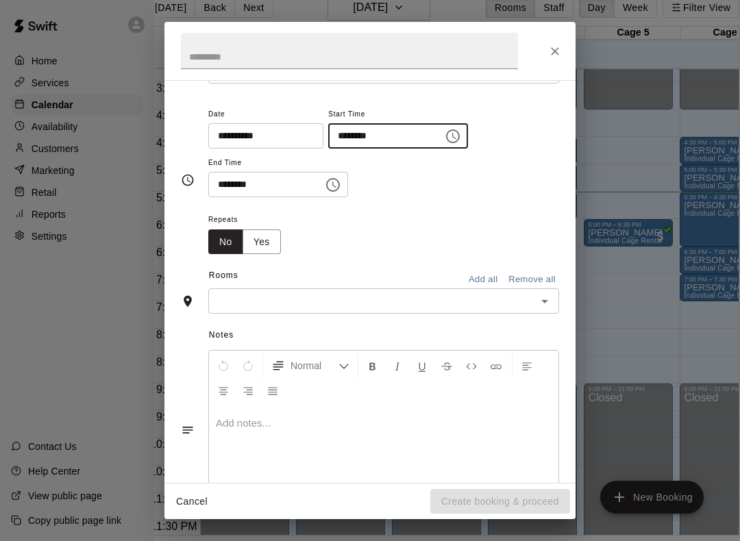
click at [338, 136] on input "********" at bounding box center [381, 135] width 106 height 25
click at [351, 134] on input "********" at bounding box center [381, 135] width 106 height 25
click at [354, 138] on input "********" at bounding box center [381, 135] width 106 height 25
click at [344, 138] on input "********" at bounding box center [381, 135] width 106 height 25
type input "********"
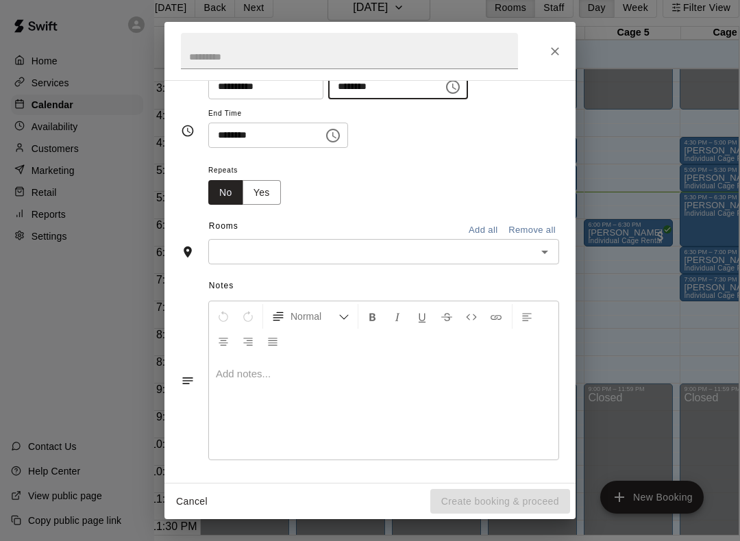
scroll to position [140, 0]
click at [391, 244] on input "text" at bounding box center [372, 252] width 320 height 17
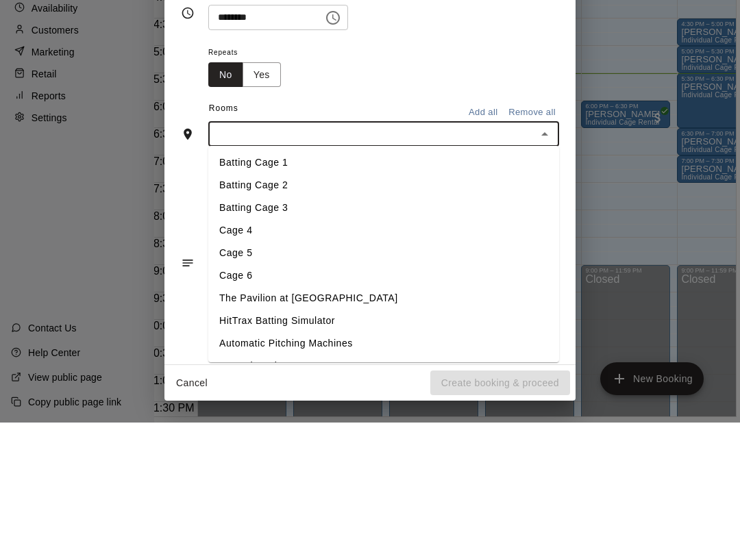
click at [321, 315] on li "Batting Cage 3" at bounding box center [383, 326] width 351 height 23
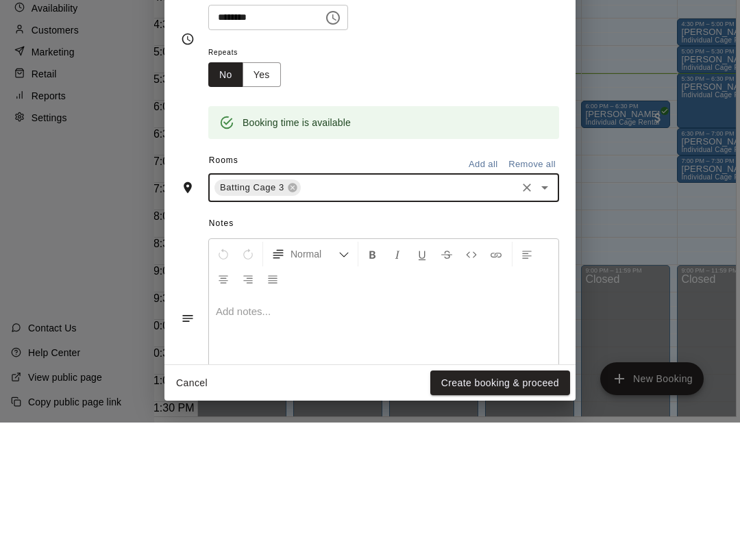
click at [411, 206] on div "Booking time is available" at bounding box center [383, 232] width 351 height 52
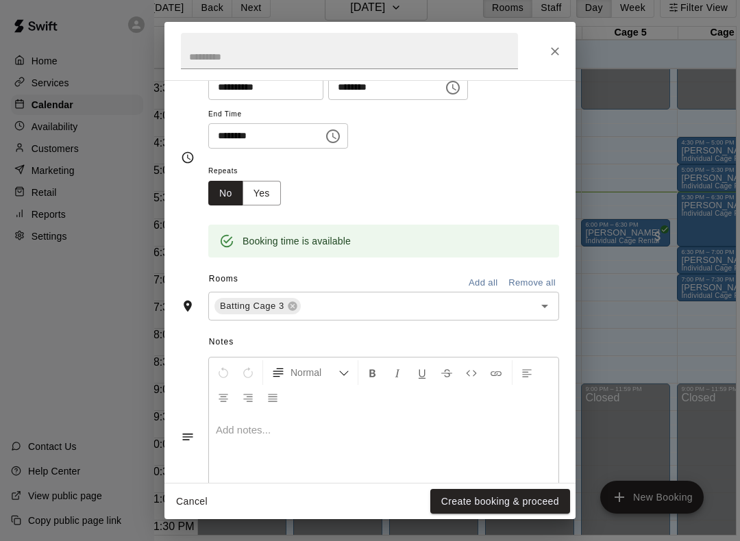
click at [517, 495] on button "Create booking & proceed" at bounding box center [500, 501] width 140 height 25
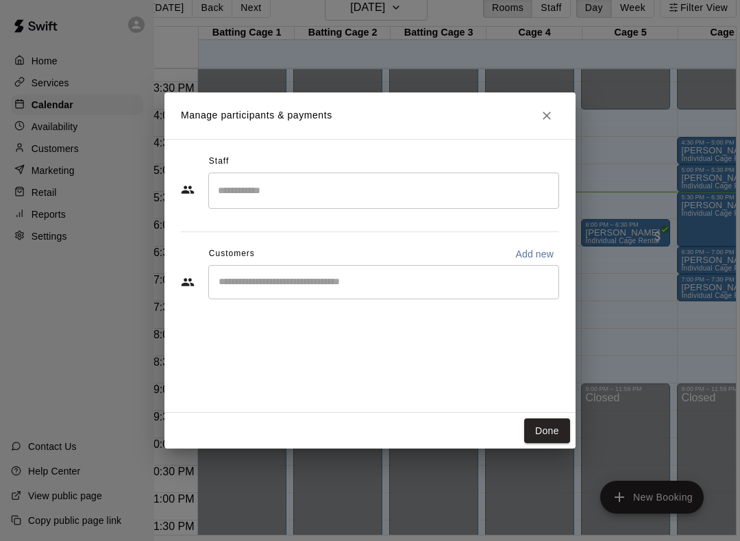
click at [388, 298] on div "​" at bounding box center [383, 282] width 351 height 34
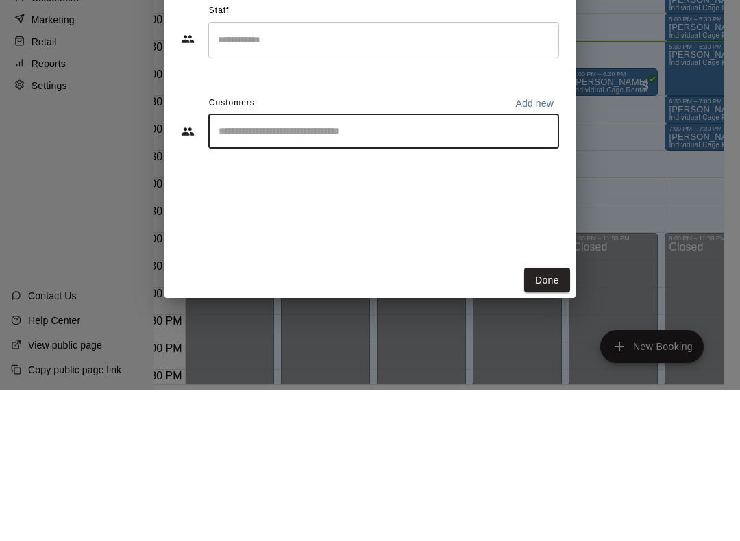
click at [532, 247] on p "Add new" at bounding box center [534, 254] width 38 height 14
select select "**"
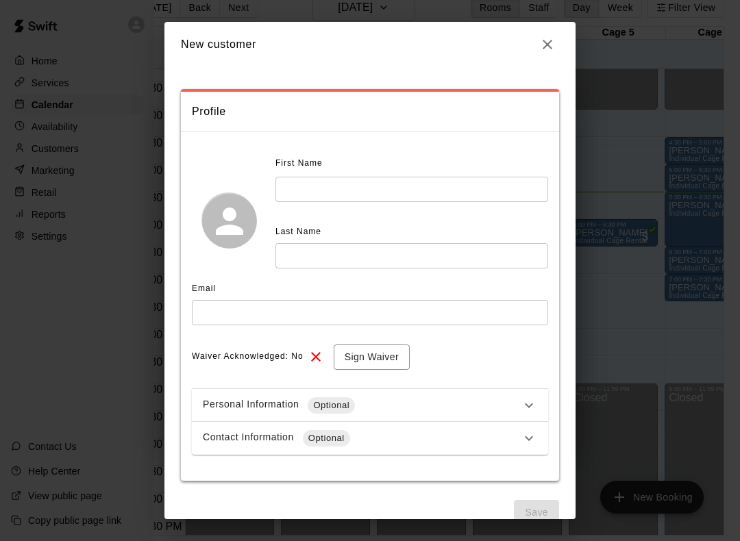
click at [484, 190] on input "text" at bounding box center [411, 189] width 273 height 25
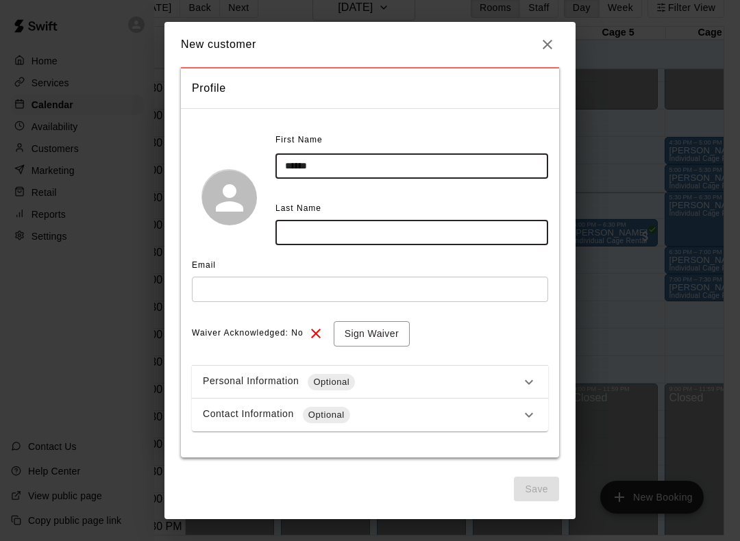
scroll to position [22, 0]
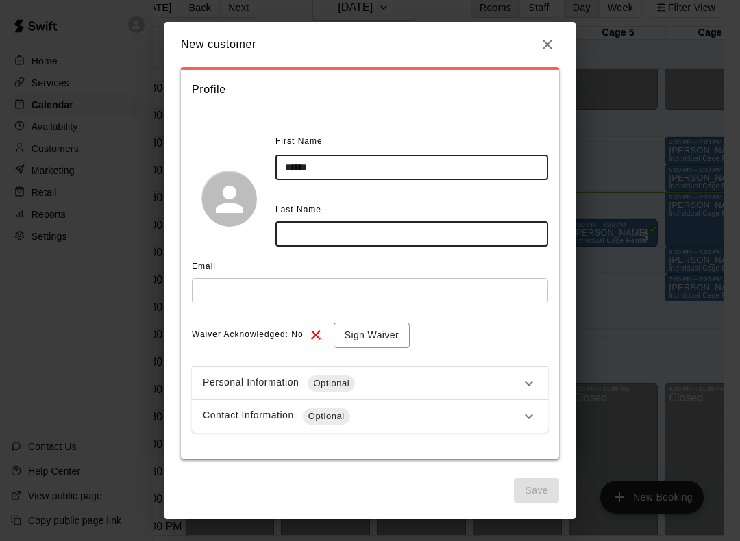
type input "******"
click at [388, 234] on input "text" at bounding box center [411, 233] width 273 height 25
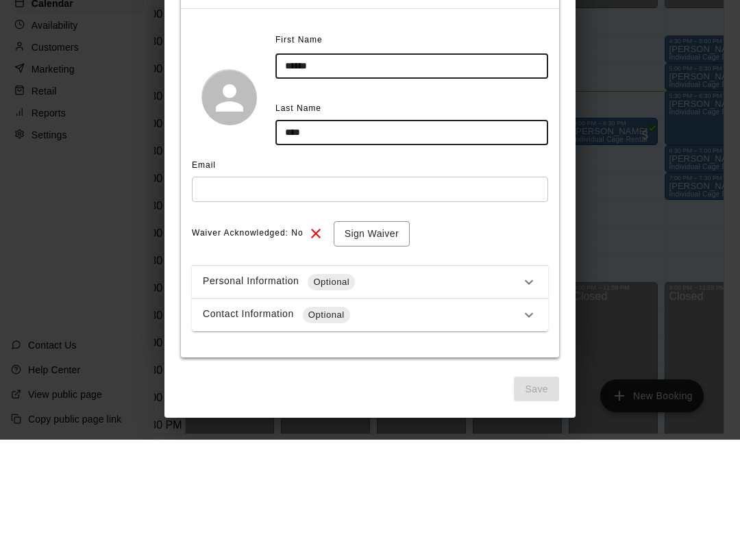
click at [495, 278] on input "text" at bounding box center [370, 290] width 356 height 25
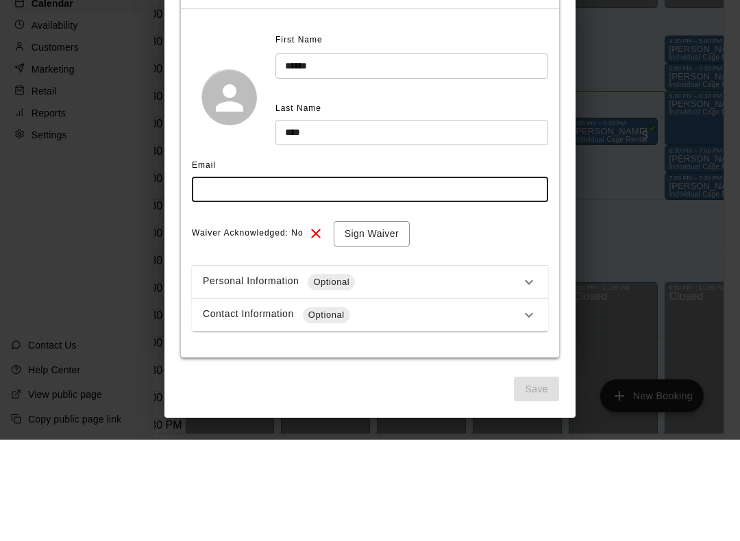
click at [494, 221] on input "****" at bounding box center [411, 233] width 273 height 25
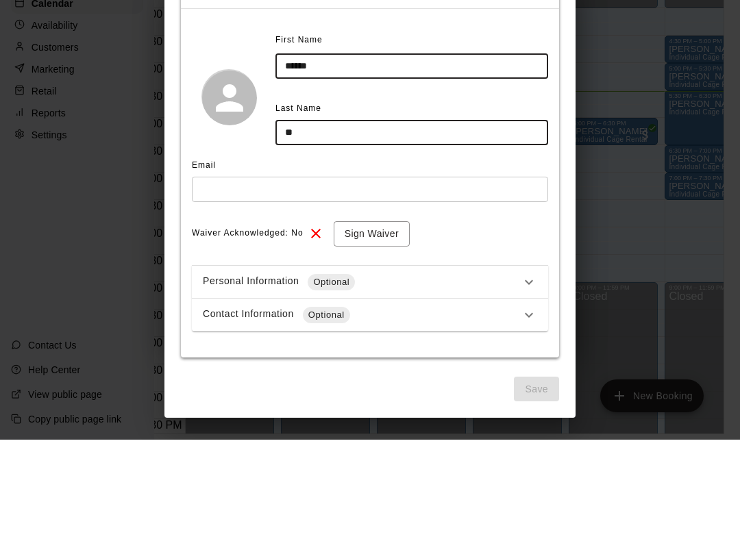
type input "*"
click at [504, 278] on input "text" at bounding box center [370, 290] width 356 height 25
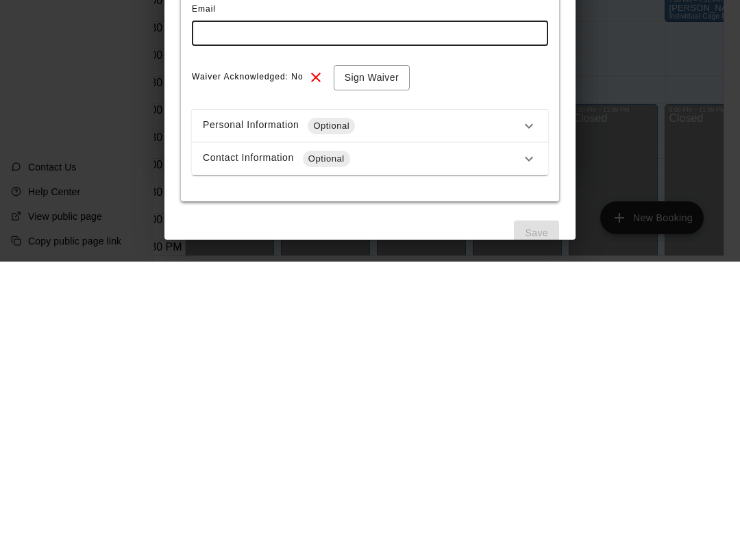
scroll to position [0, 0]
click at [512, 430] on div "Contact Information Optional" at bounding box center [362, 438] width 318 height 16
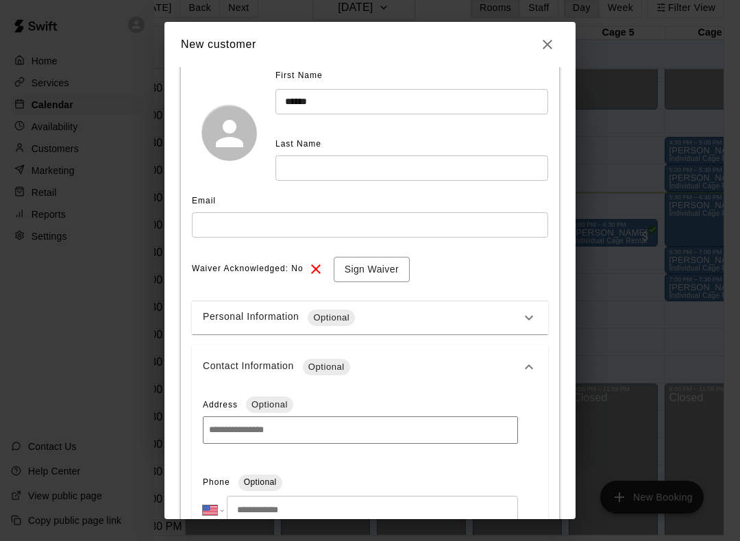
scroll to position [88, 0]
click at [449, 166] on input "text" at bounding box center [411, 168] width 273 height 25
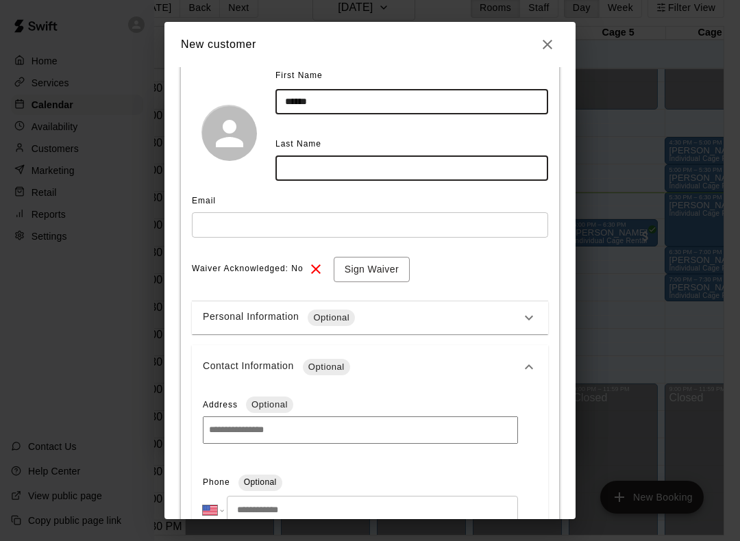
click at [440, 223] on input "text" at bounding box center [370, 224] width 356 height 25
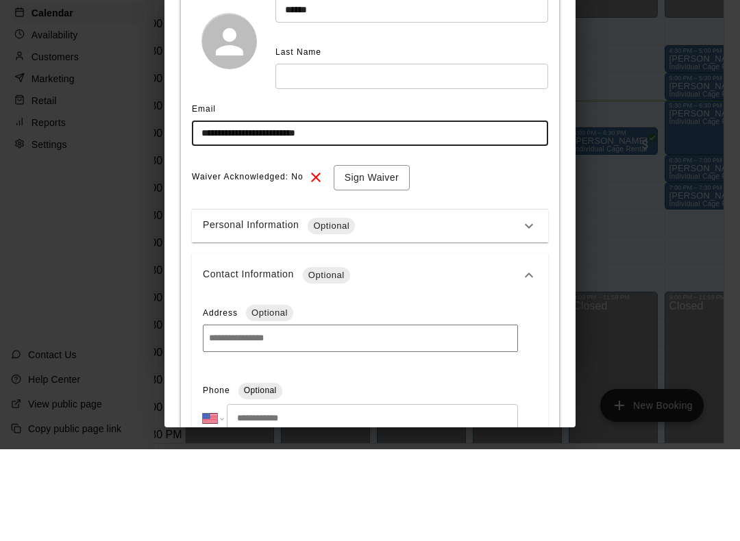
type input "**********"
click at [681, 205] on div "**********" at bounding box center [370, 270] width 740 height 541
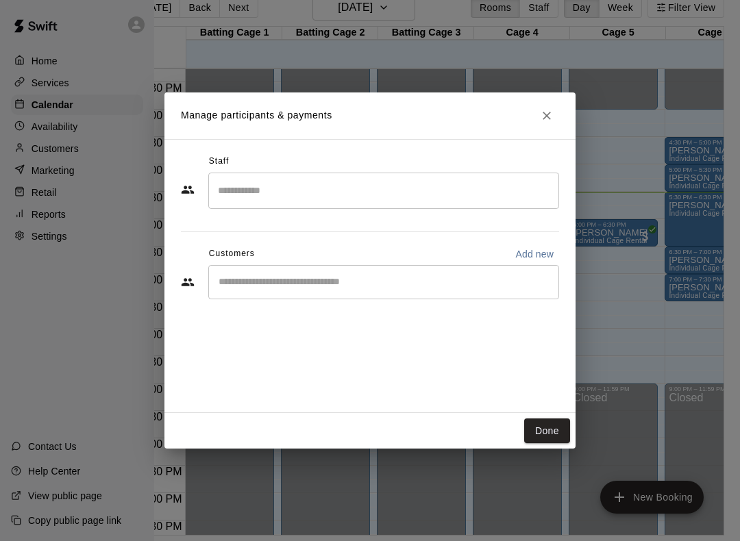
click at [527, 255] on p "Add new" at bounding box center [534, 254] width 38 height 14
select select "**"
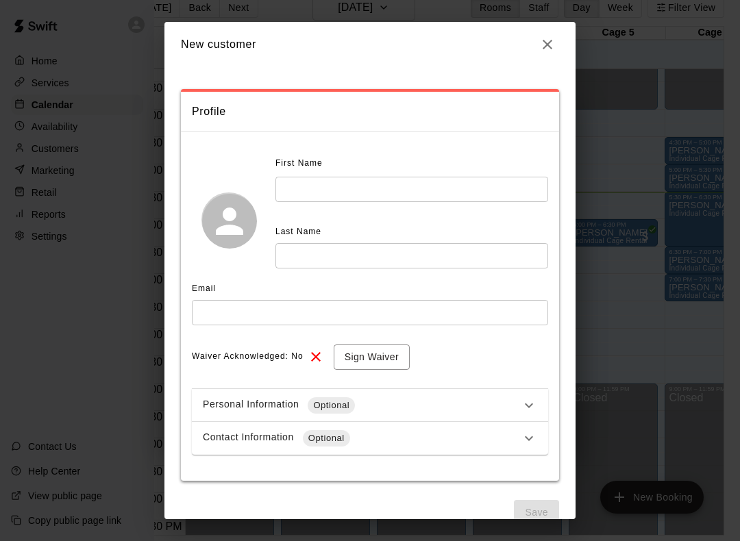
click at [392, 181] on input "text" at bounding box center [411, 189] width 273 height 25
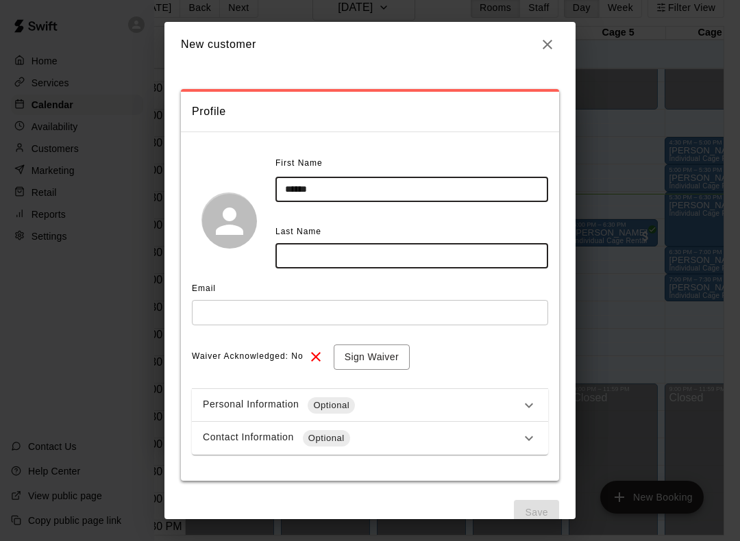
type input "******"
click at [340, 245] on input "text" at bounding box center [411, 255] width 273 height 25
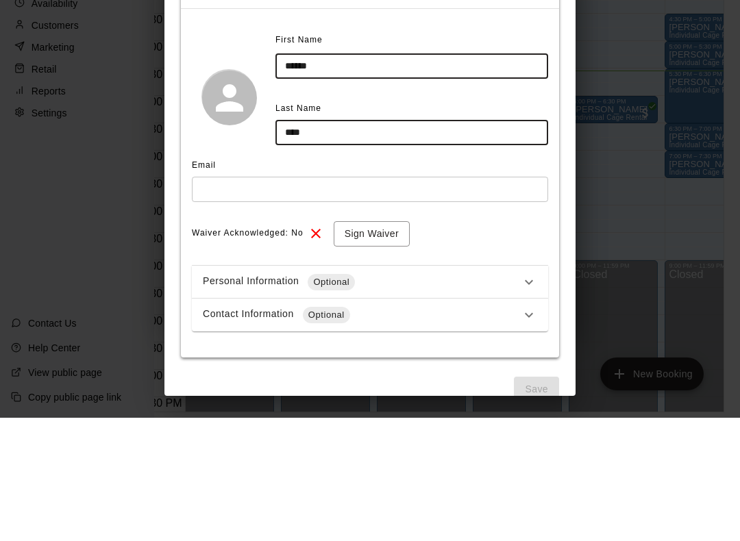
type input "****"
click at [267, 300] on input "text" at bounding box center [370, 312] width 356 height 25
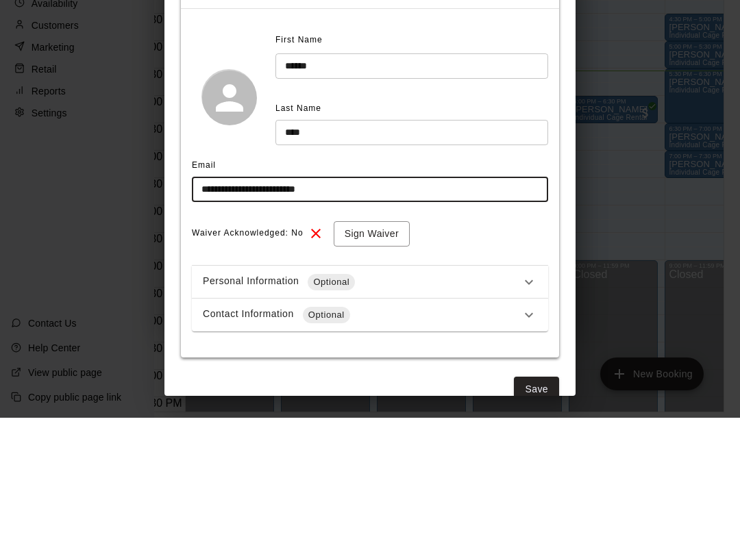
type input "**********"
click at [496, 278] on div "Email" at bounding box center [370, 289] width 356 height 22
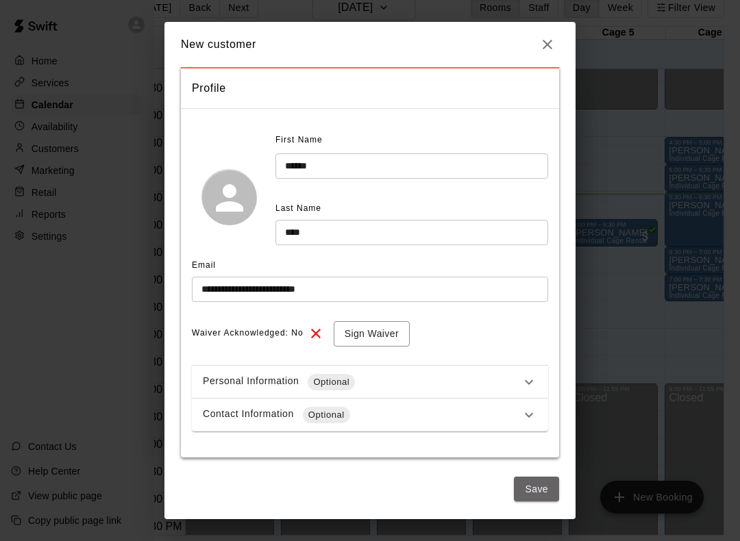
scroll to position [7, 0]
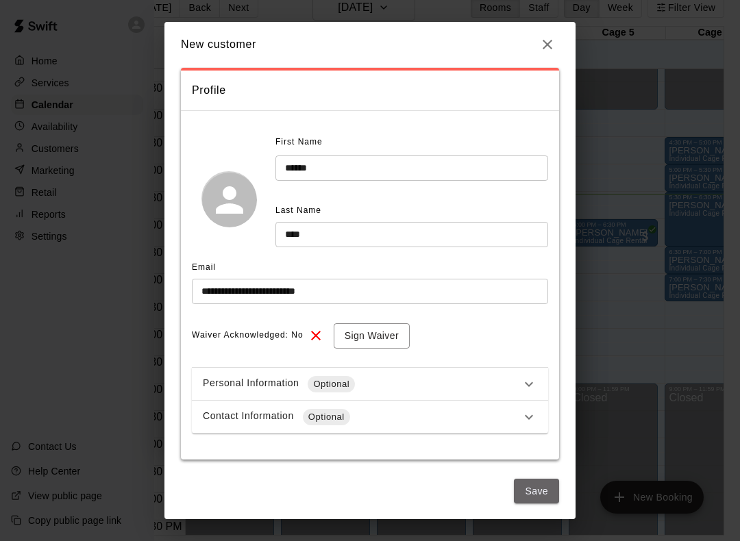
click at [539, 484] on button "Save" at bounding box center [536, 491] width 45 height 25
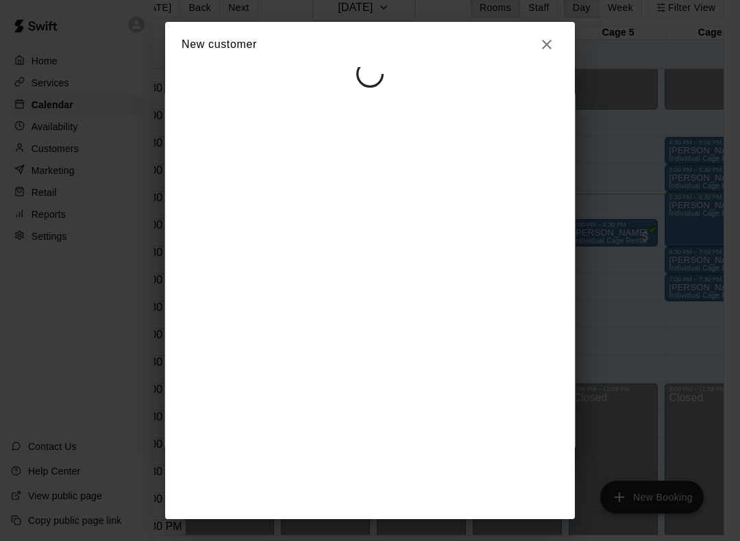
select select "**"
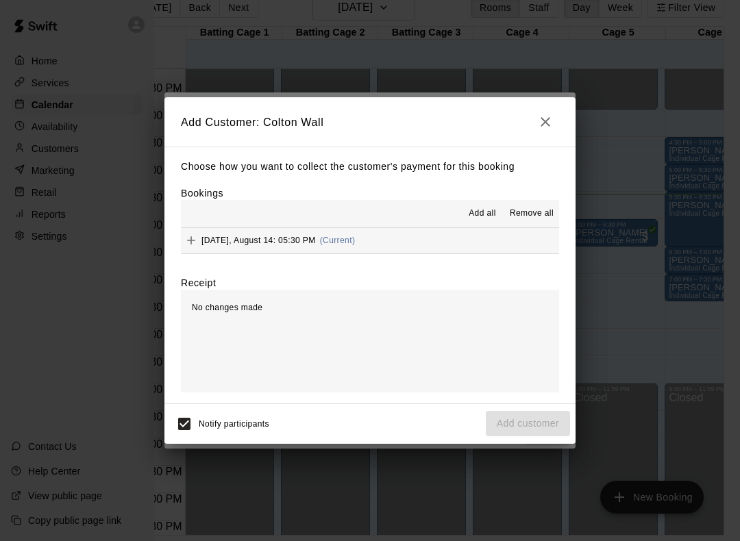
click at [480, 212] on span "Add all" at bounding box center [482, 214] width 27 height 14
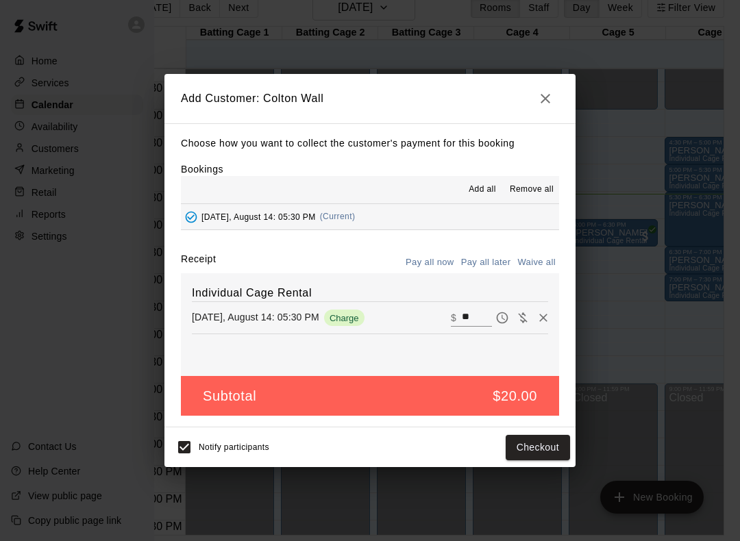
click at [531, 447] on button "Checkout" at bounding box center [538, 447] width 64 height 25
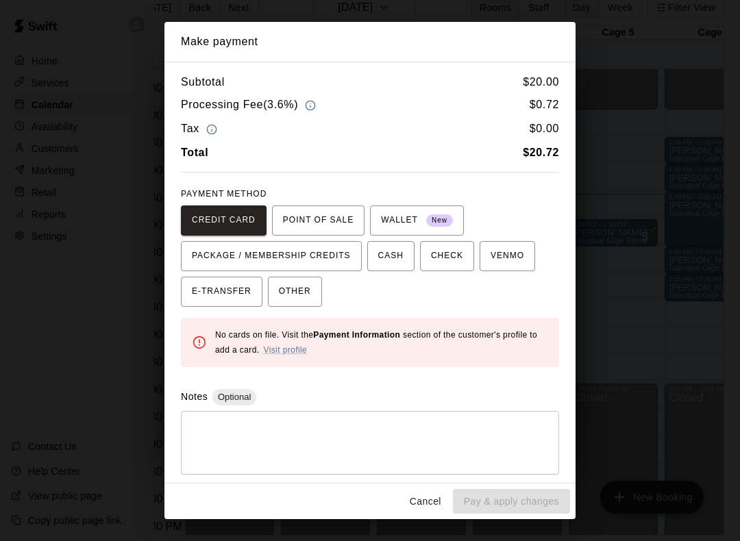
click at [282, 350] on link "Visit profile" at bounding box center [285, 350] width 44 height 10
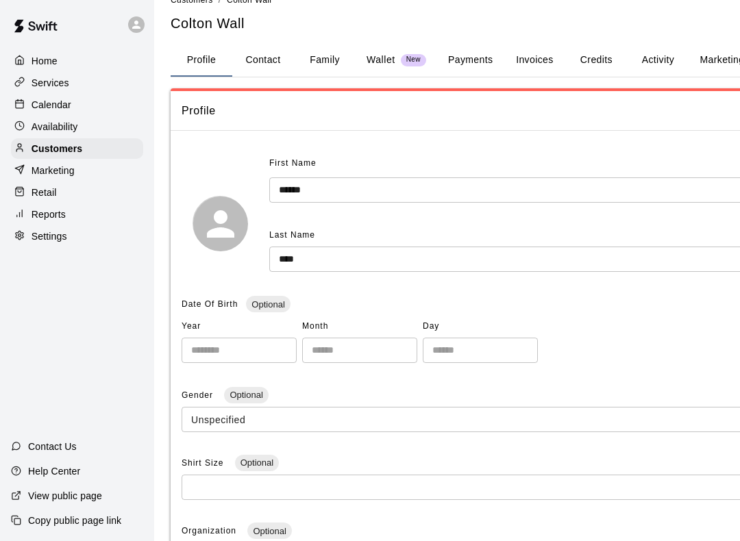
click at [467, 44] on button "Payments" at bounding box center [470, 60] width 66 height 33
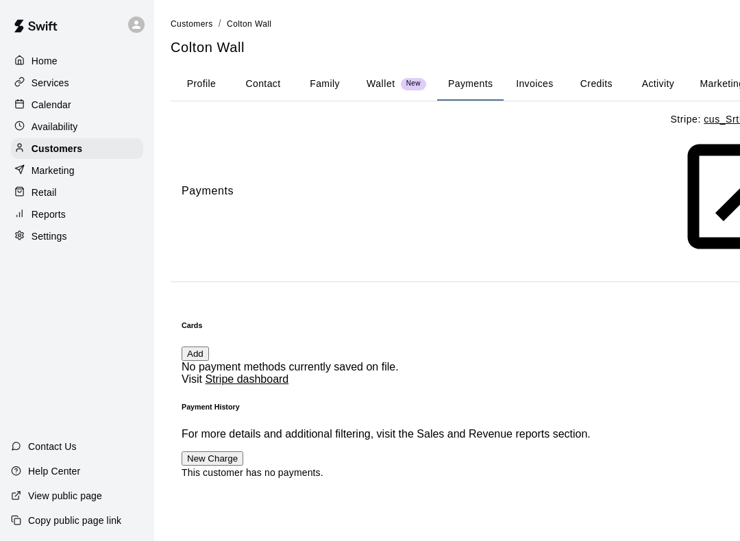
click at [258, 80] on button "Contact" at bounding box center [263, 84] width 62 height 33
select select "**"
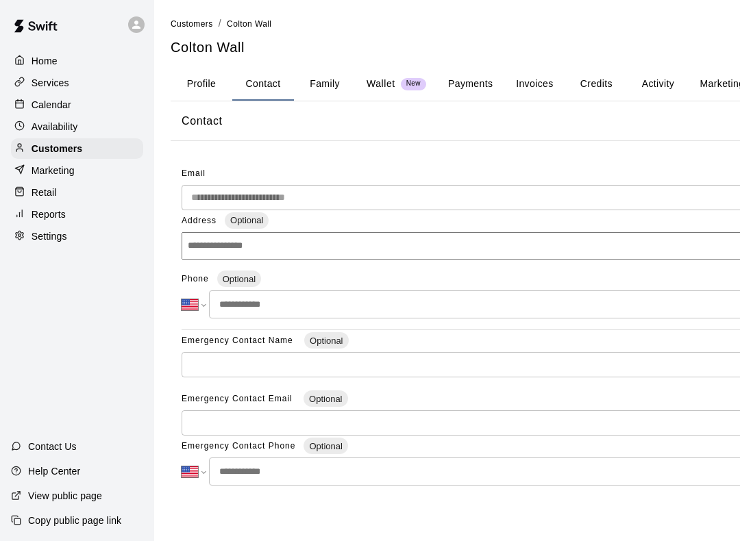
click at [197, 84] on button "Profile" at bounding box center [202, 84] width 62 height 33
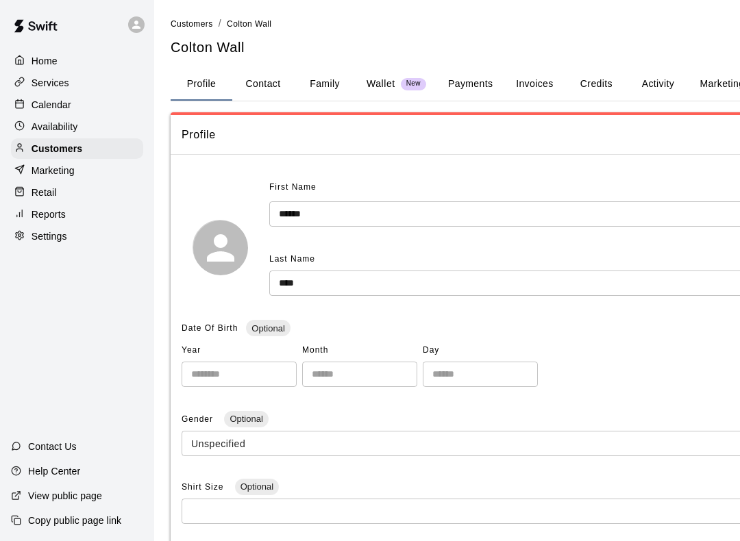
click at [103, 148] on div "Customers" at bounding box center [77, 148] width 132 height 21
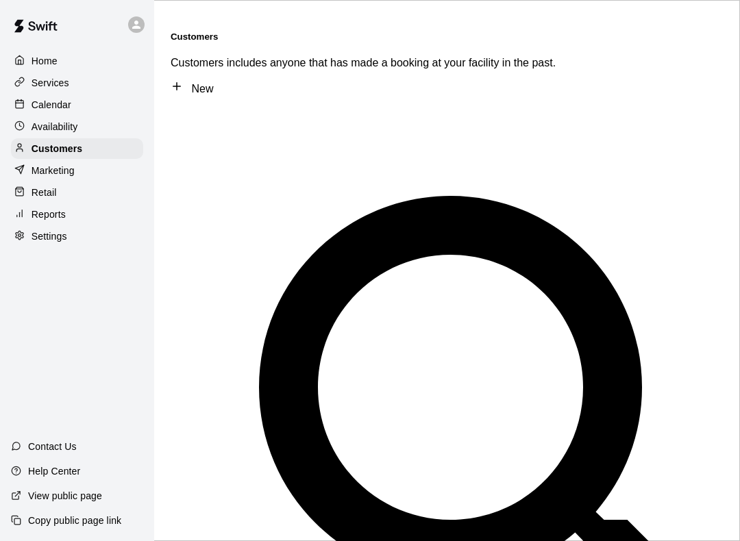
click at [106, 123] on div "Availability" at bounding box center [77, 126] width 132 height 21
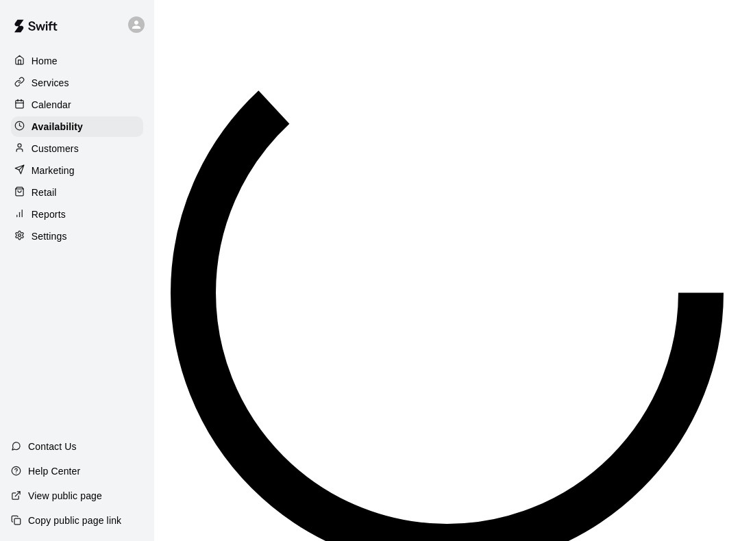
scroll to position [837, 0]
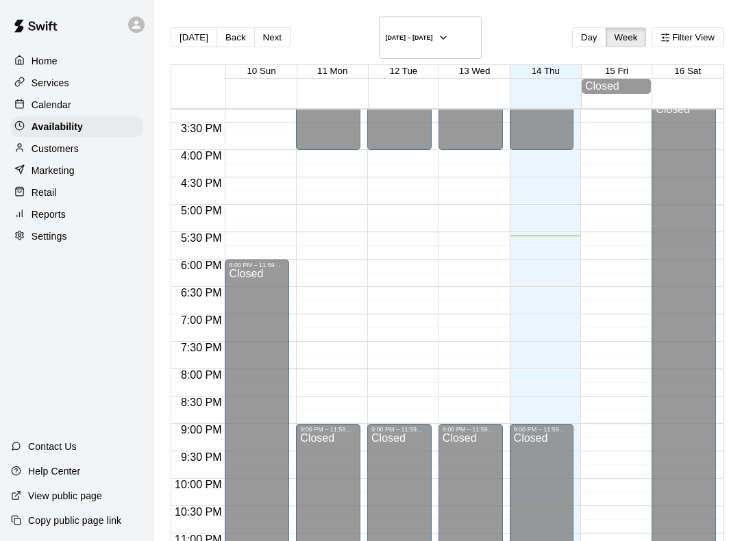
click at [92, 104] on div "Calendar" at bounding box center [77, 105] width 132 height 21
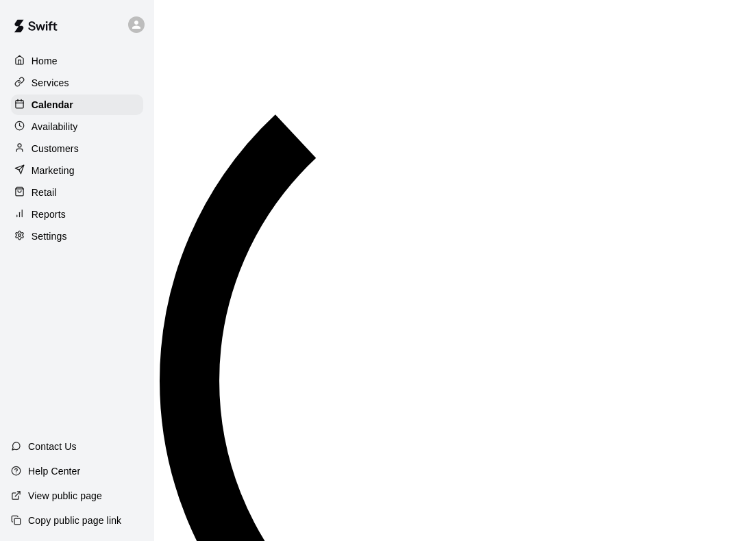
scroll to position [795, 0]
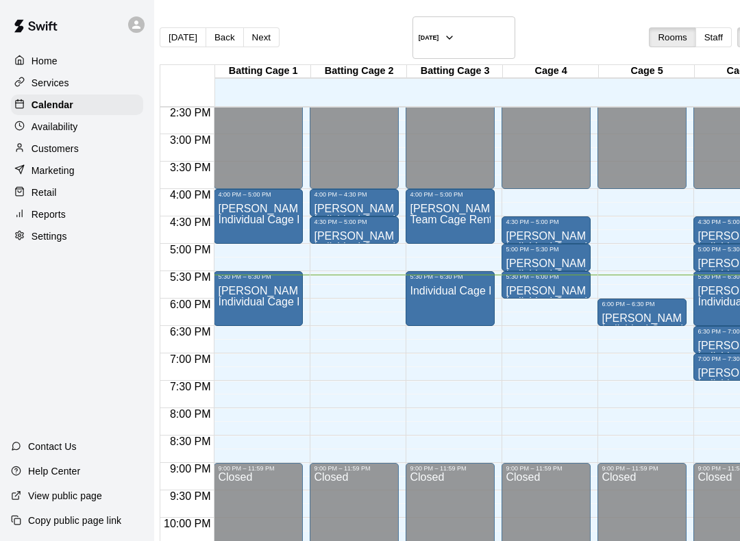
click at [454, 291] on p "Individual Cage Rental" at bounding box center [450, 291] width 81 height 0
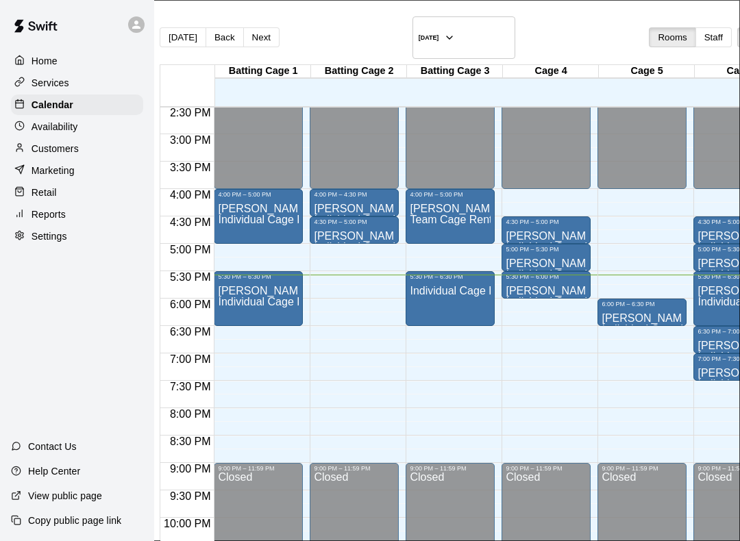
type input "**********"
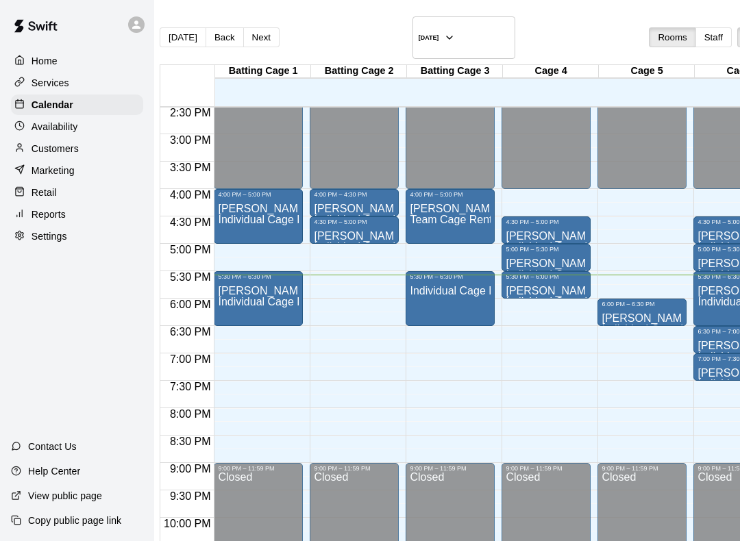
click at [478, 286] on div "Individual Cage Rental" at bounding box center [450, 550] width 81 height 541
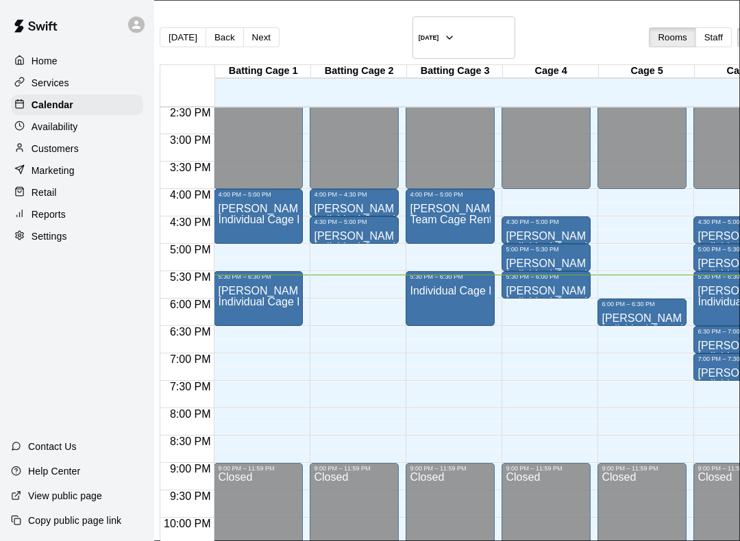
scroll to position [0, 0]
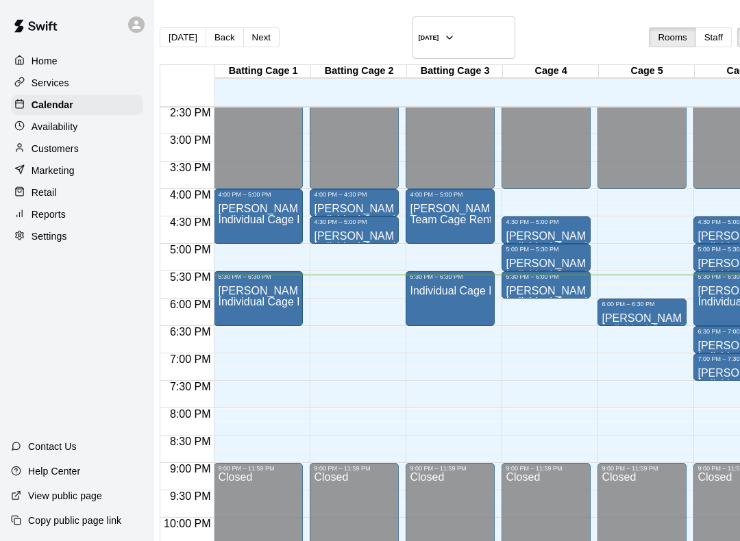
click at [486, 280] on div "Individual Cage Rental" at bounding box center [450, 550] width 81 height 541
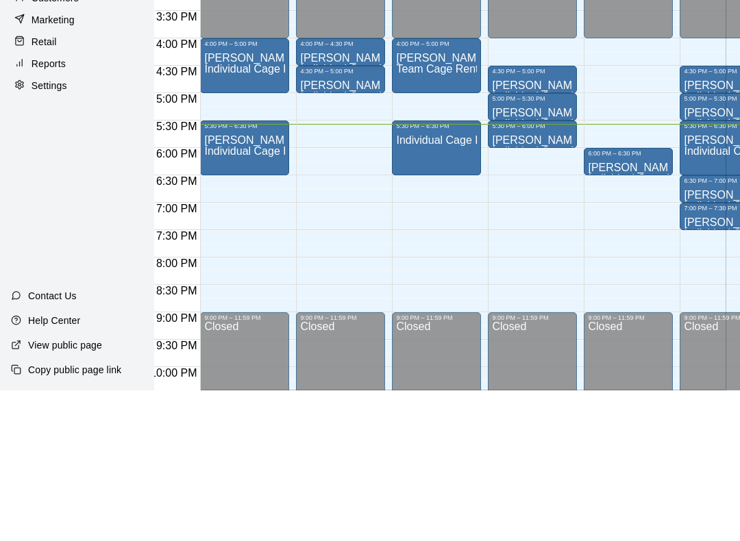
type input "***"
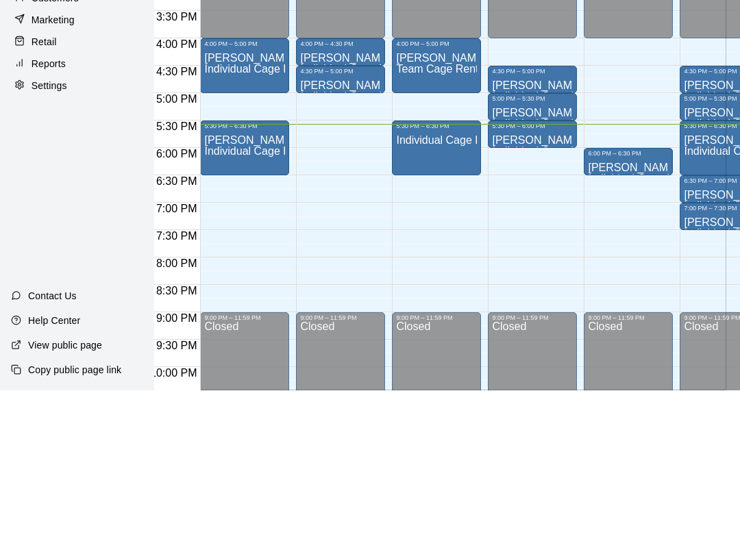
scroll to position [36, 14]
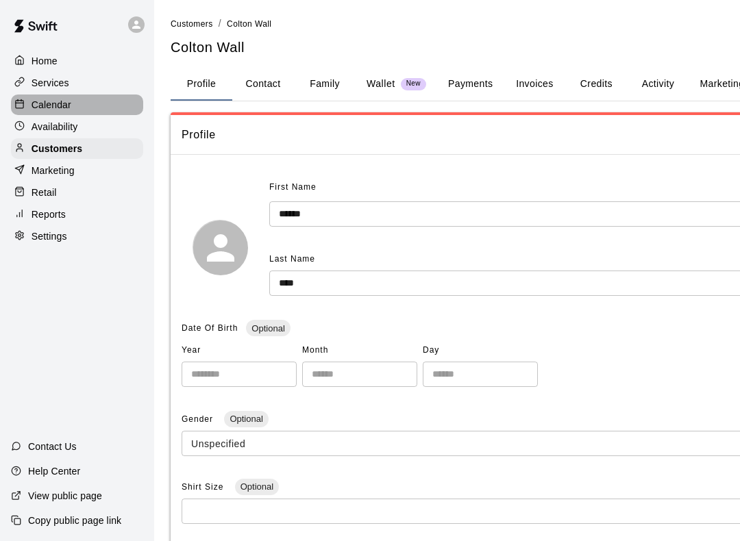
click at [126, 109] on div "Calendar" at bounding box center [77, 105] width 132 height 21
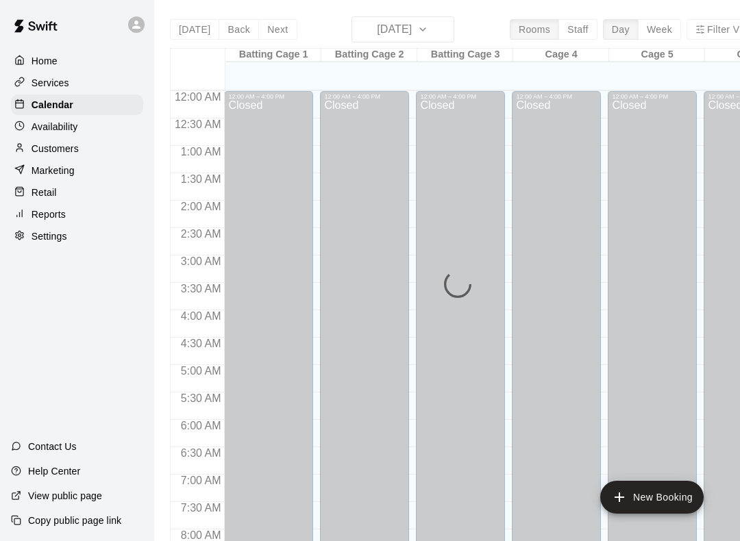
scroll to position [795, 0]
